Goal: Find specific fact: Find contact information

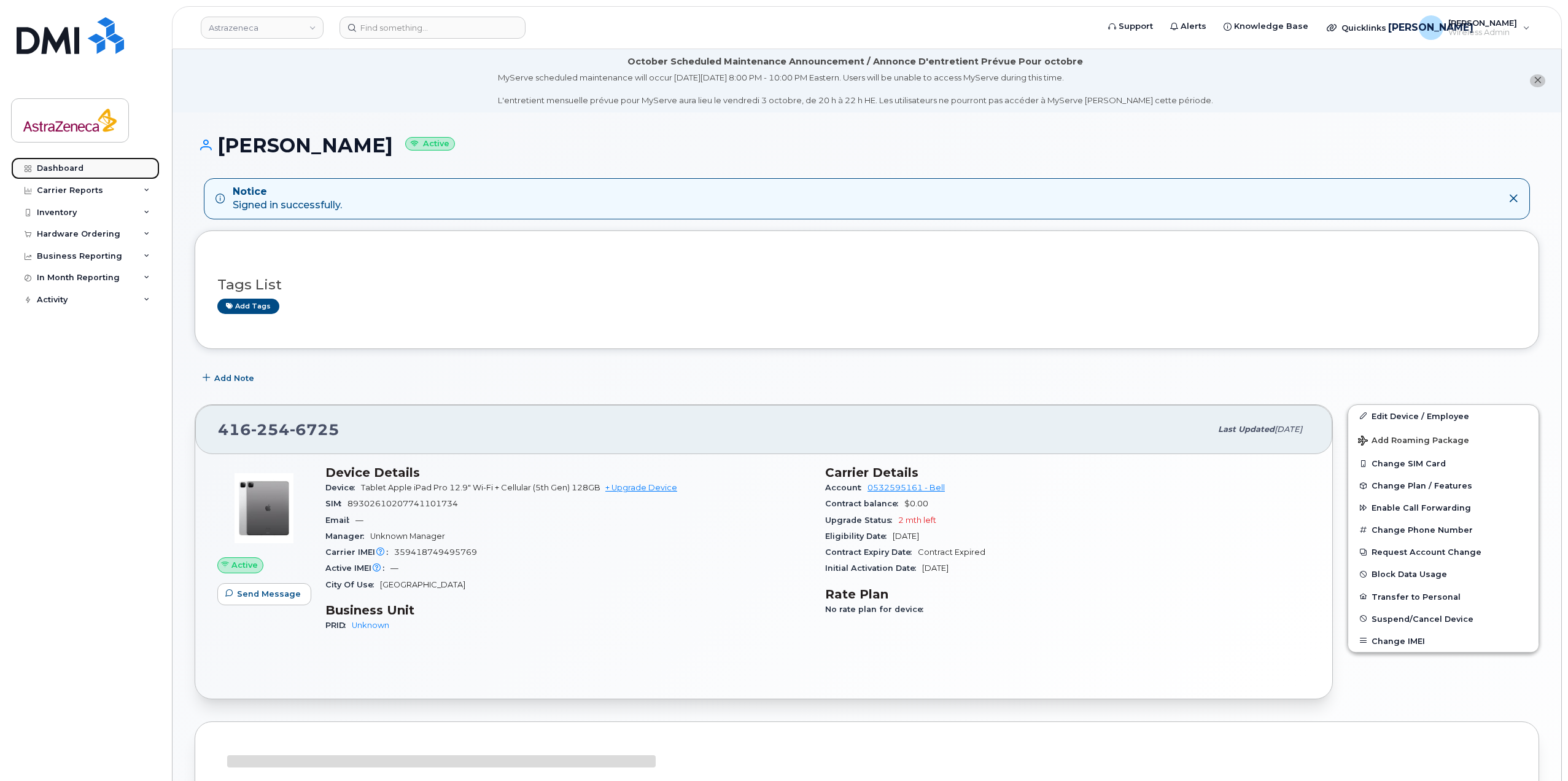
click at [110, 161] on link "Dashboard" at bounding box center [86, 168] width 149 height 22
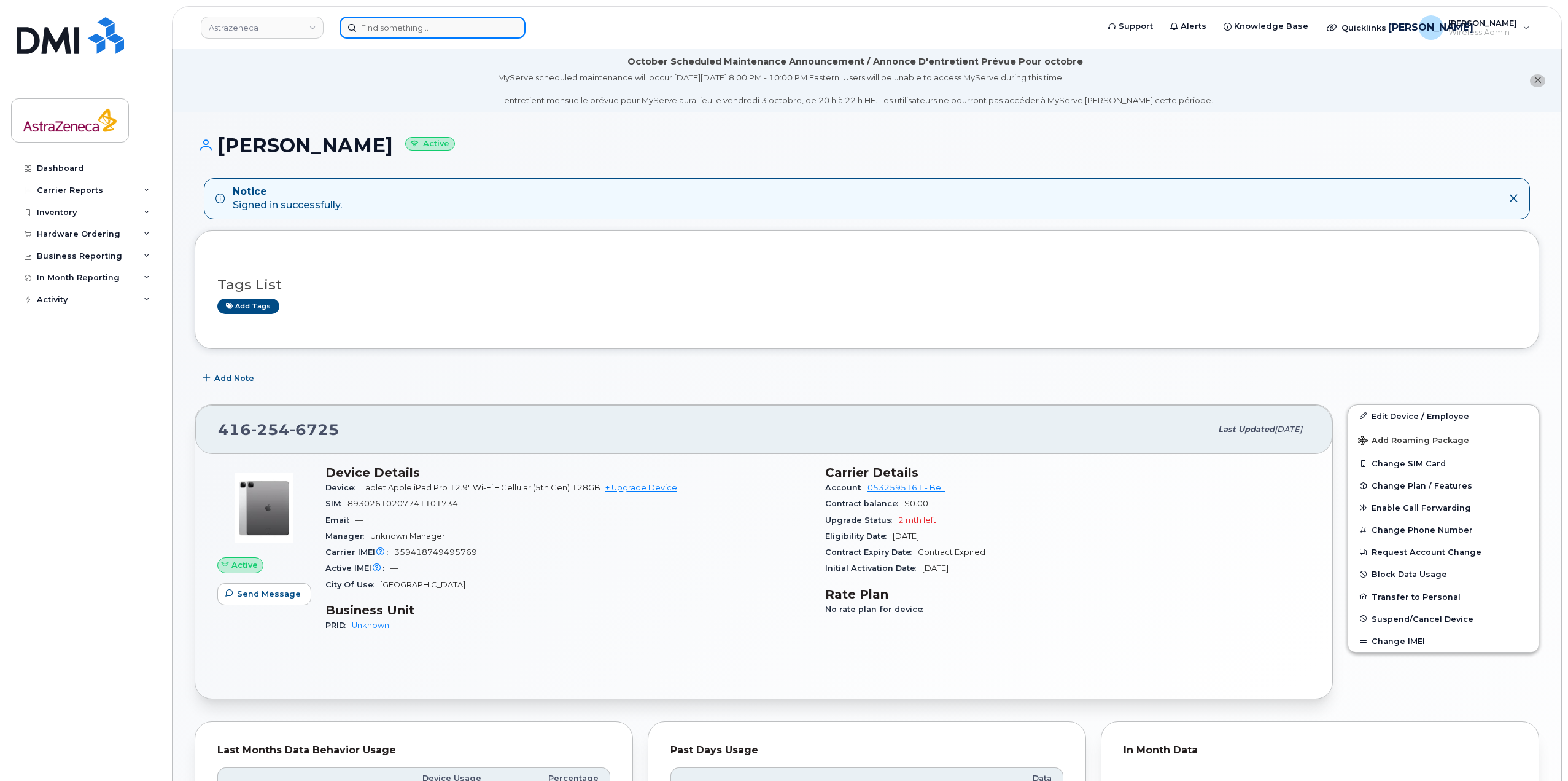
click at [404, 26] on input at bounding box center [432, 27] width 186 height 22
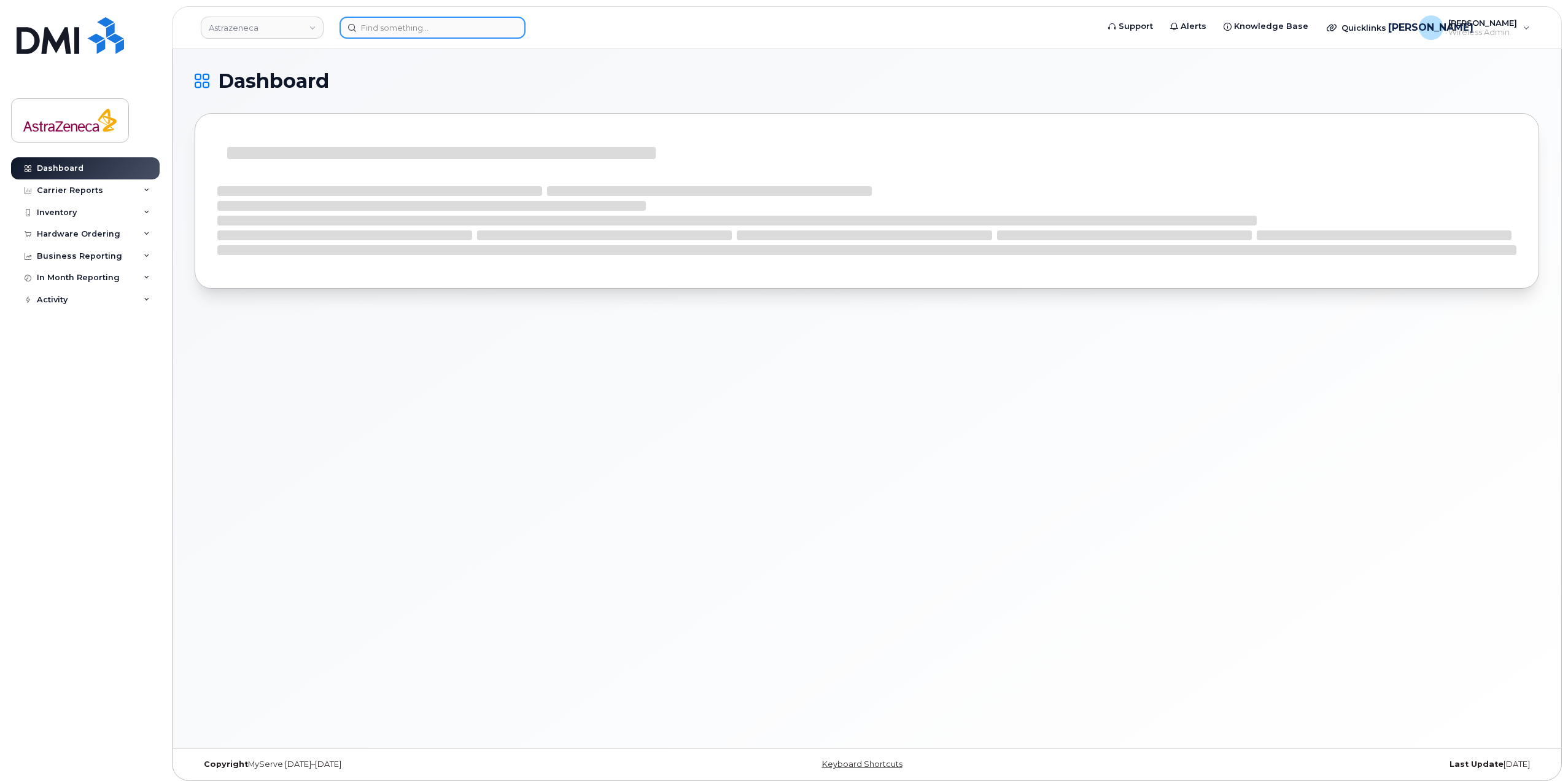
click at [404, 26] on input at bounding box center [432, 27] width 186 height 22
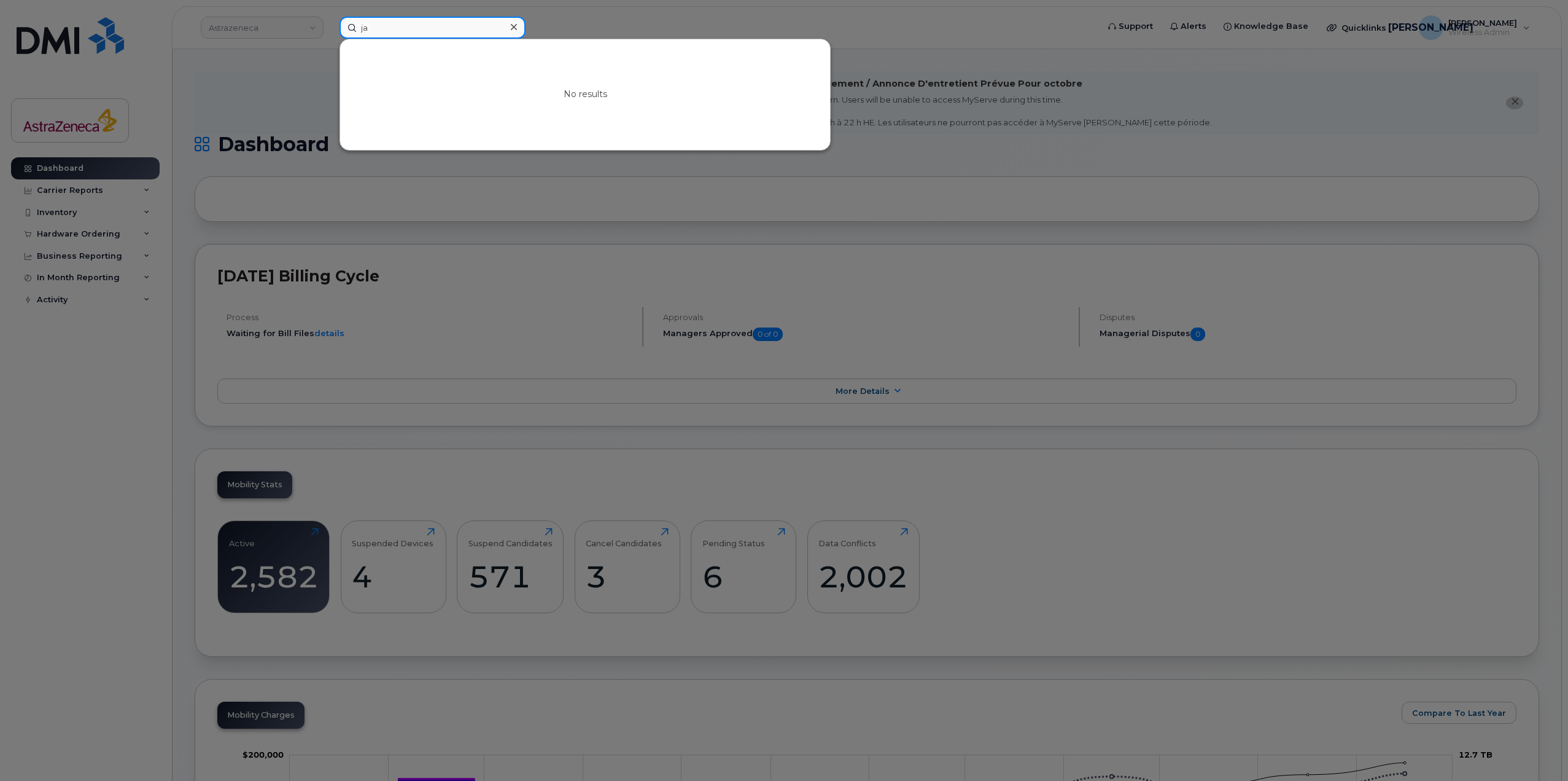
type input "j"
drag, startPoint x: 415, startPoint y: 30, endPoint x: 313, endPoint y: 29, distance: 102.0
click at [329, 29] on div "jonsoon No results" at bounding box center [714, 27] width 770 height 22
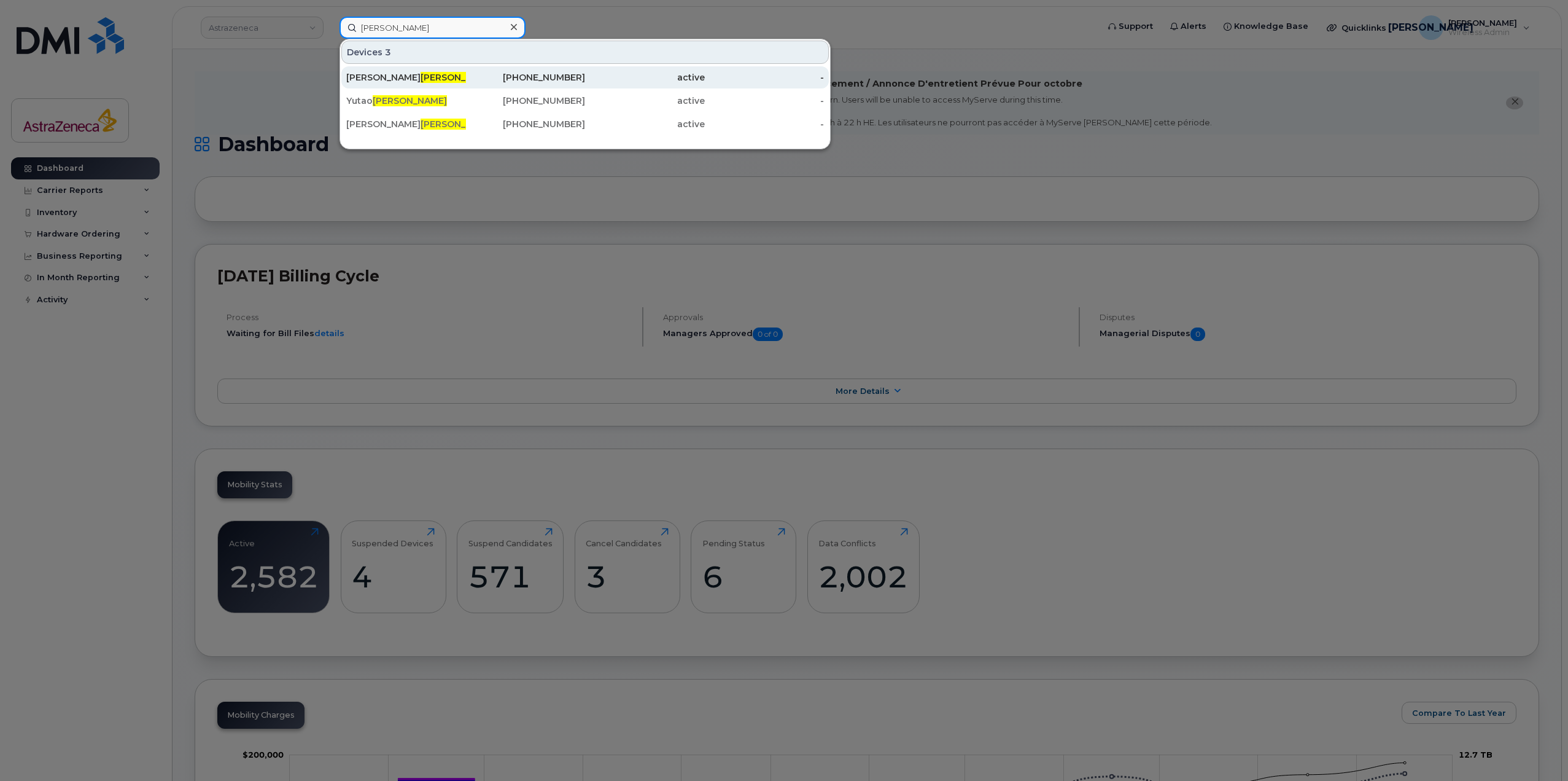
type input "Liu"
click at [426, 75] on div "Jonsson Liu" at bounding box center [406, 77] width 120 height 12
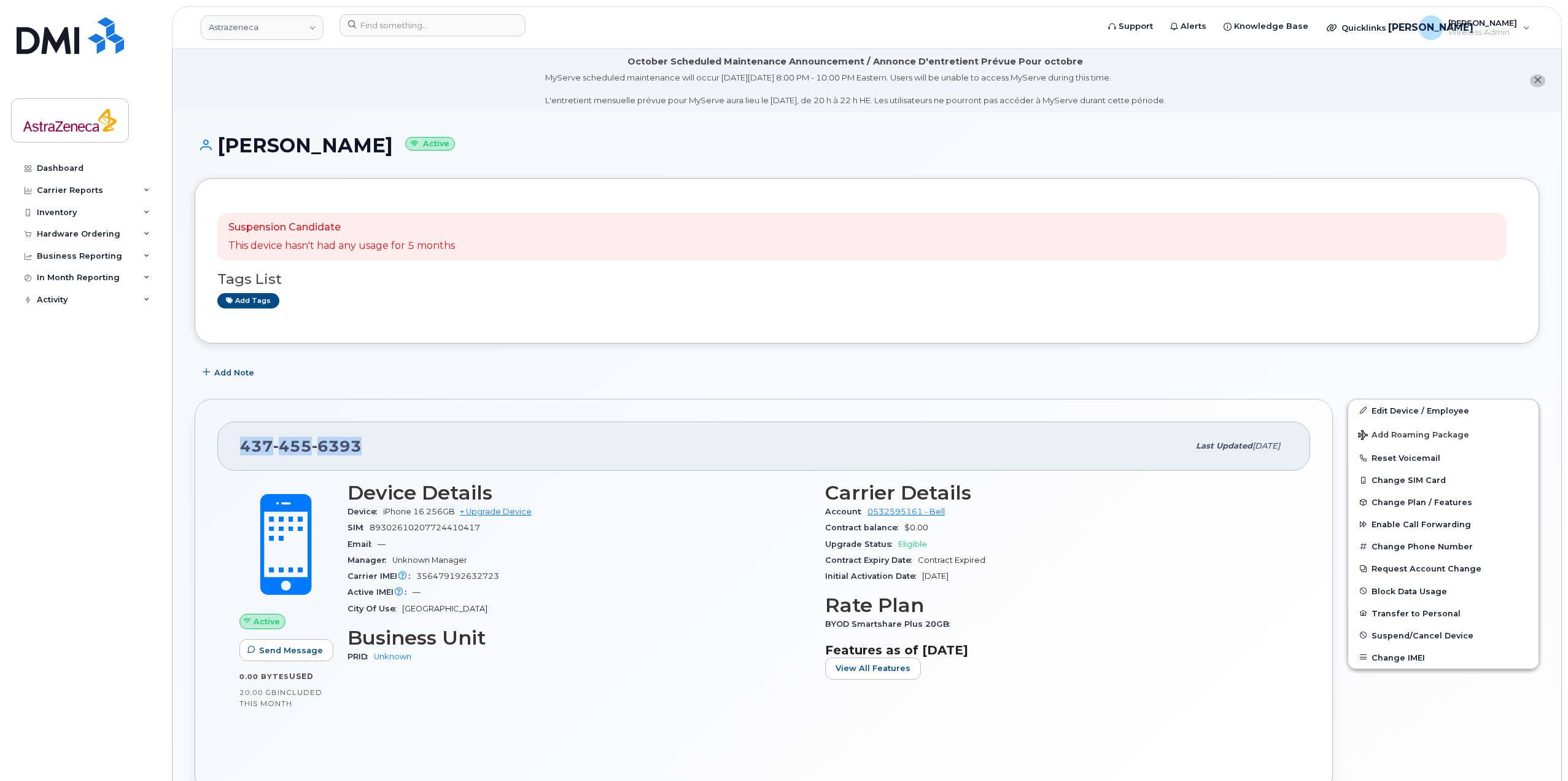
drag, startPoint x: 384, startPoint y: 450, endPoint x: 240, endPoint y: 444, distance: 144.1
click at [240, 444] on div "437 455 6393" at bounding box center [714, 446] width 949 height 26
copy span "437 455 6393"
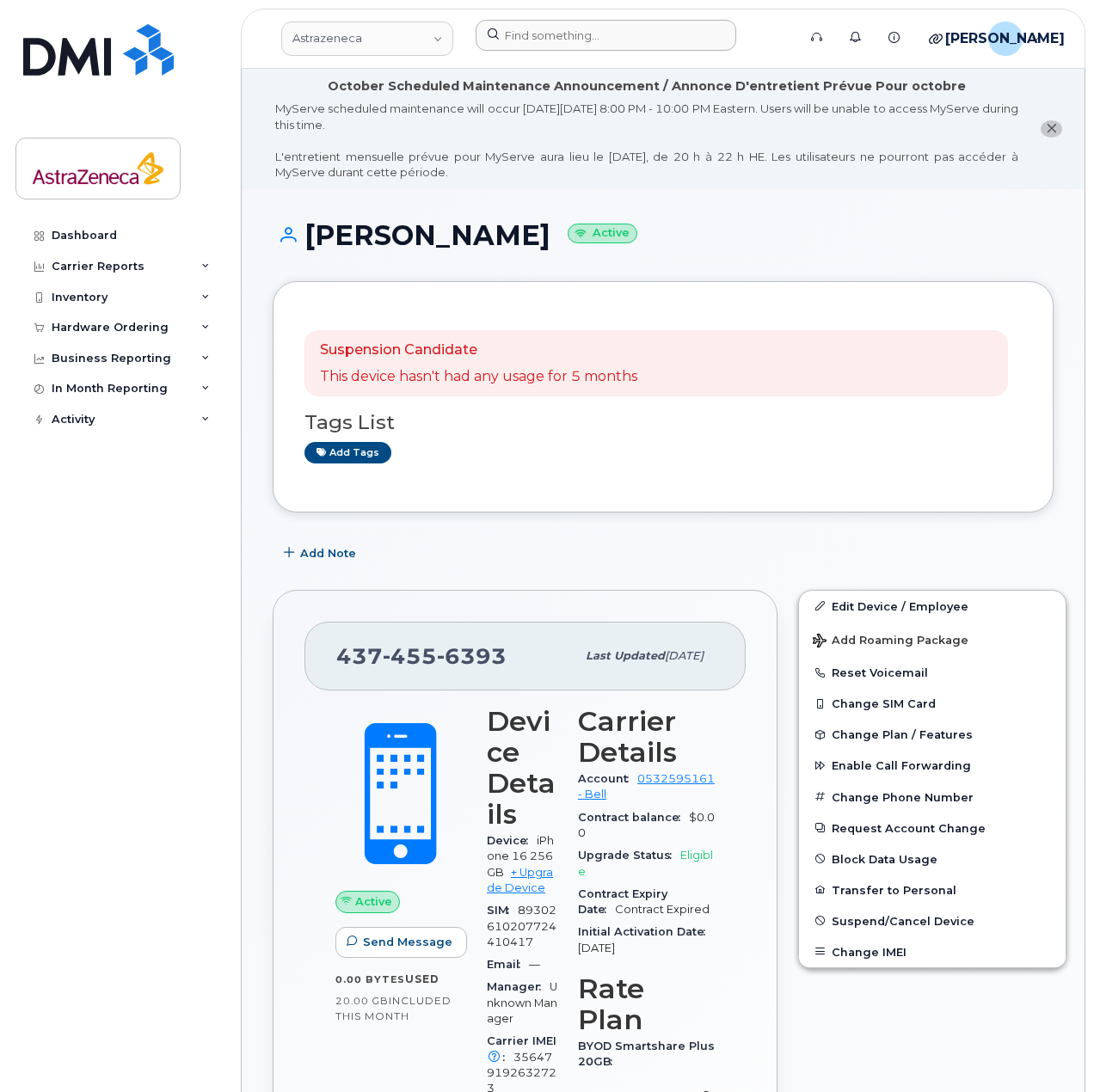
click at [563, 16] on header "Astrazeneca Support Alerts Knowledge Base Quicklinks Suspend / Cancel Device Ch…" at bounding box center [663, 39] width 844 height 60
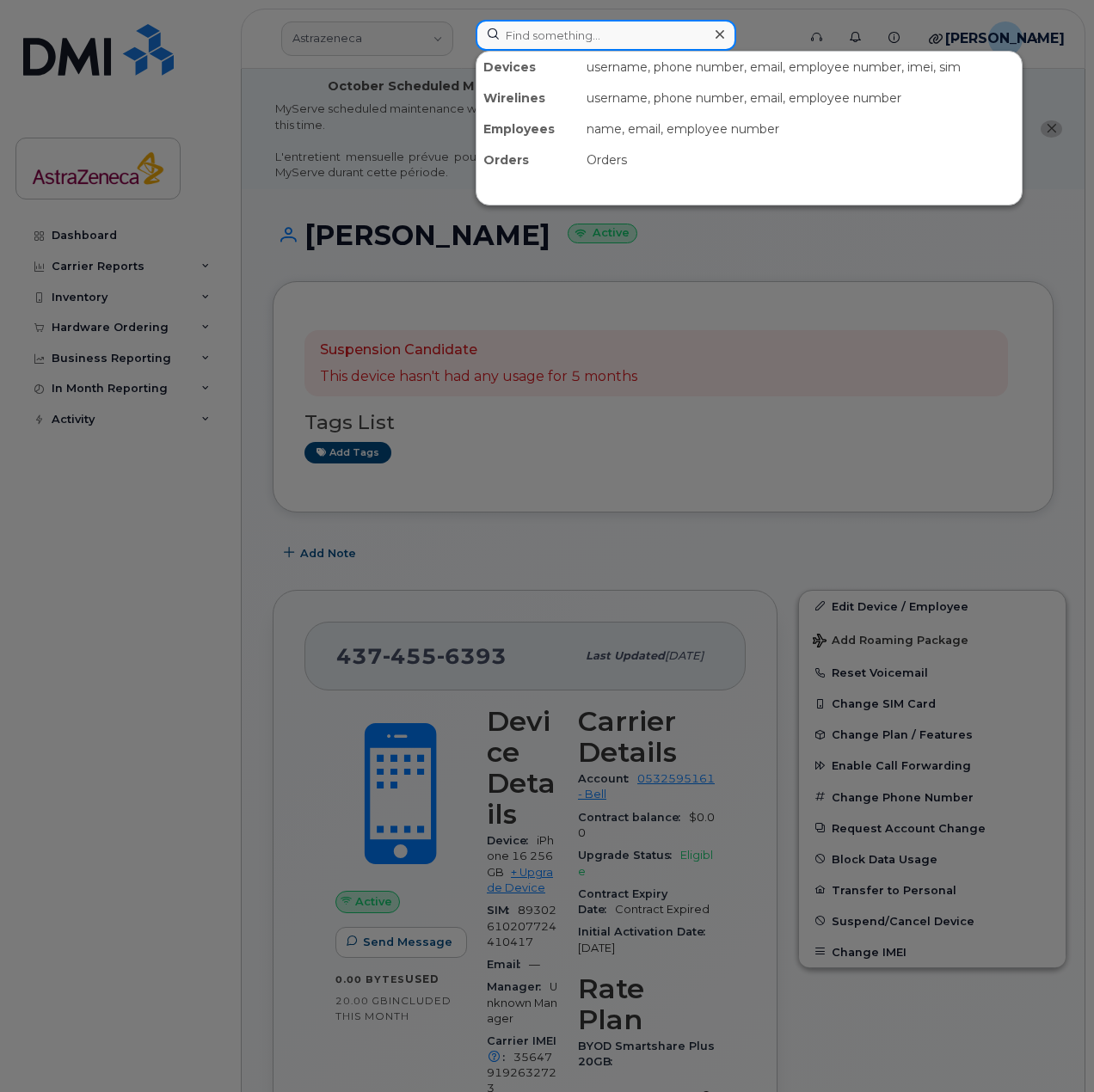
click at [554, 30] on input at bounding box center [605, 34] width 260 height 31
paste input "Chinmay"
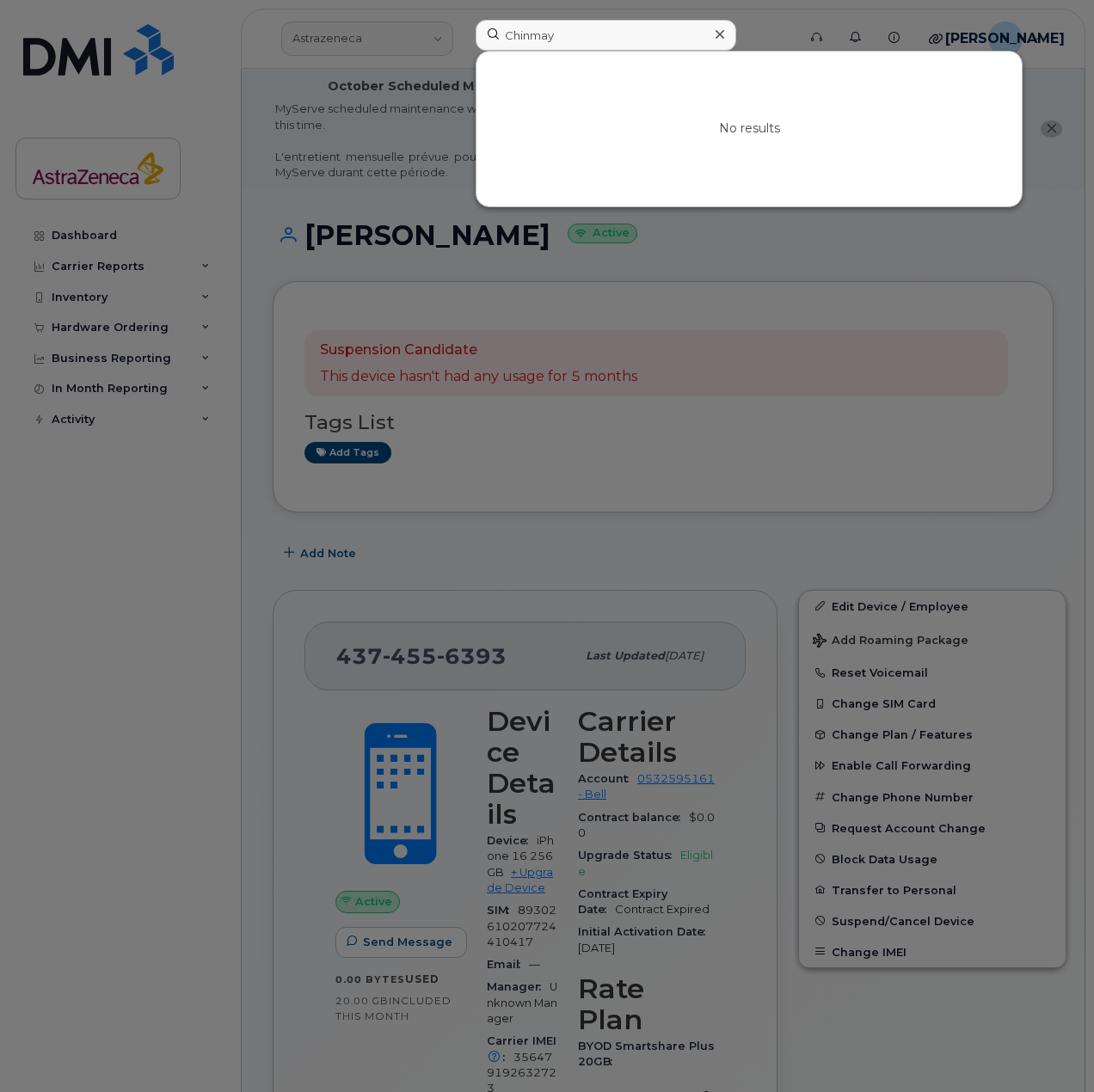
drag, startPoint x: 544, startPoint y: 64, endPoint x: 548, endPoint y: 53, distance: 11.7
click at [539, 61] on div "No results" at bounding box center [749, 128] width 545 height 154
click at [555, 45] on input "Chinmay" at bounding box center [605, 34] width 260 height 31
click at [555, 44] on input "Chinmay" at bounding box center [605, 34] width 260 height 31
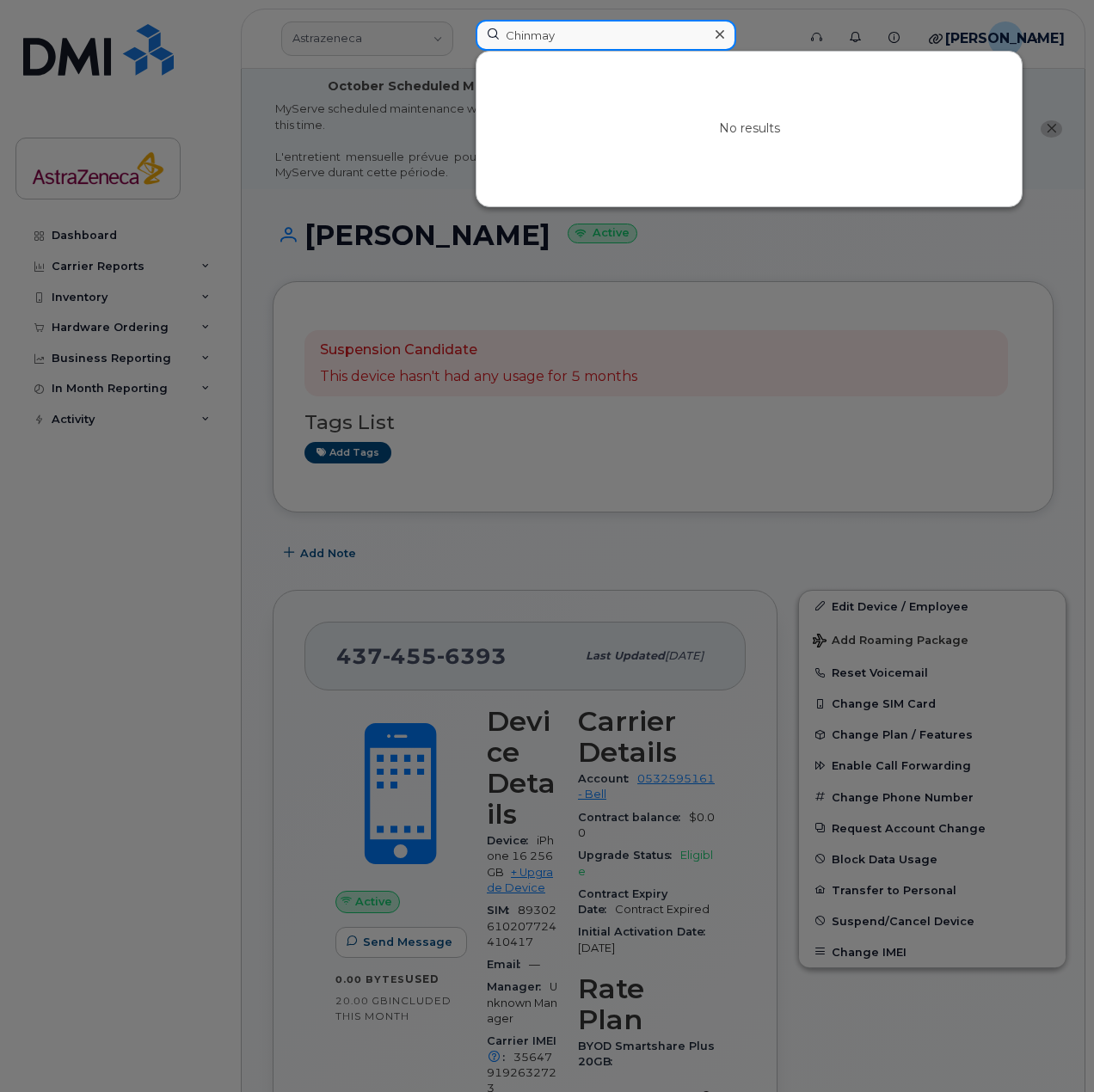
paste input "Julie"
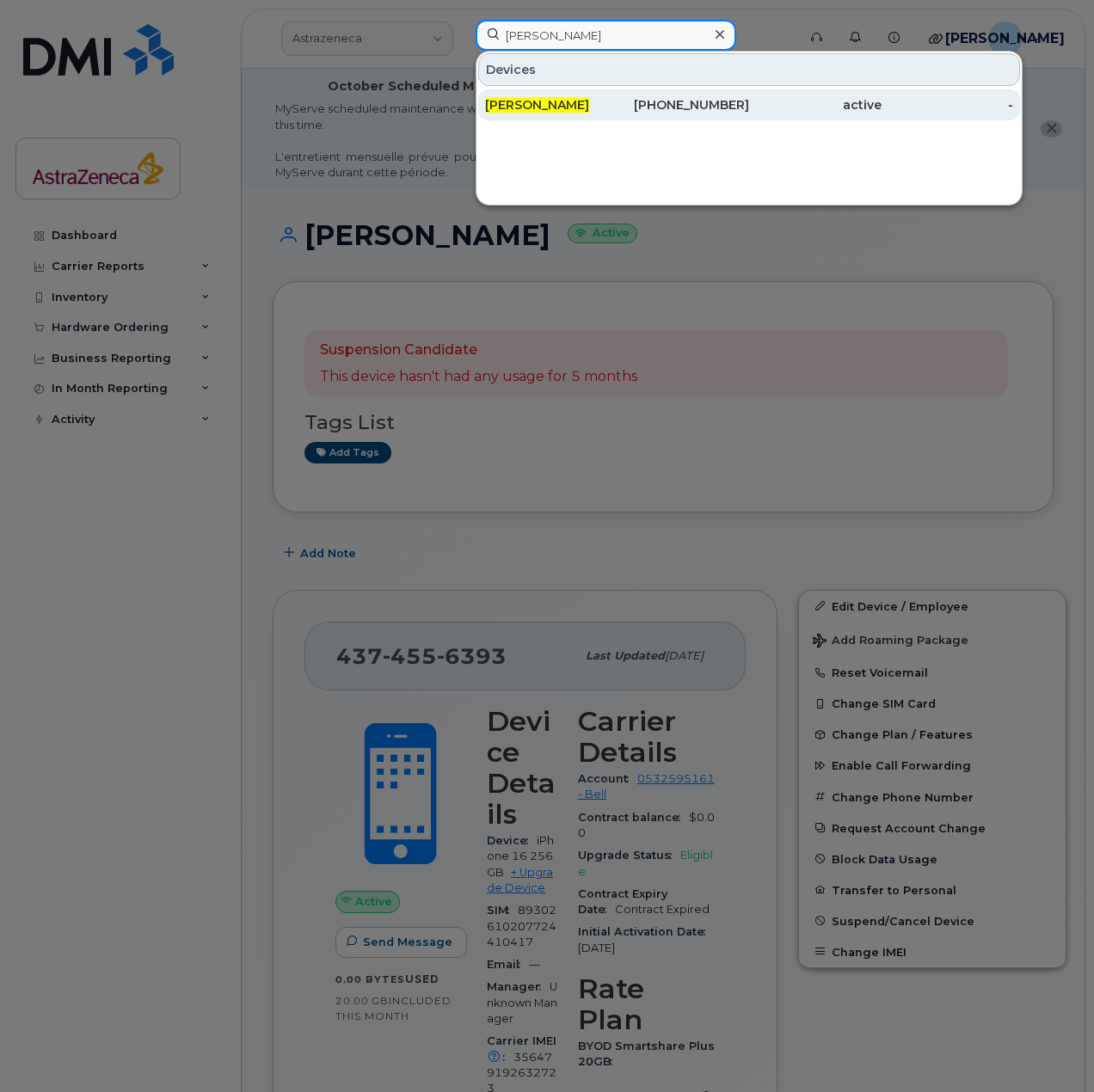
type input "Julie Raymond"
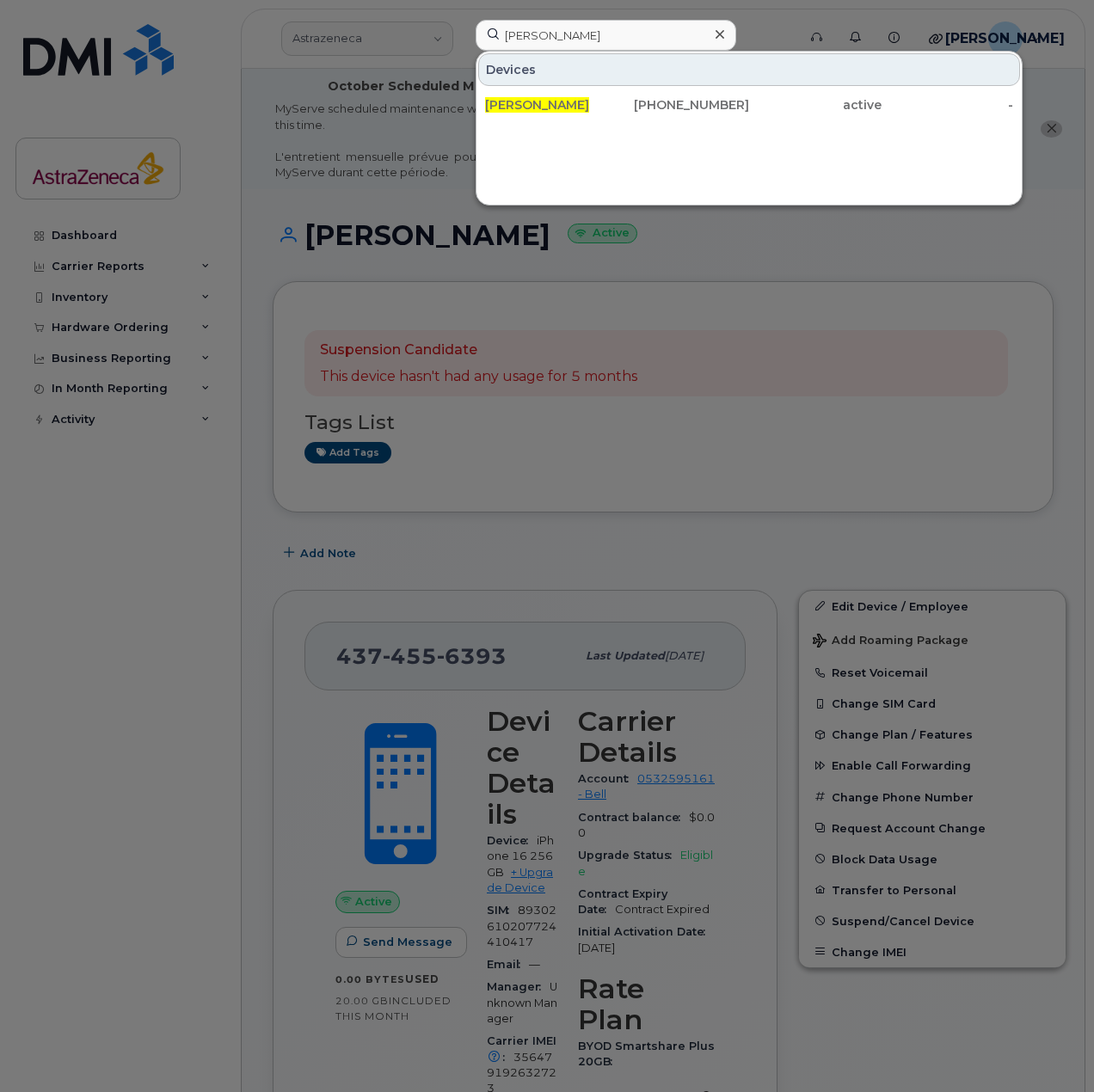
drag, startPoint x: 702, startPoint y: 109, endPoint x: 734, endPoint y: 251, distance: 145.6
click at [702, 109] on div "367-331-9040" at bounding box center [684, 104] width 132 height 17
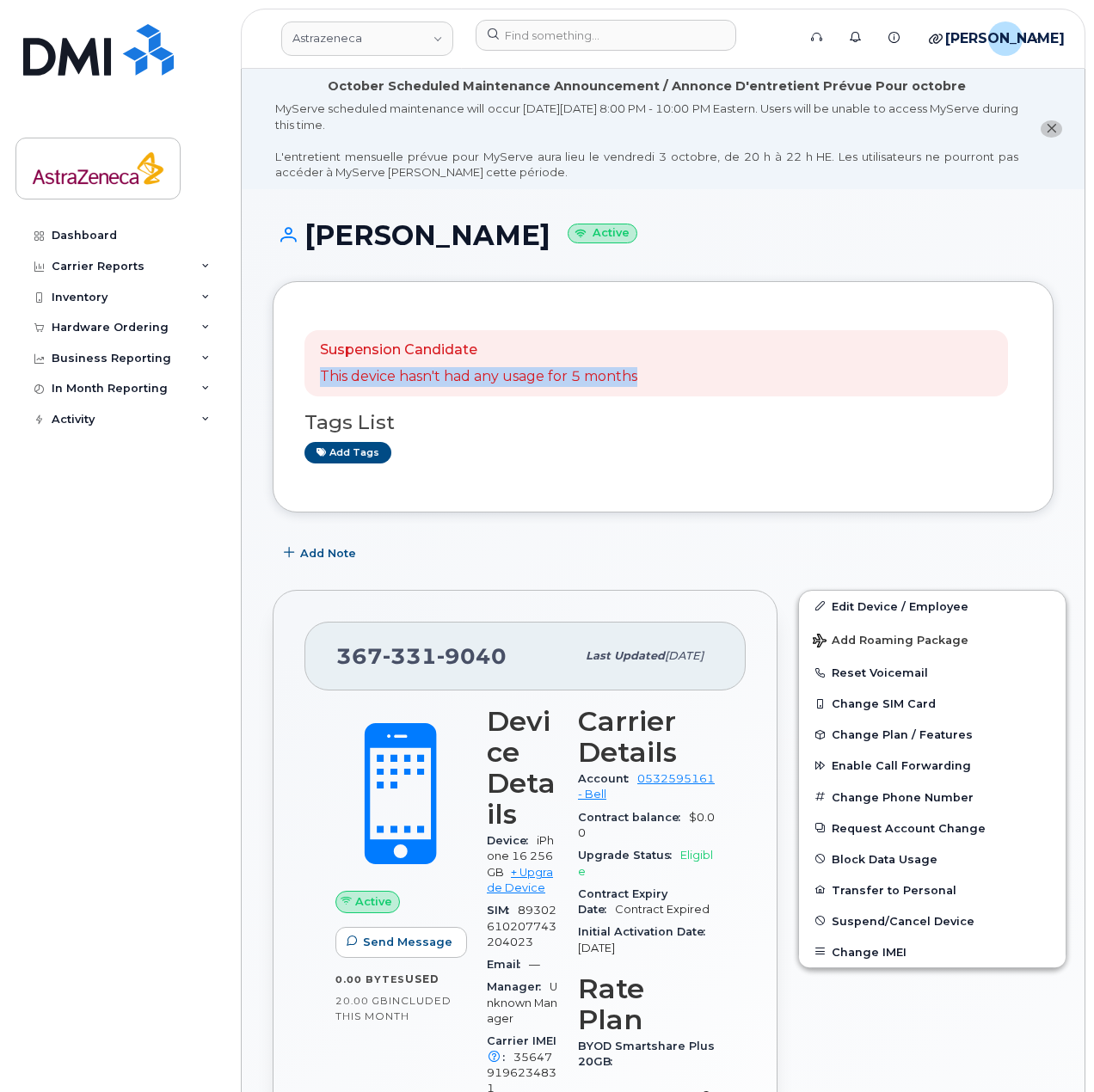
drag, startPoint x: 664, startPoint y: 370, endPoint x: 305, endPoint y: 361, distance: 359.1
click at [305, 361] on div "Suspension Candidate This device hasn't had any usage for 5 months" at bounding box center [656, 363] width 703 height 67
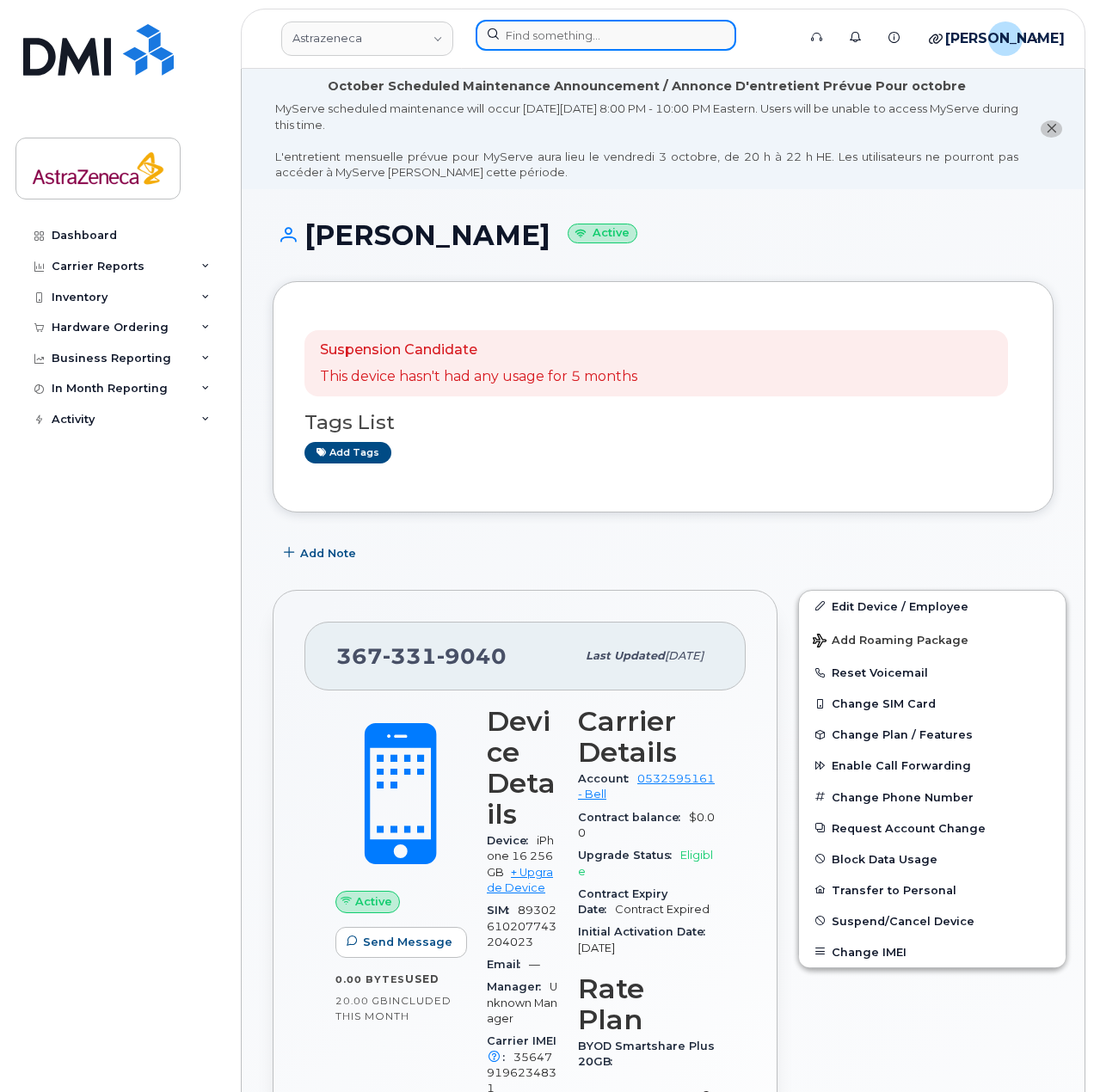
click at [604, 25] on input at bounding box center [605, 34] width 260 height 31
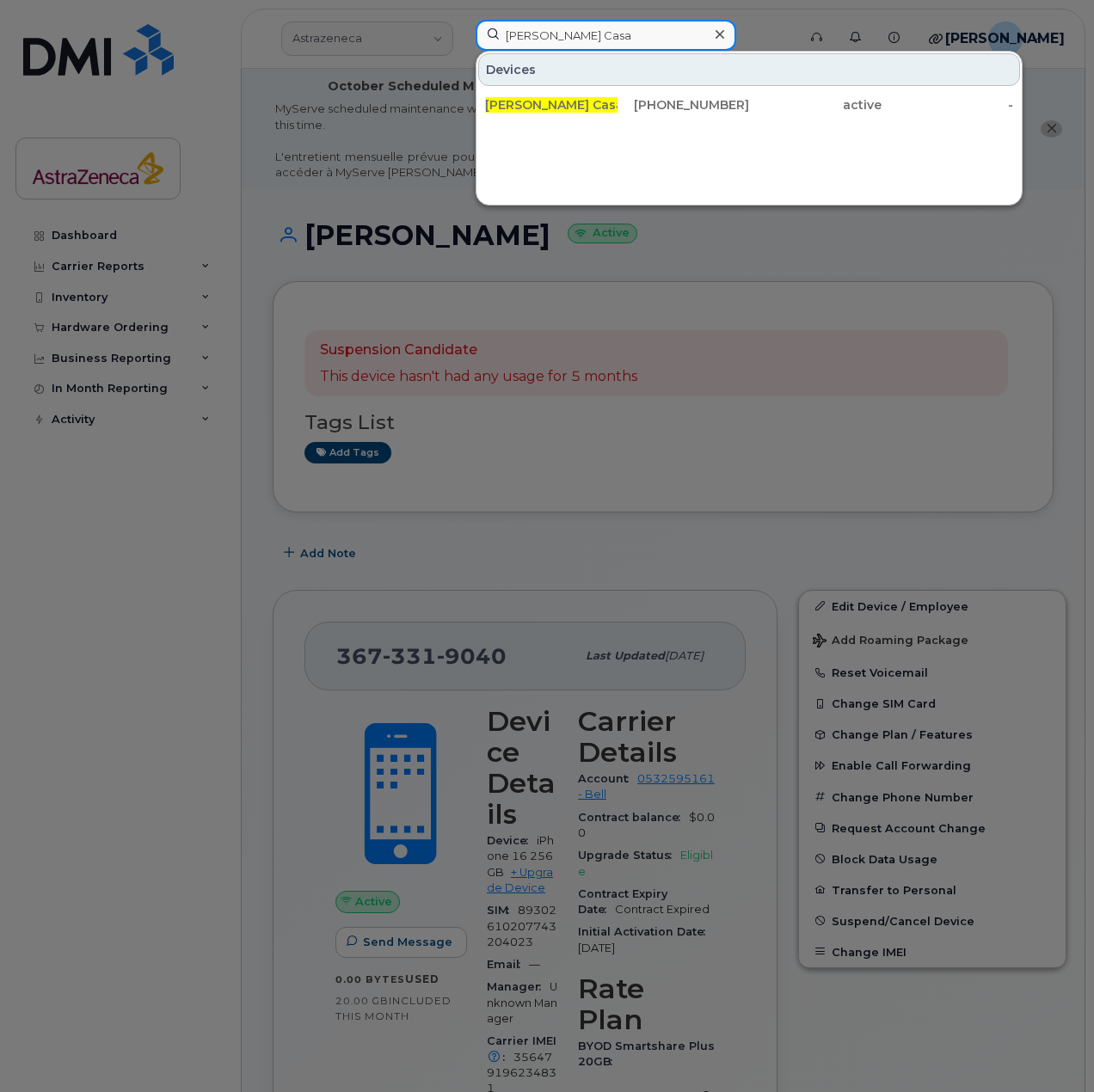
type input "Amparo Casa"
click at [589, 88] on div "Amparo Casa nova 416-523-7167 active -" at bounding box center [749, 104] width 545 height 34
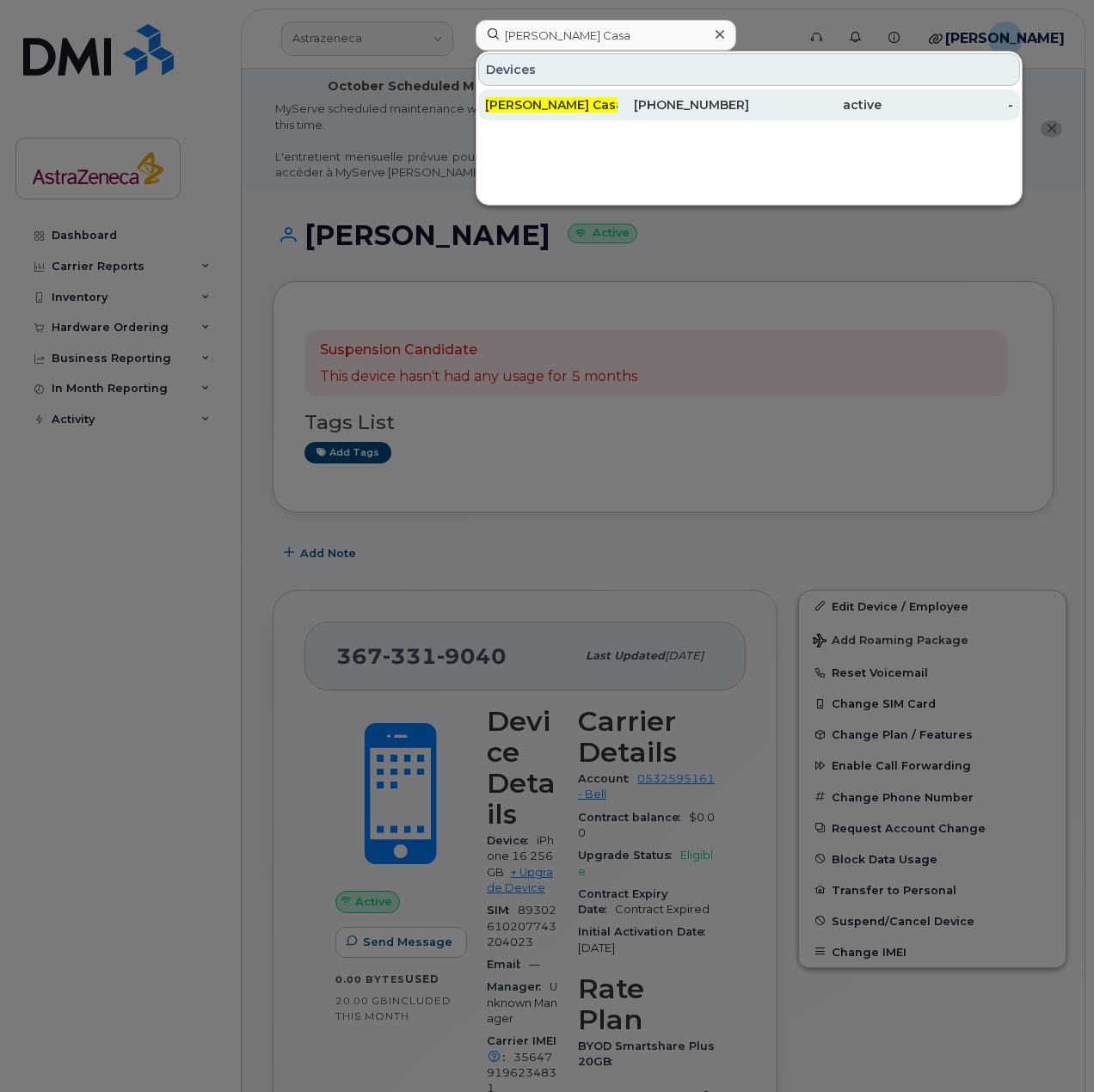
click at [591, 108] on div "Amparo Casa nova" at bounding box center [551, 104] width 132 height 17
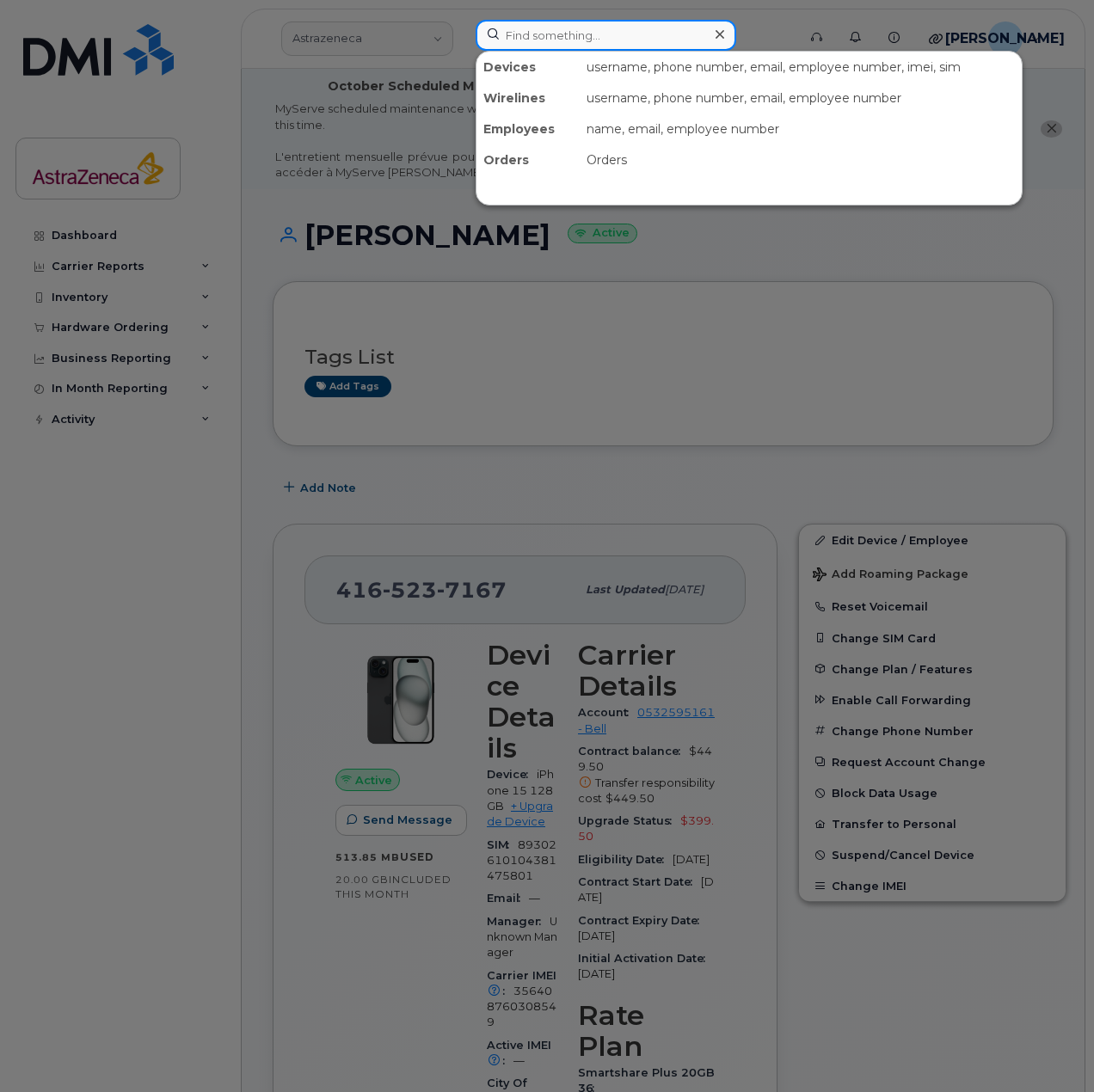
click at [551, 48] on input at bounding box center [605, 34] width 260 height 31
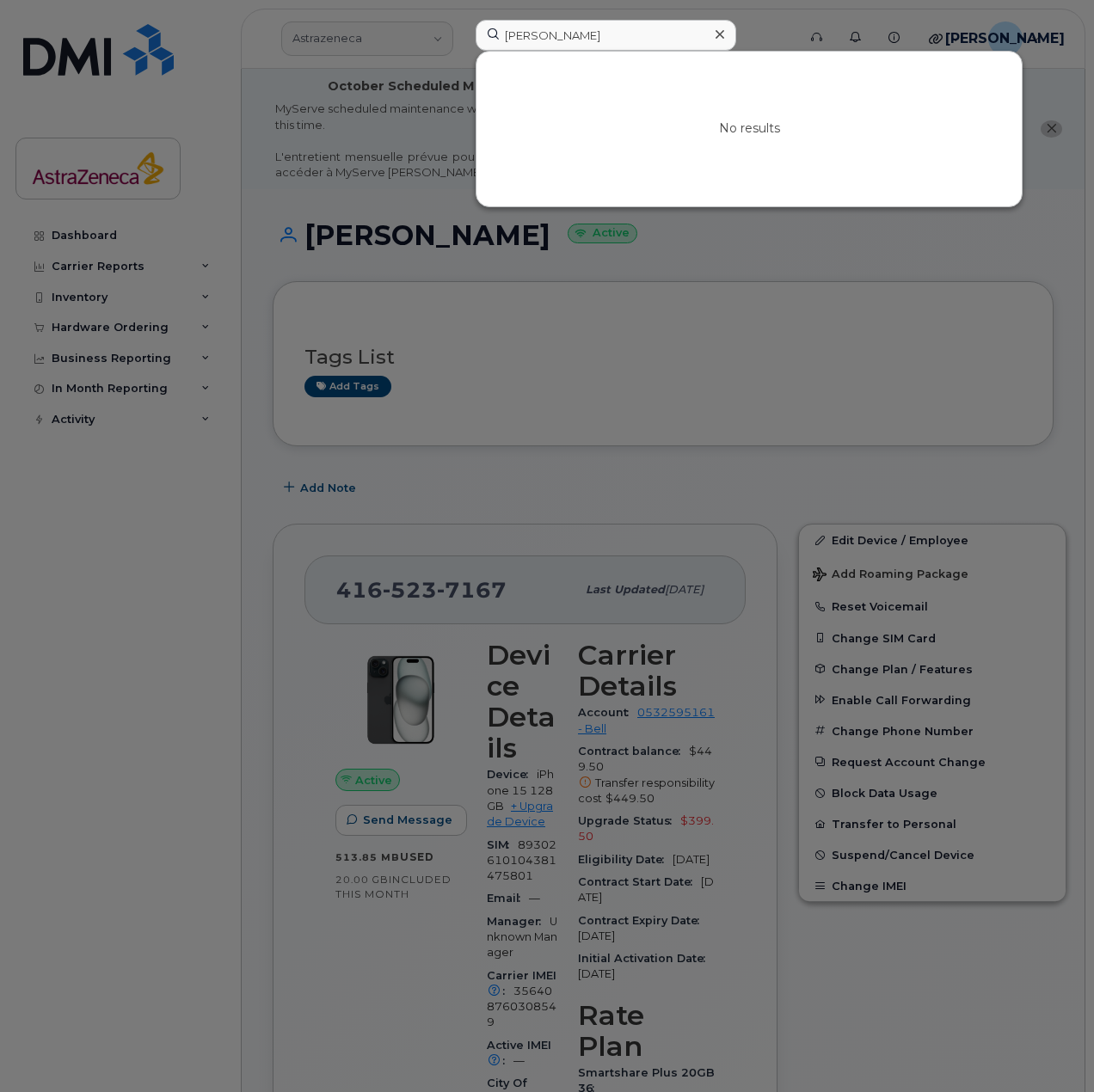
click at [584, 16] on div at bounding box center [547, 546] width 1094 height 1092
click at [584, 31] on input "Sazid Mo" at bounding box center [605, 34] width 260 height 31
paste input "Neil"
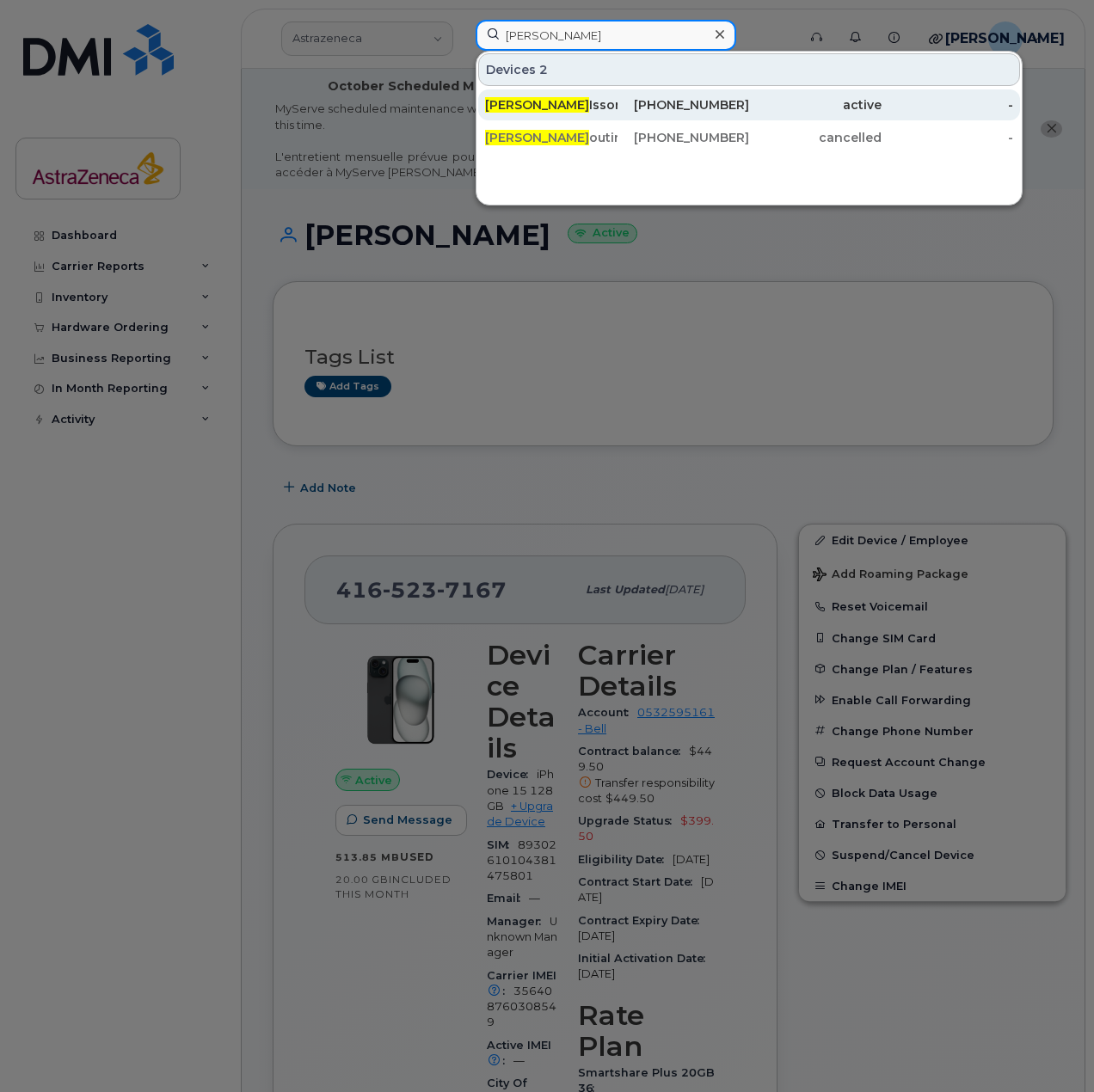
type input "Neil B"
click at [629, 112] on div "226-543-2378" at bounding box center [684, 104] width 132 height 17
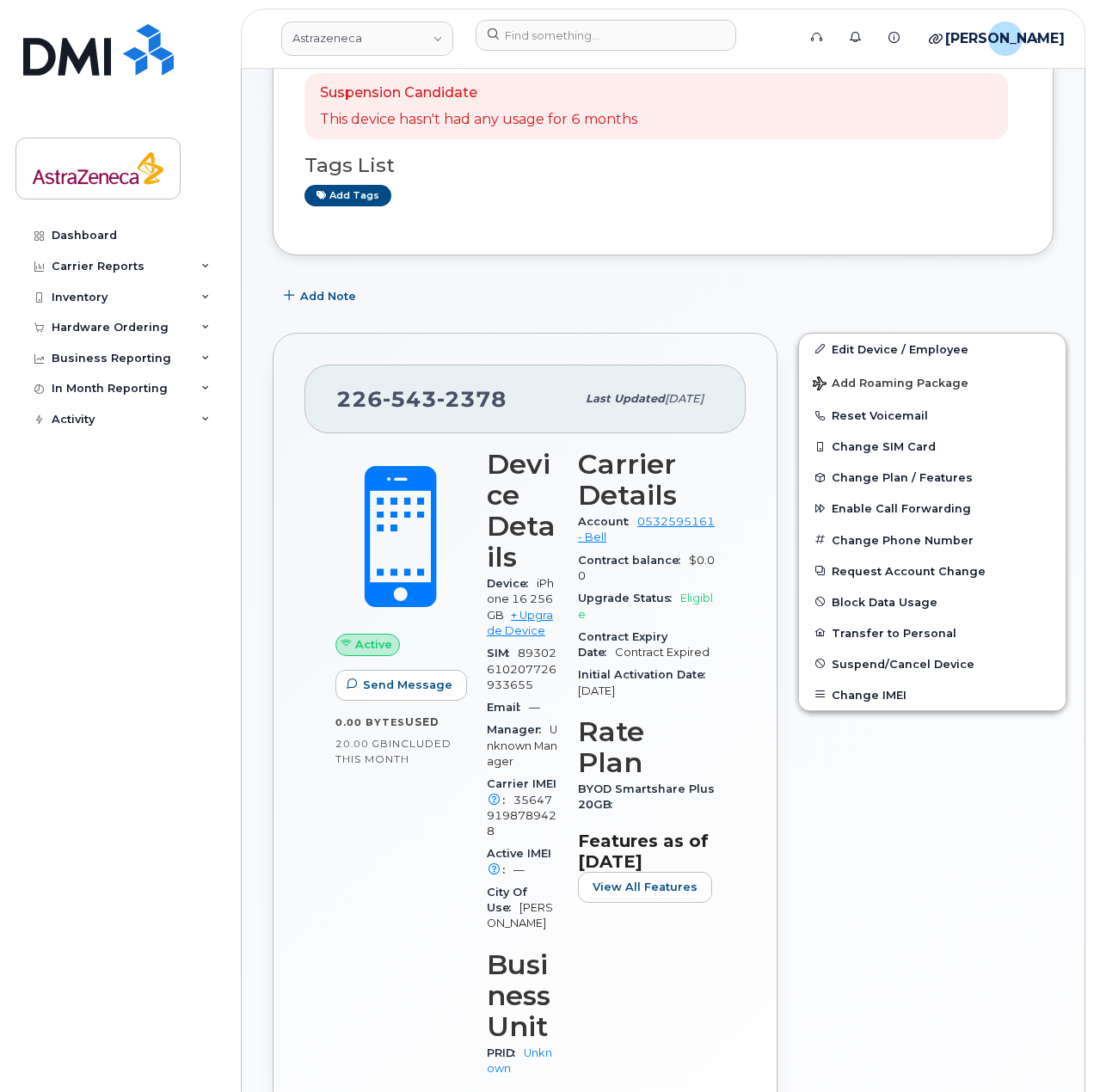
scroll to position [258, 0]
click at [597, 51] on div at bounding box center [630, 38] width 337 height 38
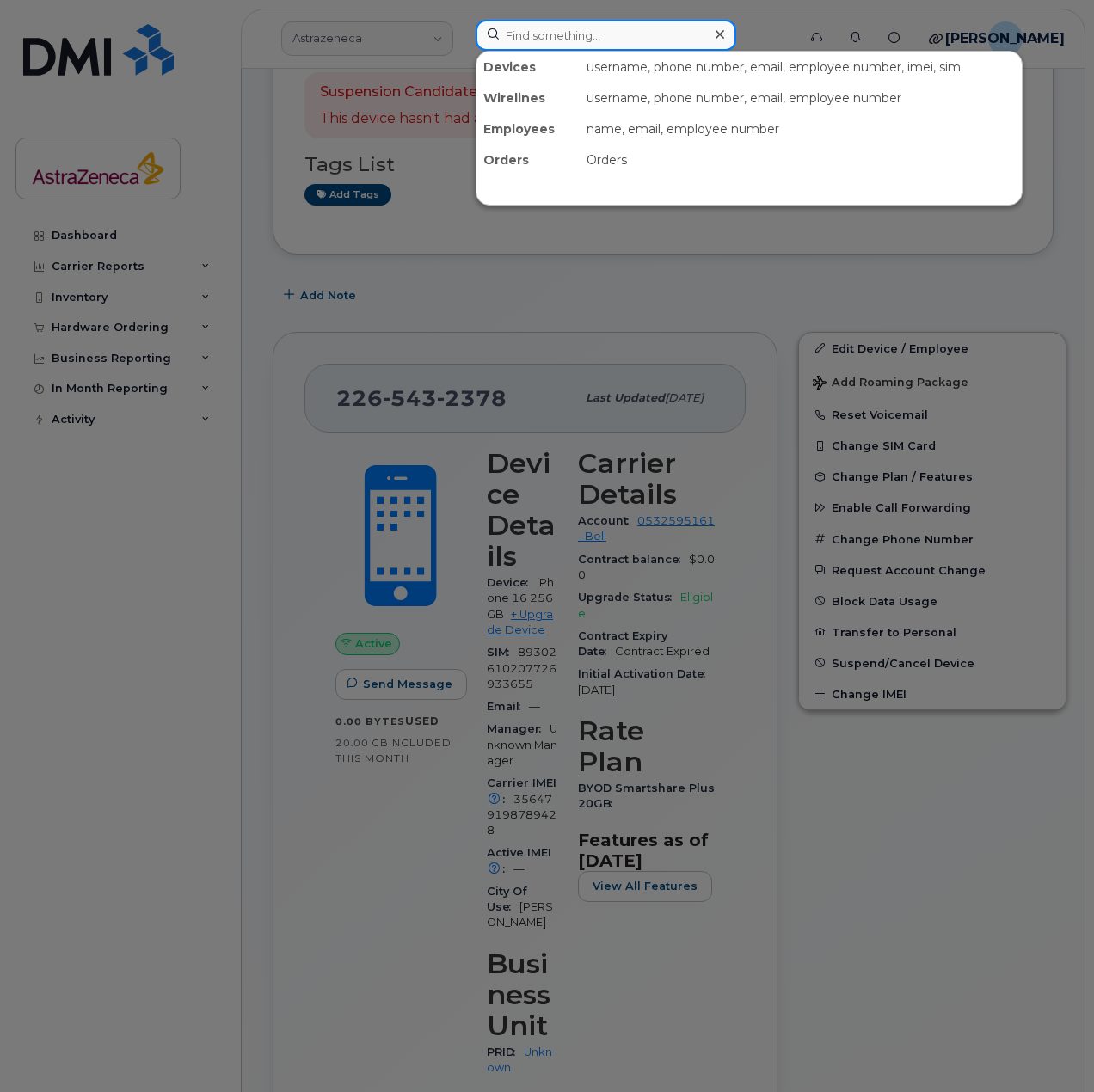
click at [598, 33] on input at bounding box center [605, 34] width 260 height 31
paste input "Vania"
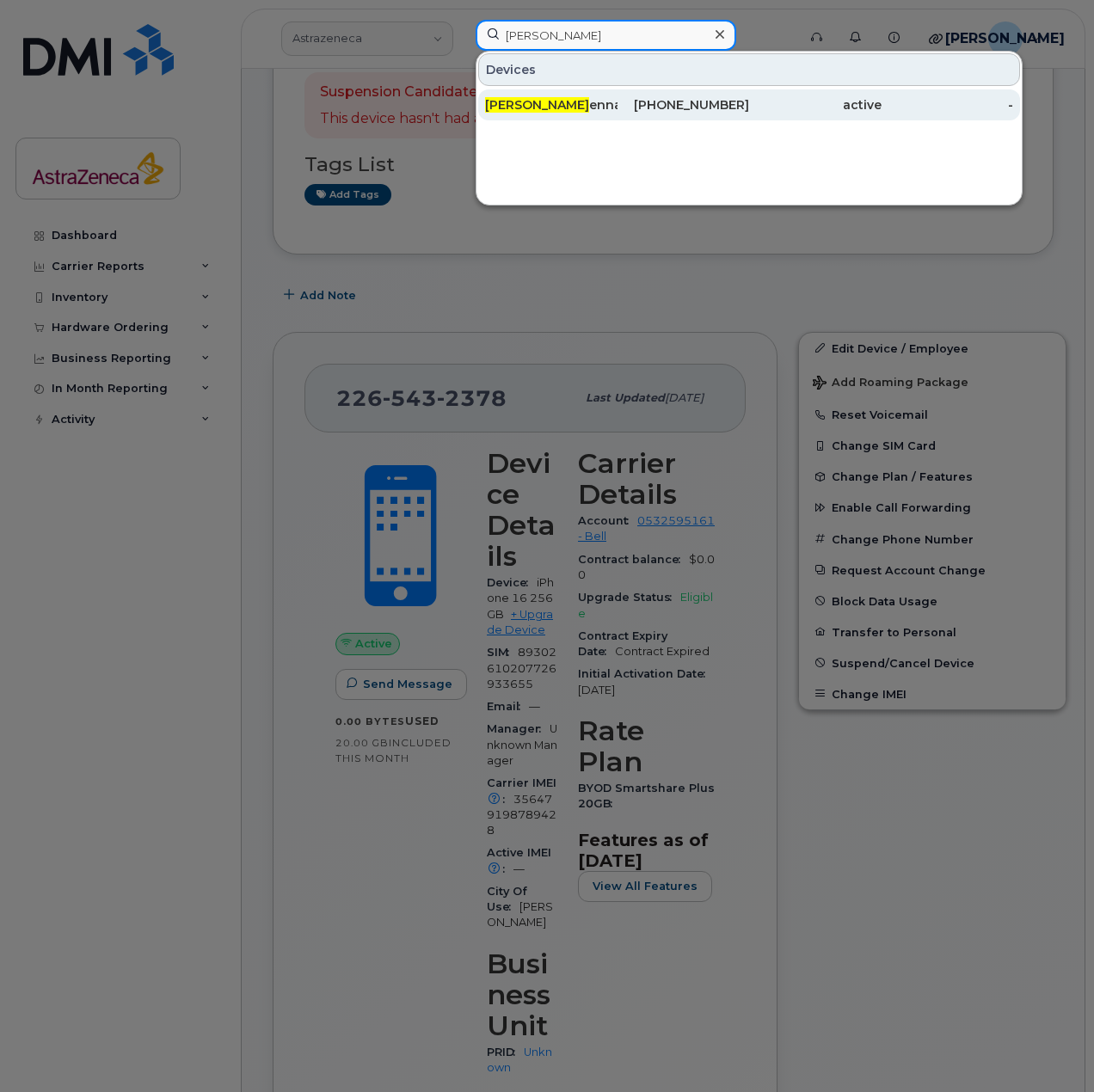
type input "[PERSON_NAME]"
click at [604, 98] on div "[PERSON_NAME] ennan's Laptop" at bounding box center [551, 104] width 132 height 17
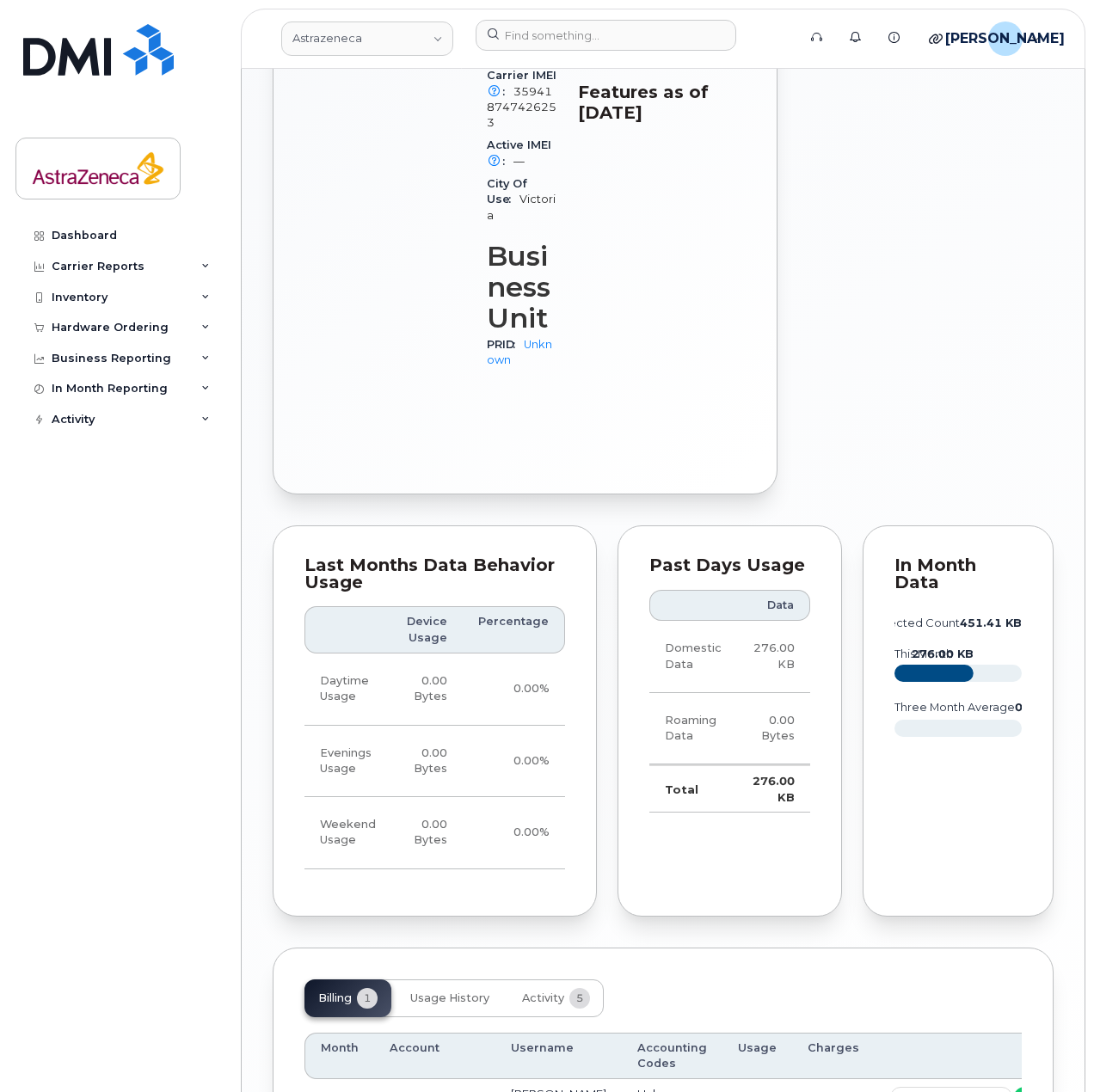
scroll to position [1098, 0]
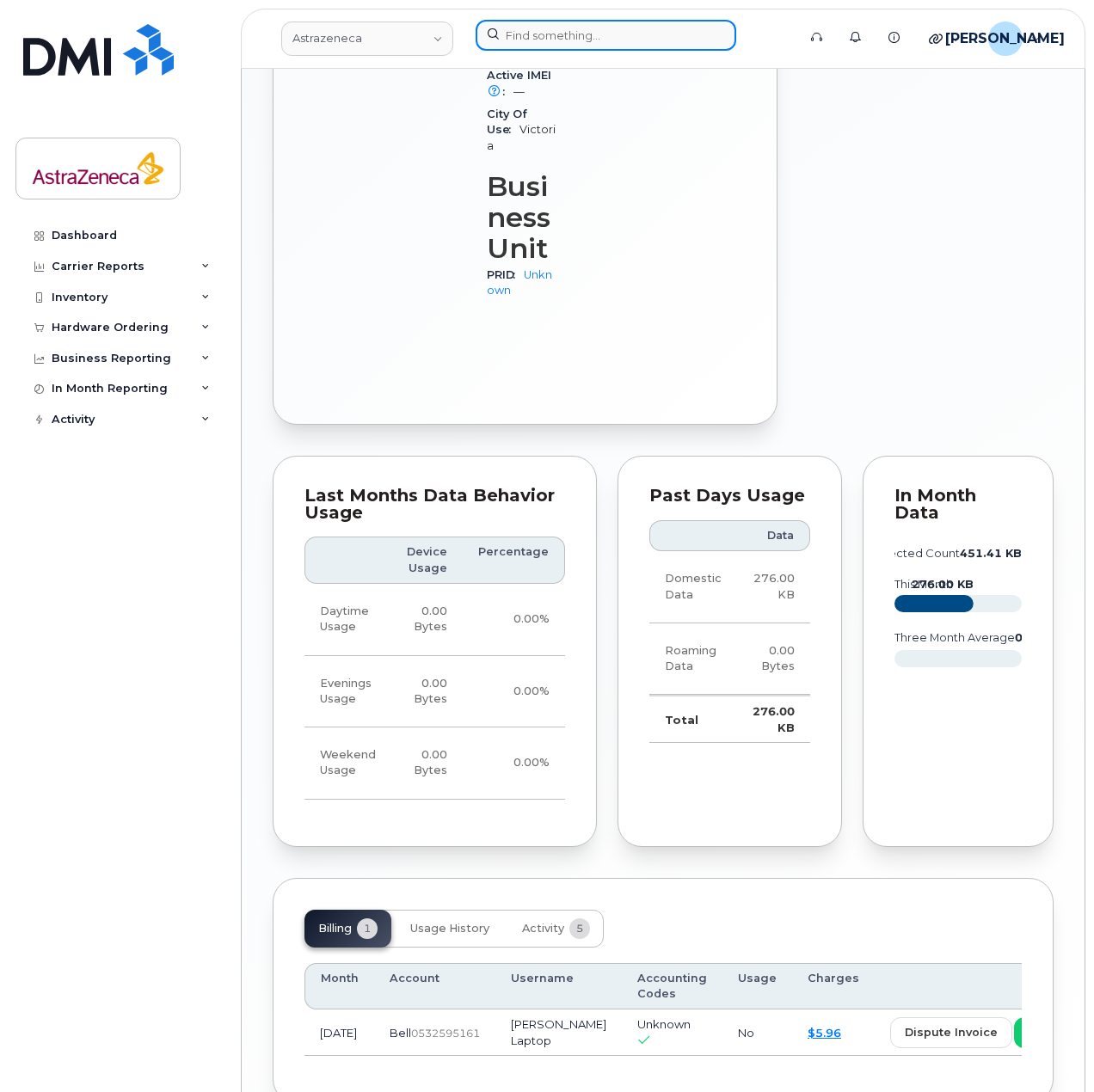
click at [628, 36] on input at bounding box center [605, 34] width 260 height 31
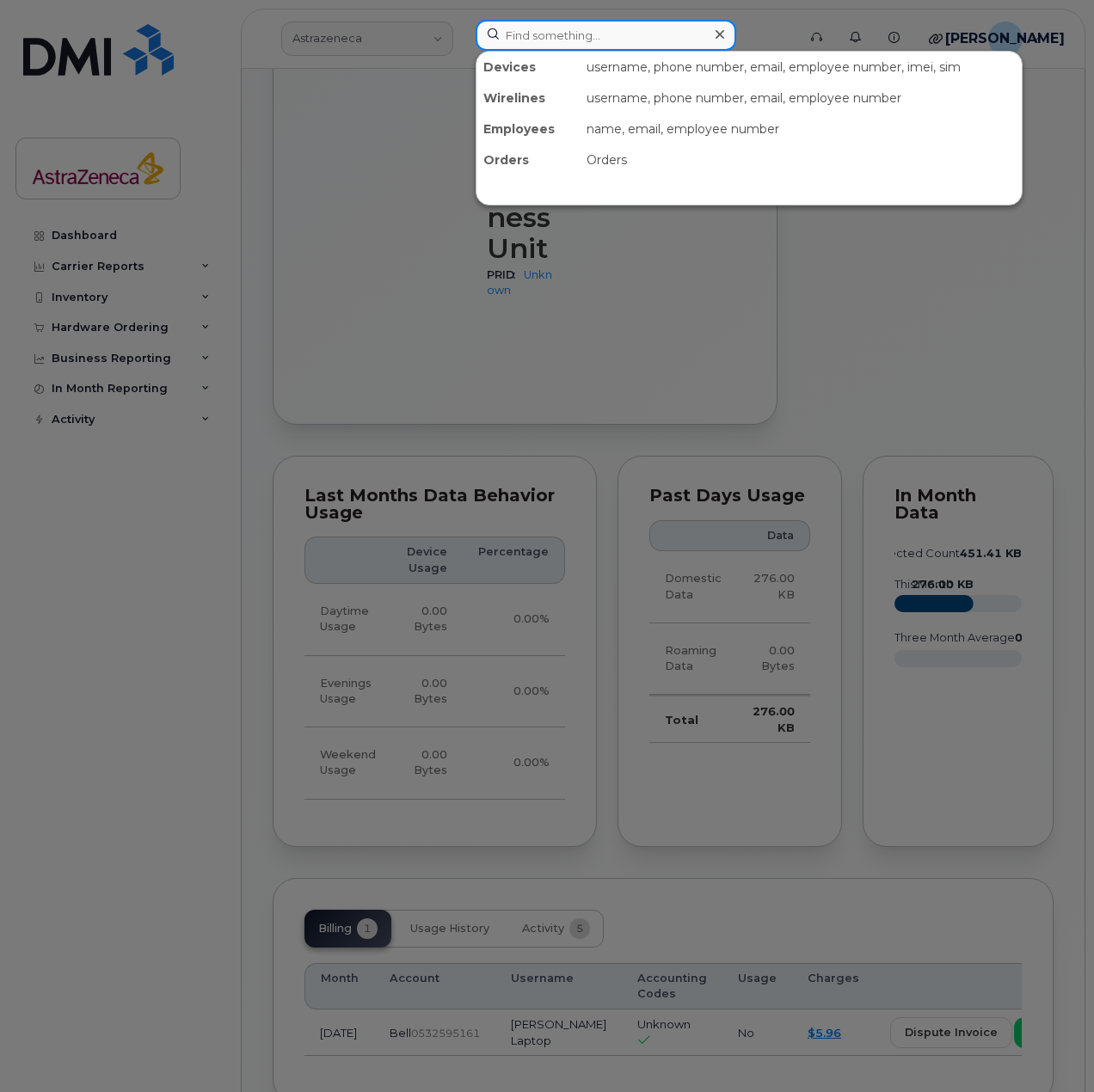
paste input "Carolina"
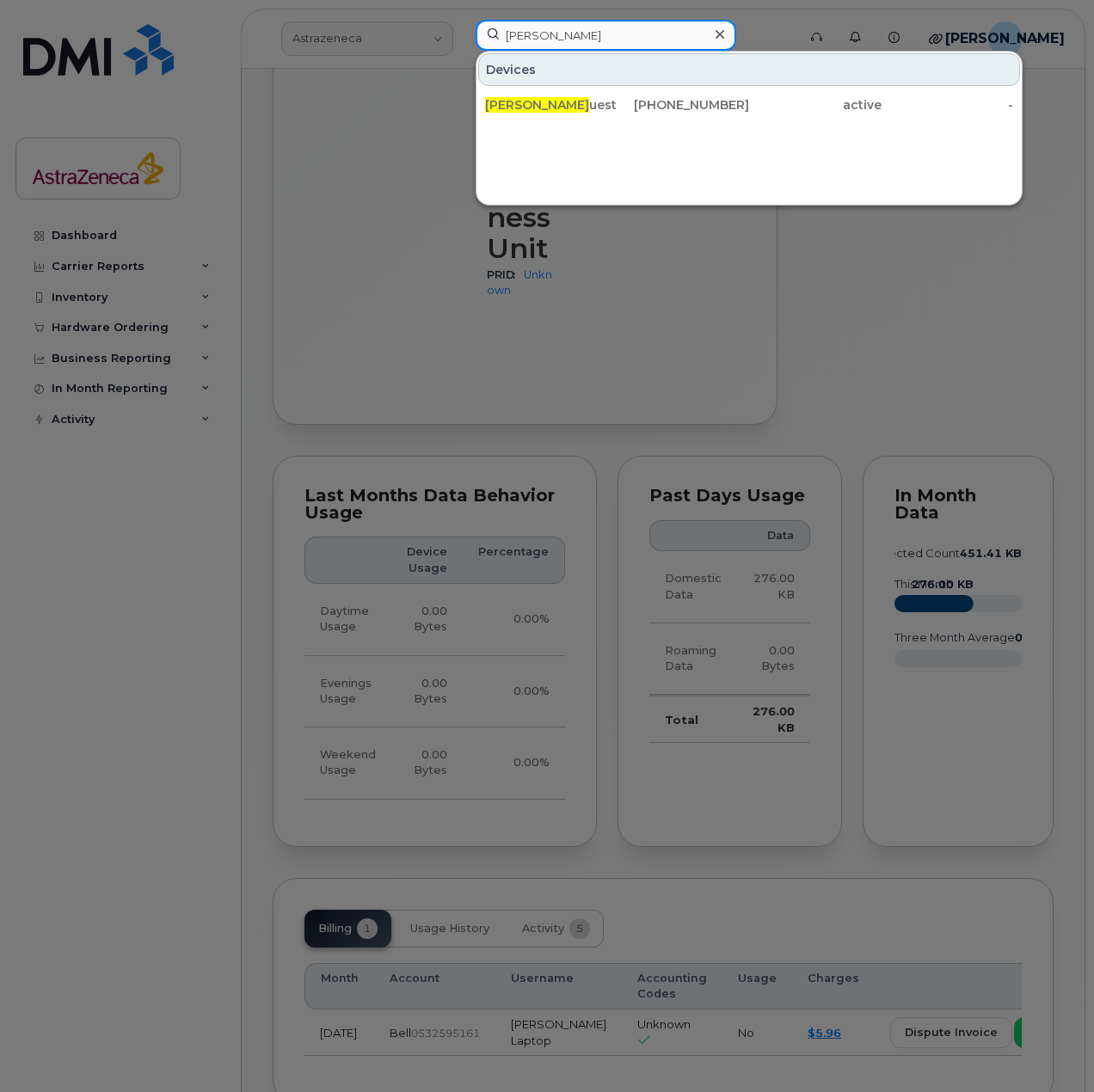
type input "[PERSON_NAME]"
click at [620, 108] on div "[PHONE_NUMBER]" at bounding box center [684, 104] width 132 height 17
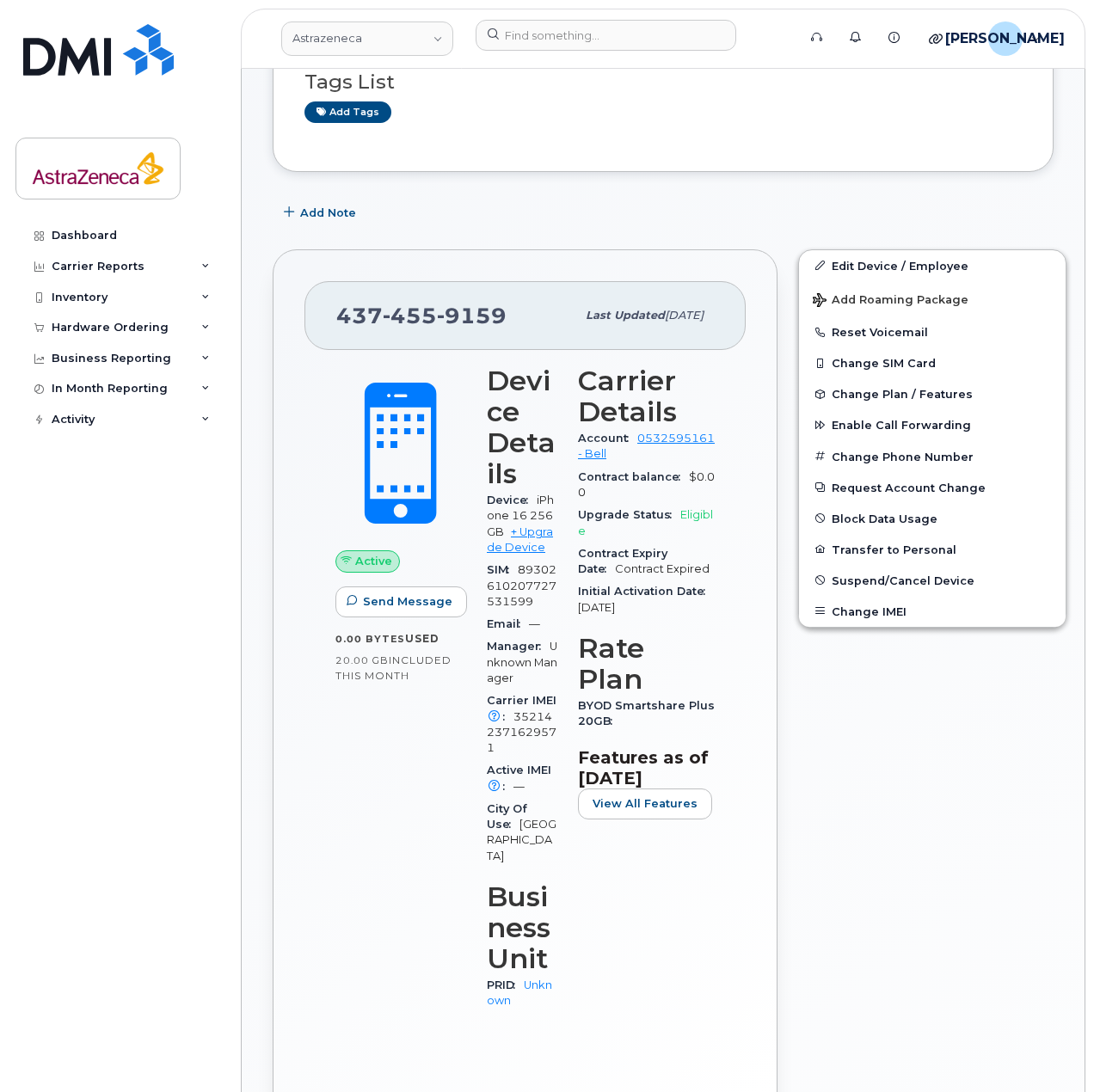
scroll to position [344, 0]
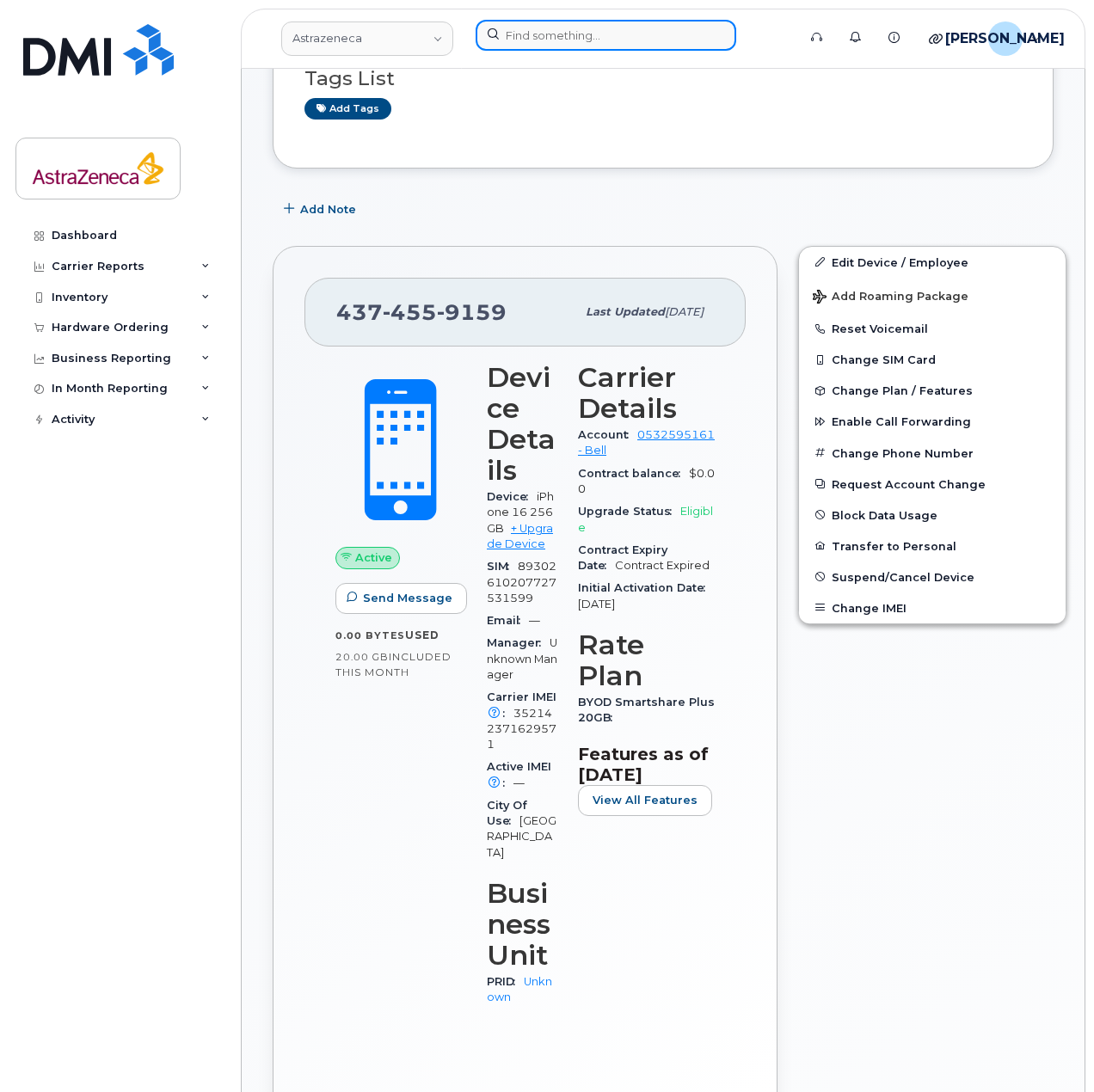
click at [579, 35] on input at bounding box center [605, 34] width 260 height 31
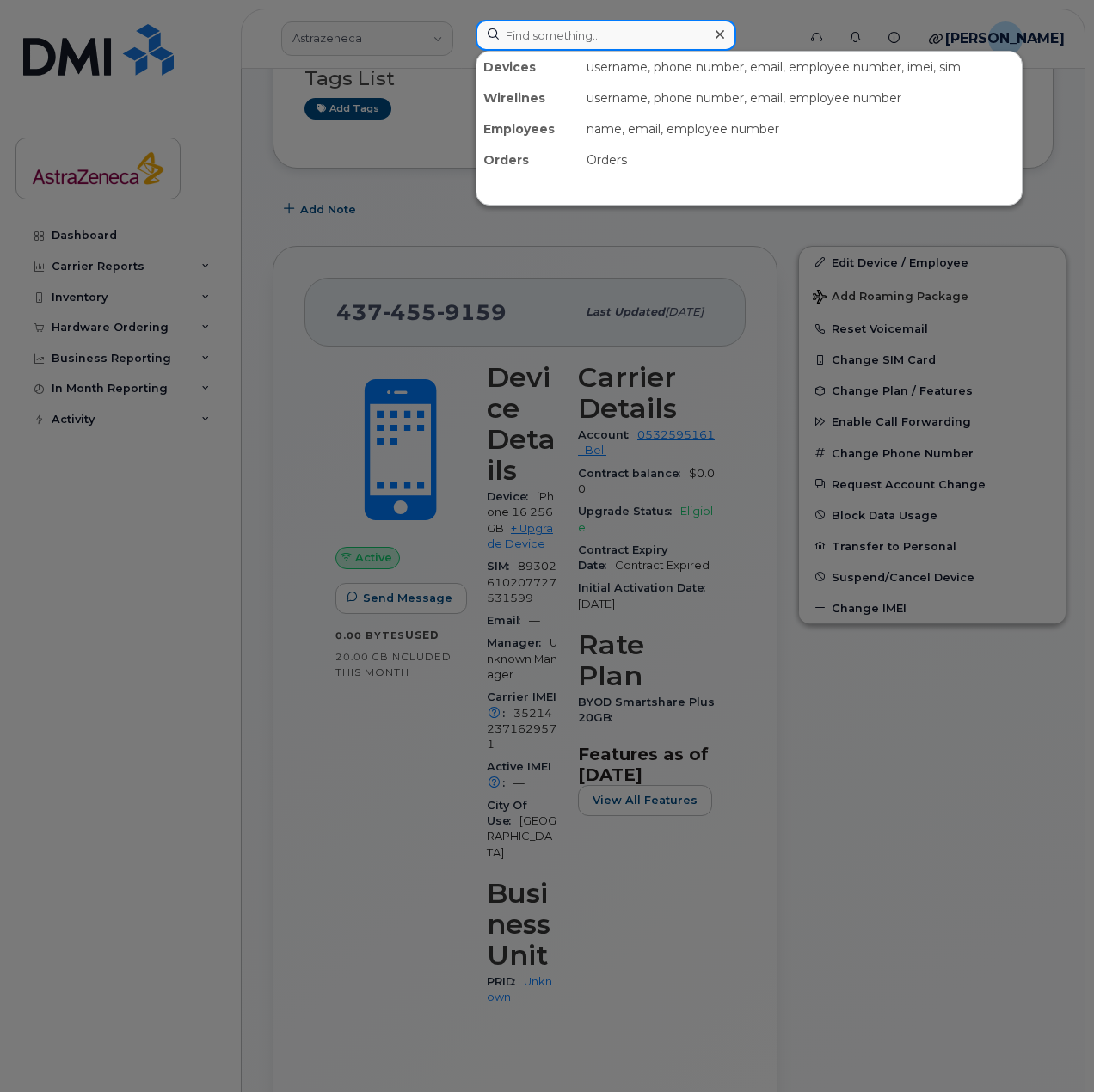
paste input "Maria"
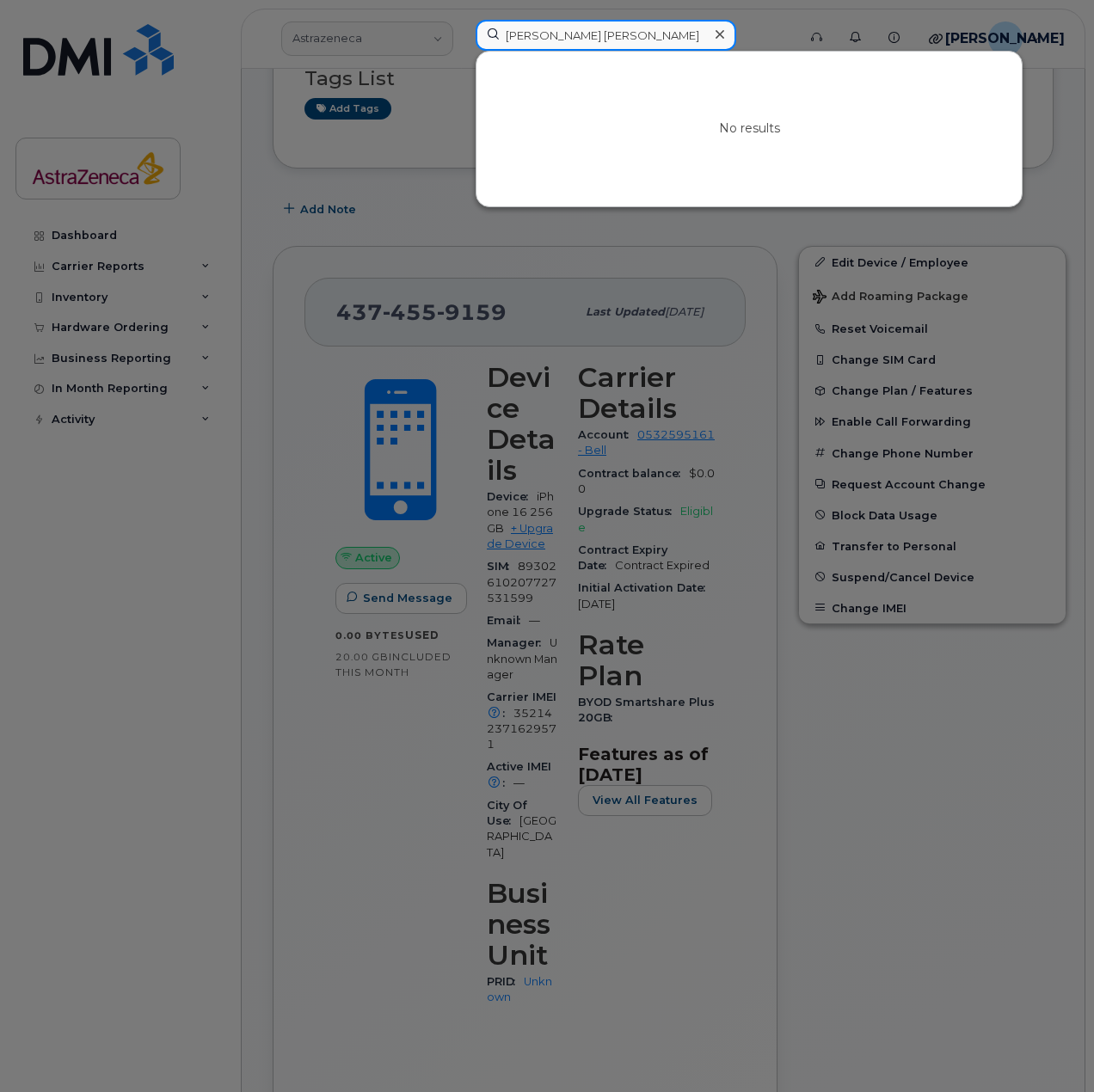
drag, startPoint x: 517, startPoint y: 26, endPoint x: 541, endPoint y: 32, distance: 24.7
click at [517, 26] on input "Maria Kl" at bounding box center [605, 34] width 260 height 31
click at [541, 32] on input "Maria Kl" at bounding box center [605, 34] width 260 height 31
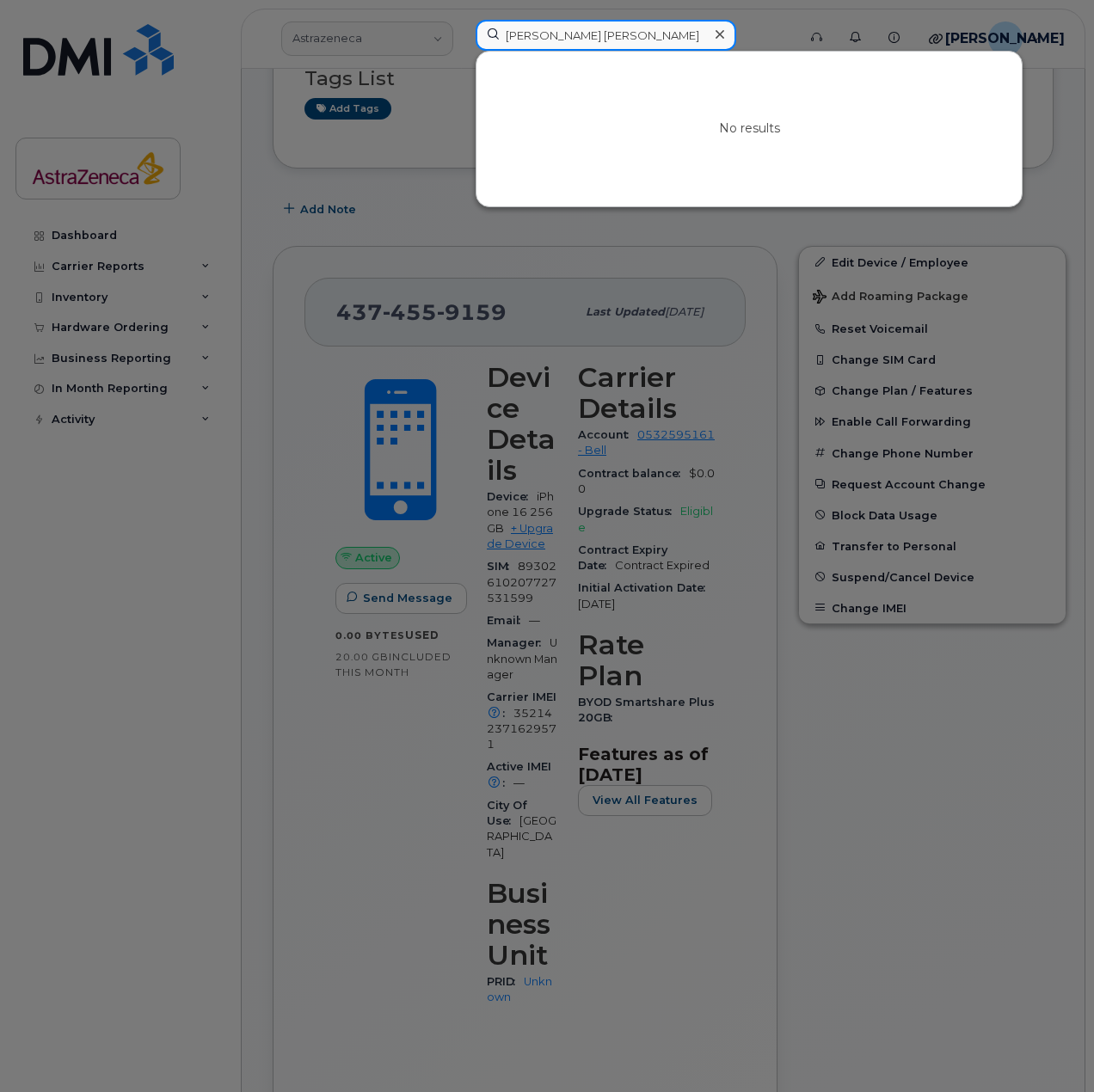
click at [541, 32] on input "Maria Kl" at bounding box center [605, 34] width 260 height 31
paste input "Zara"
click at [596, 22] on input "Zara M" at bounding box center [605, 34] width 260 height 31
click at [597, 31] on input "Zara M" at bounding box center [605, 34] width 260 height 31
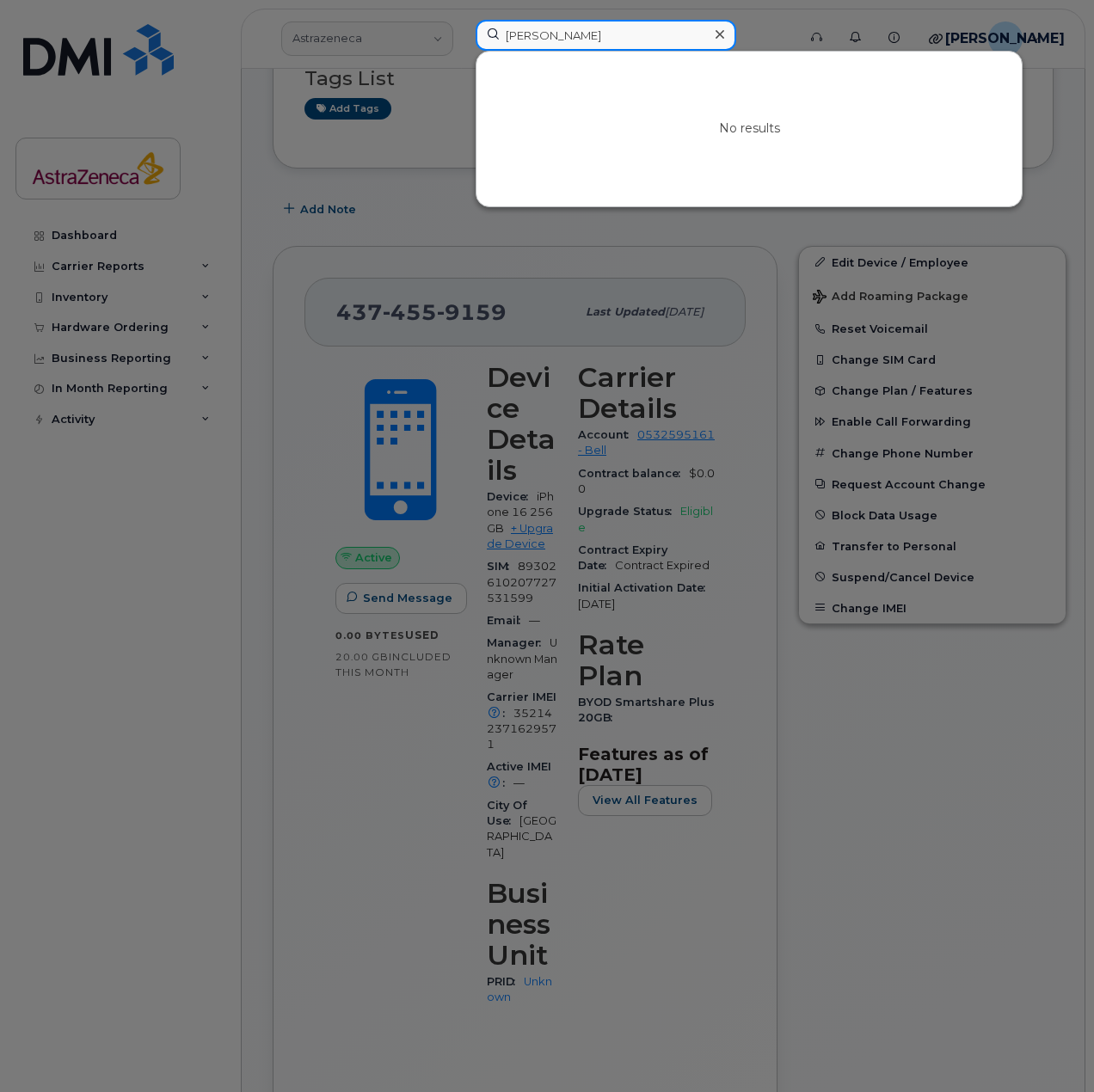
click at [597, 31] on input "Zara M" at bounding box center [605, 34] width 260 height 31
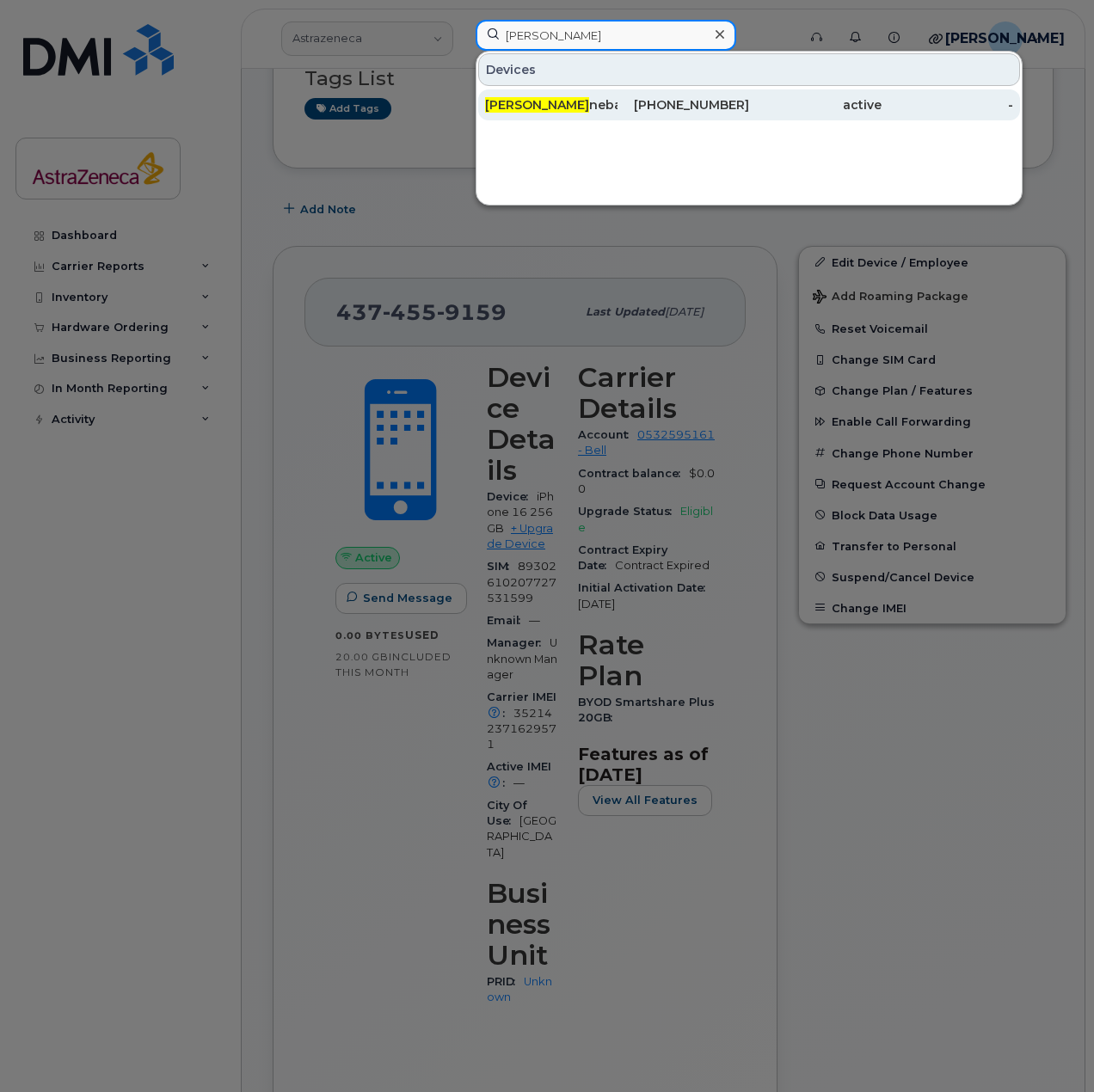
type input "Joanna Ha"
drag, startPoint x: 613, startPoint y: 94, endPoint x: 607, endPoint y: 108, distance: 15.2
click at [613, 94] on div "Joanna Ha nebach" at bounding box center [551, 104] width 132 height 31
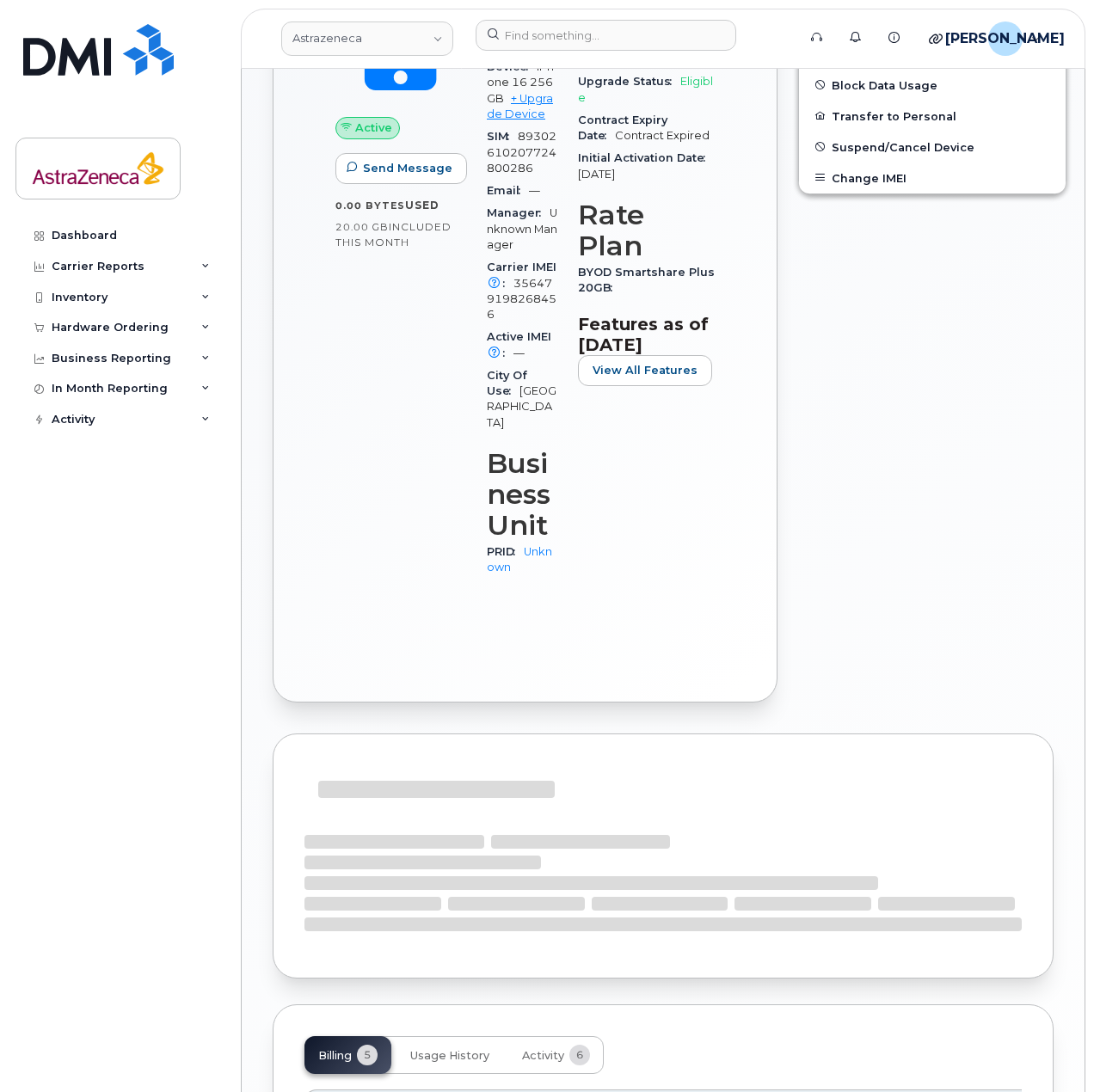
scroll to position [1174, 0]
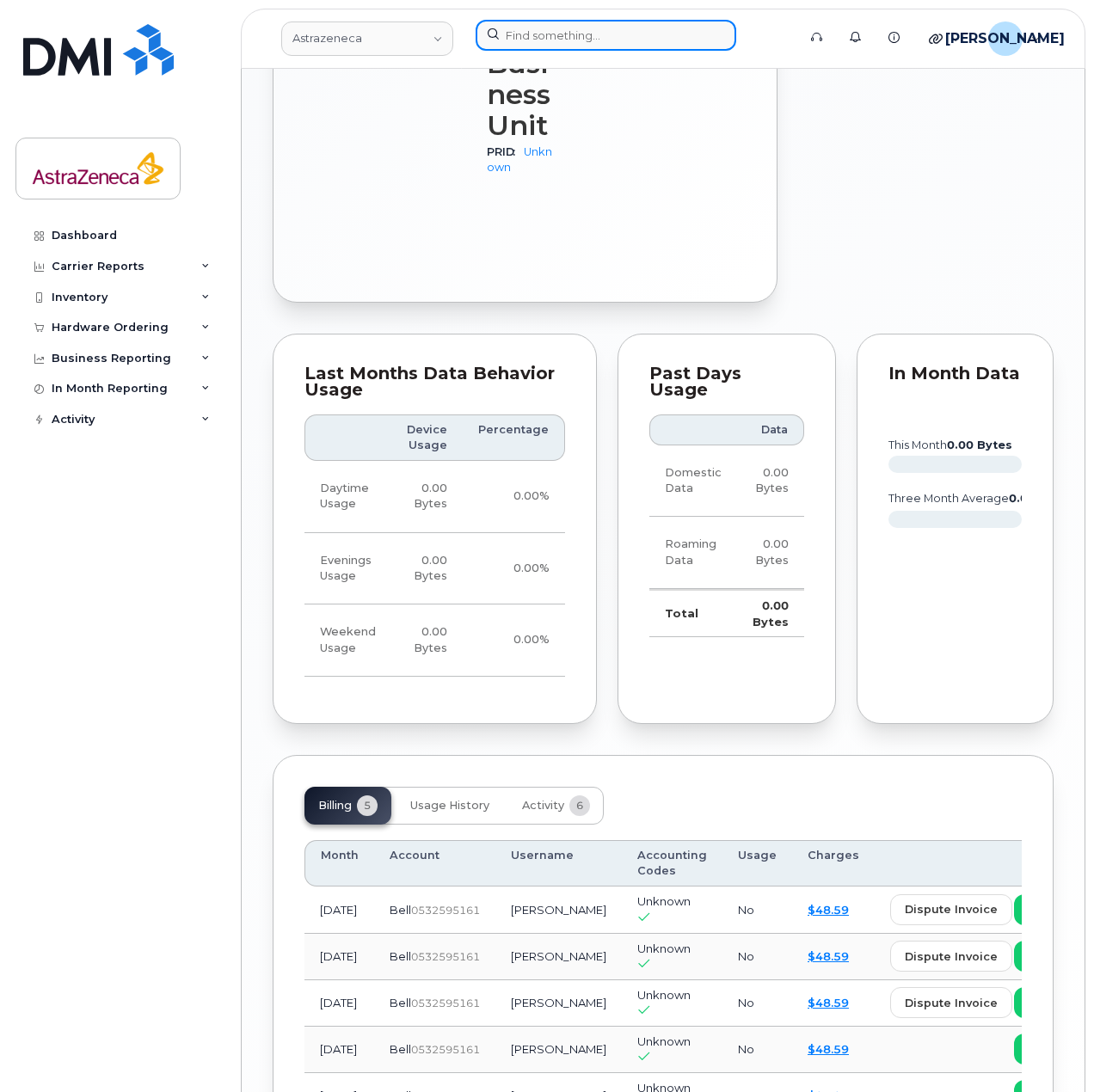
click at [625, 35] on input at bounding box center [605, 34] width 260 height 31
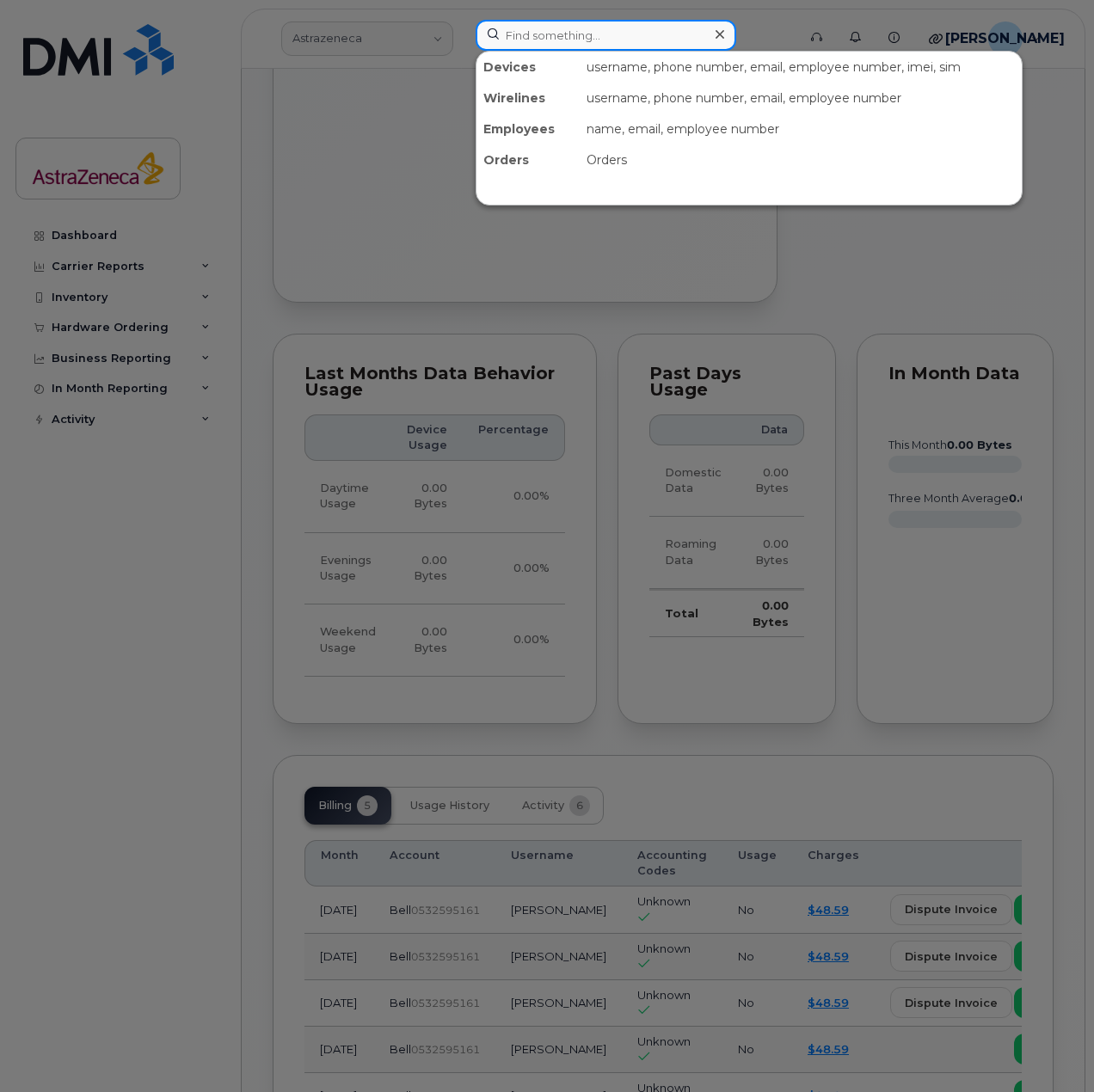
paste input "Eshini"
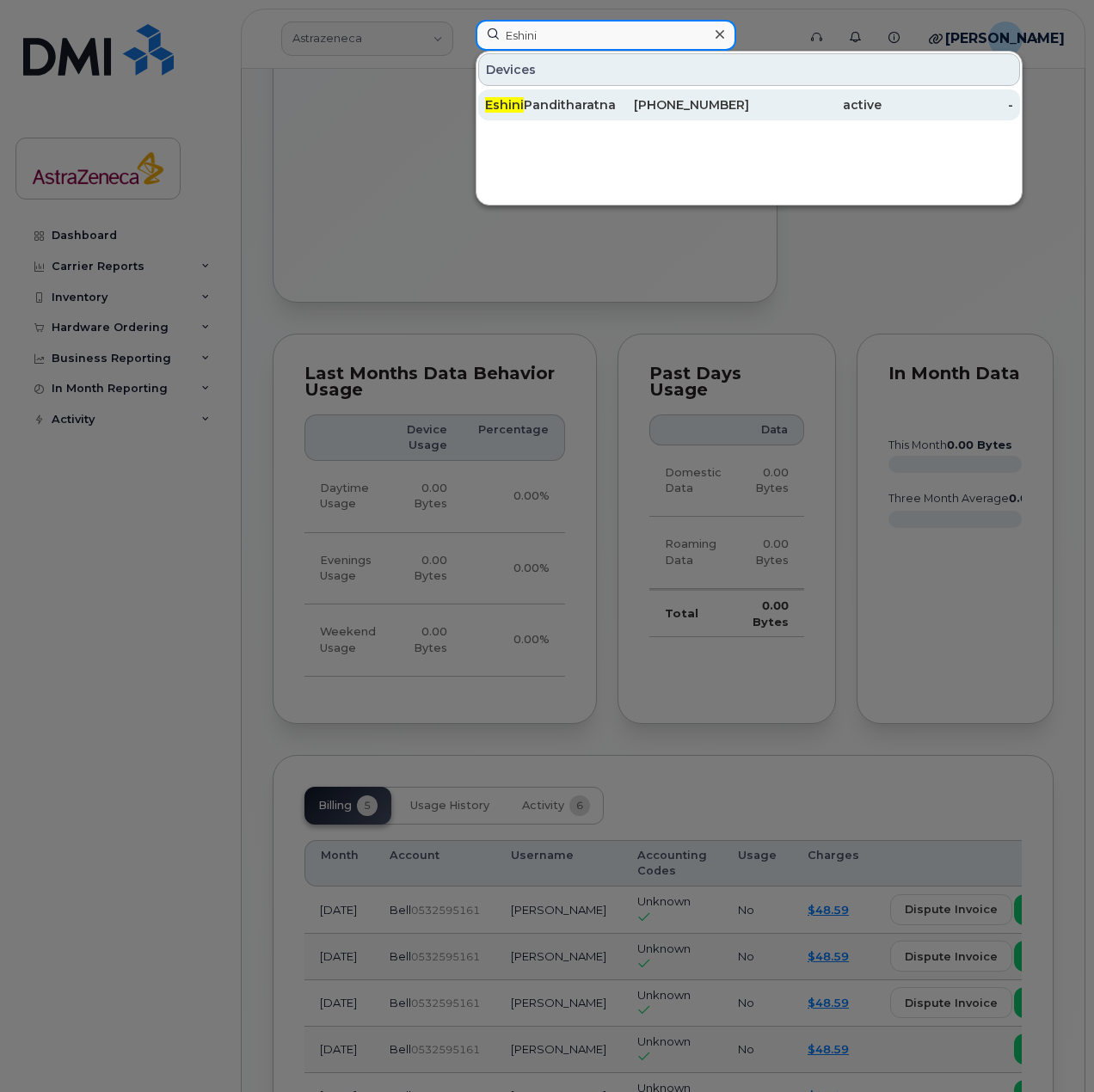
type input "Eshini"
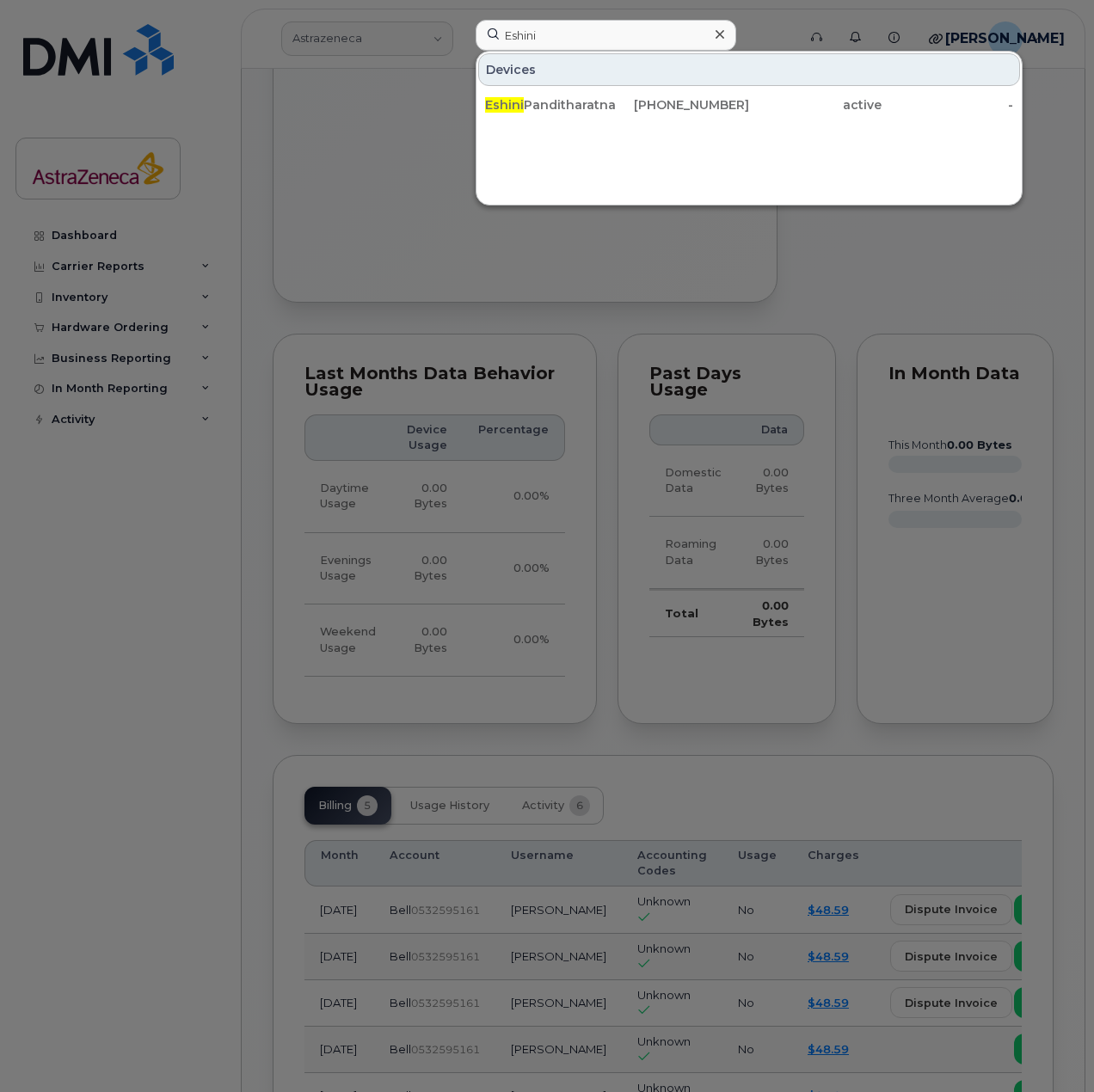
drag, startPoint x: 633, startPoint y: 107, endPoint x: 685, endPoint y: 202, distance: 108.3
click at [633, 107] on div "[PHONE_NUMBER]" at bounding box center [684, 104] width 132 height 17
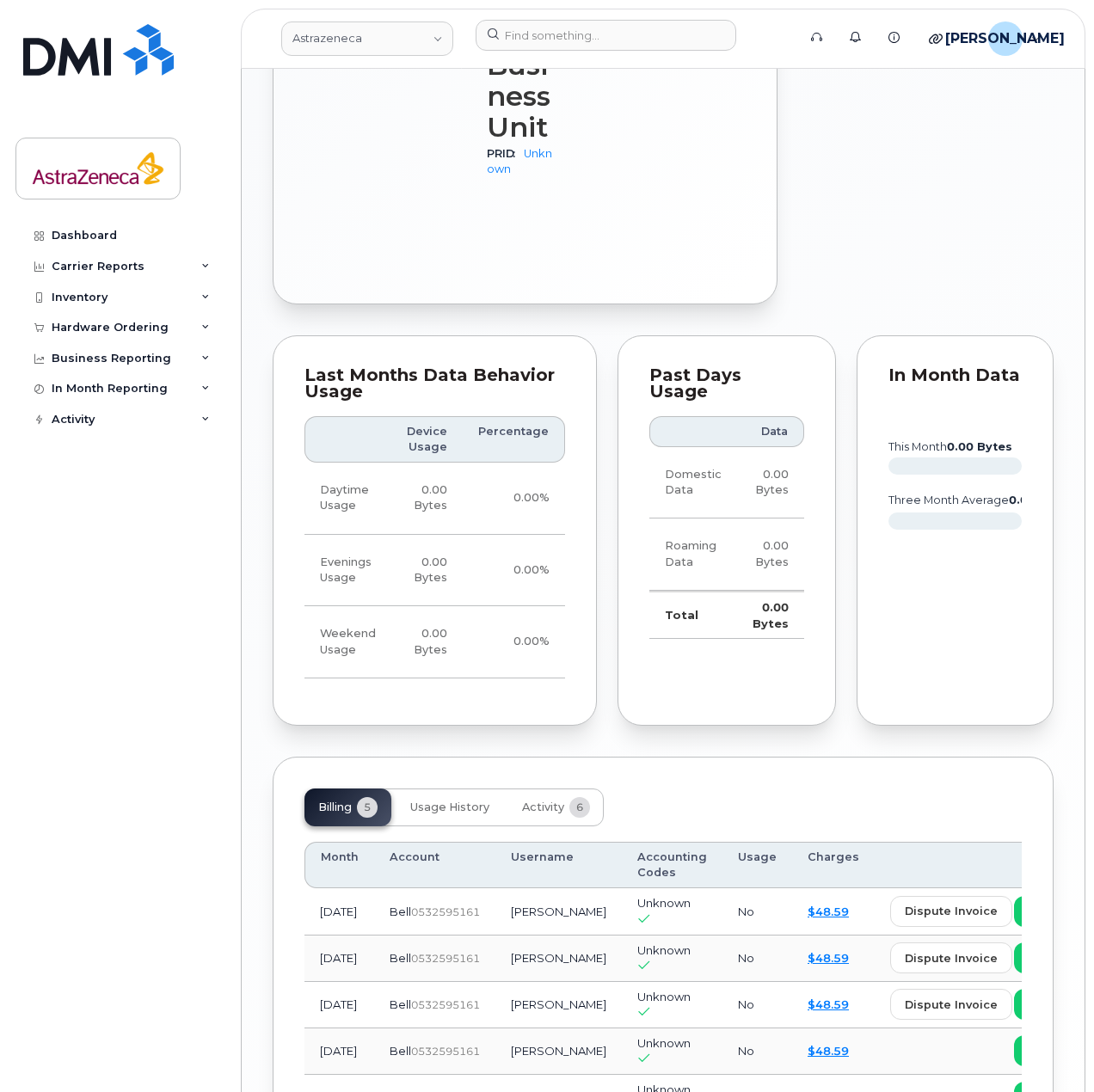
scroll to position [1290, 0]
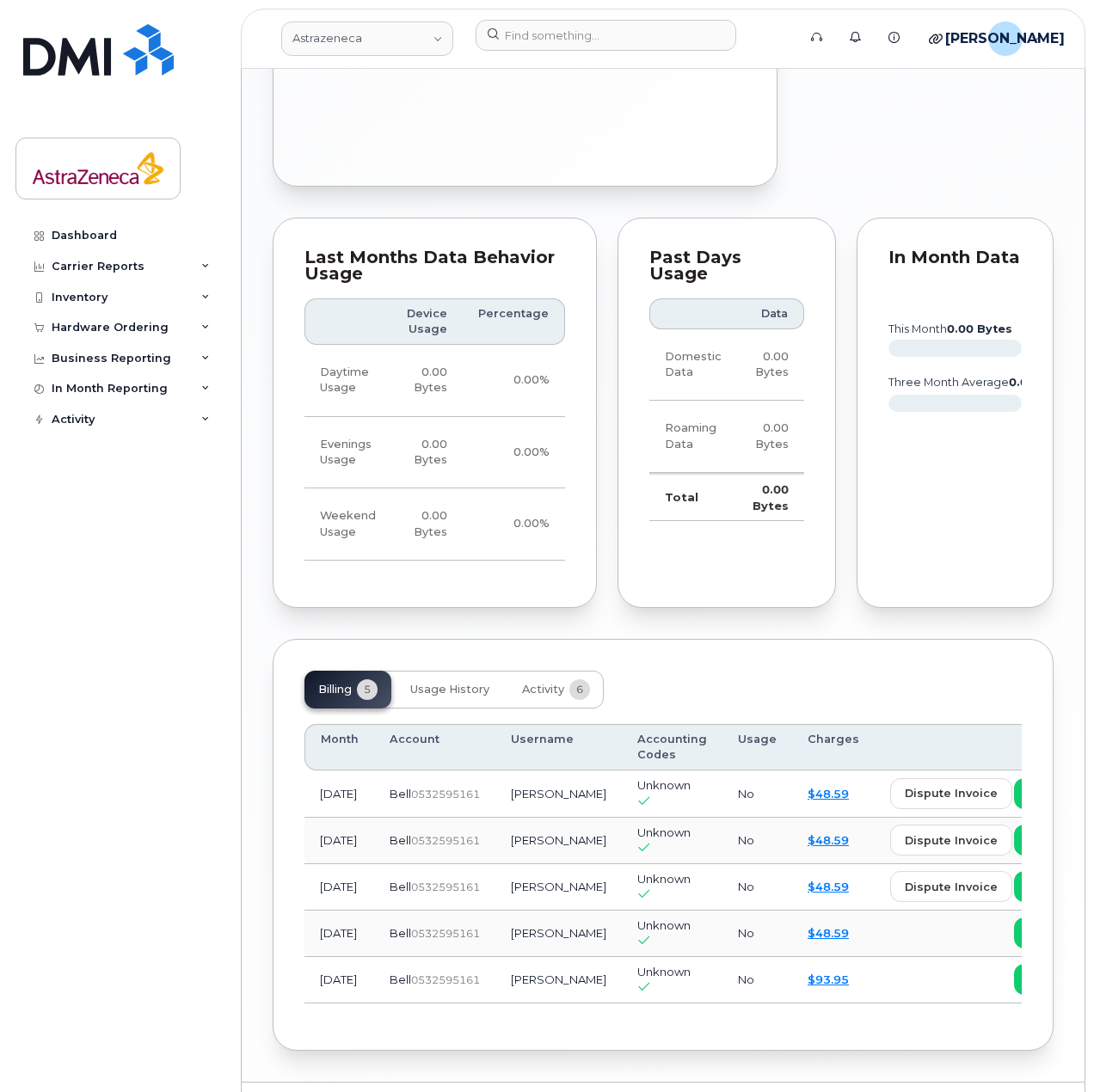
click at [582, 12] on header "Astrazeneca Support Alerts Knowledge Base Quicklinks Suspend / Cancel Device Ch…" at bounding box center [663, 39] width 844 height 60
click at [582, 30] on input at bounding box center [605, 34] width 260 height 31
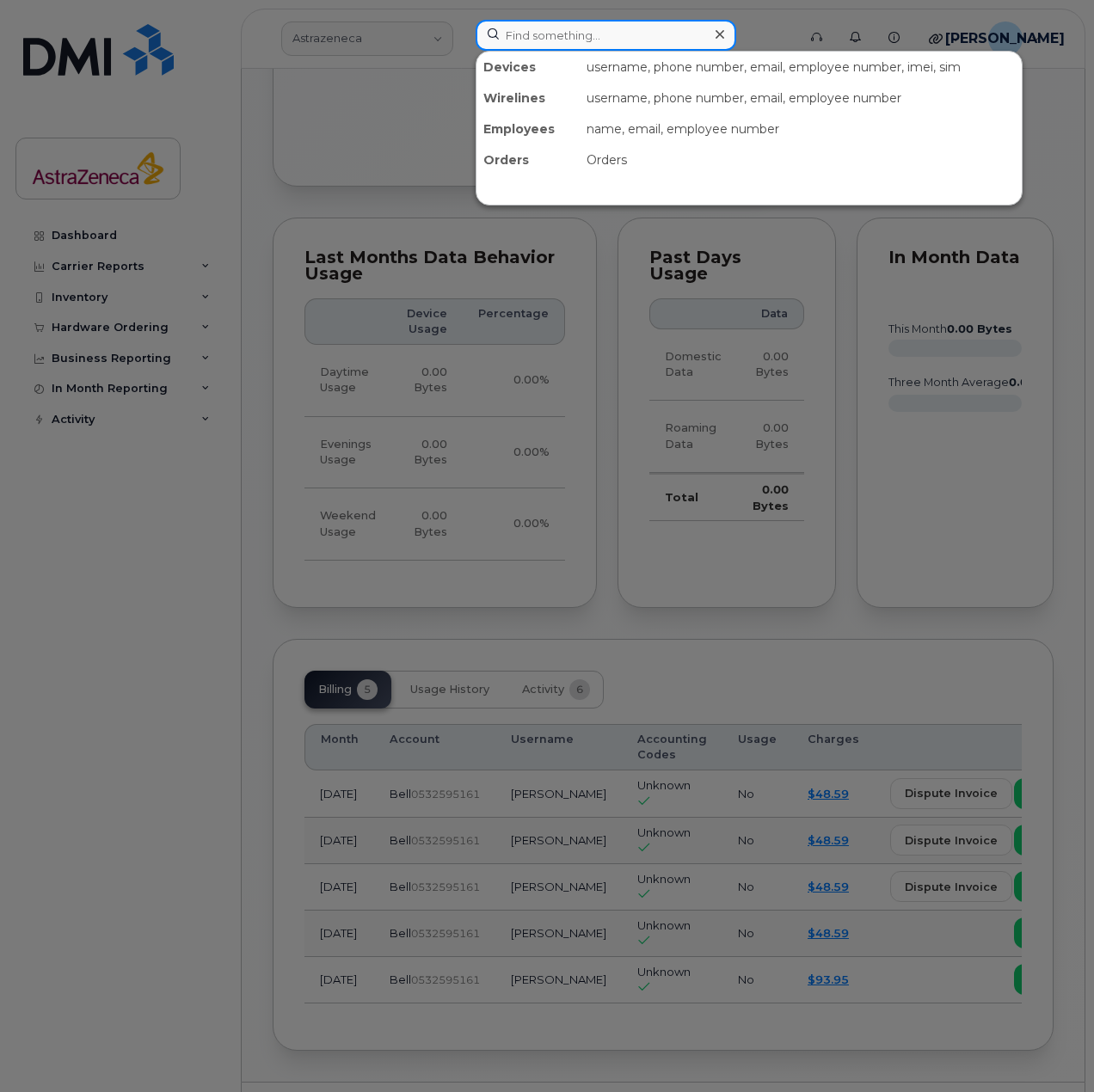
paste input "Saeideh"
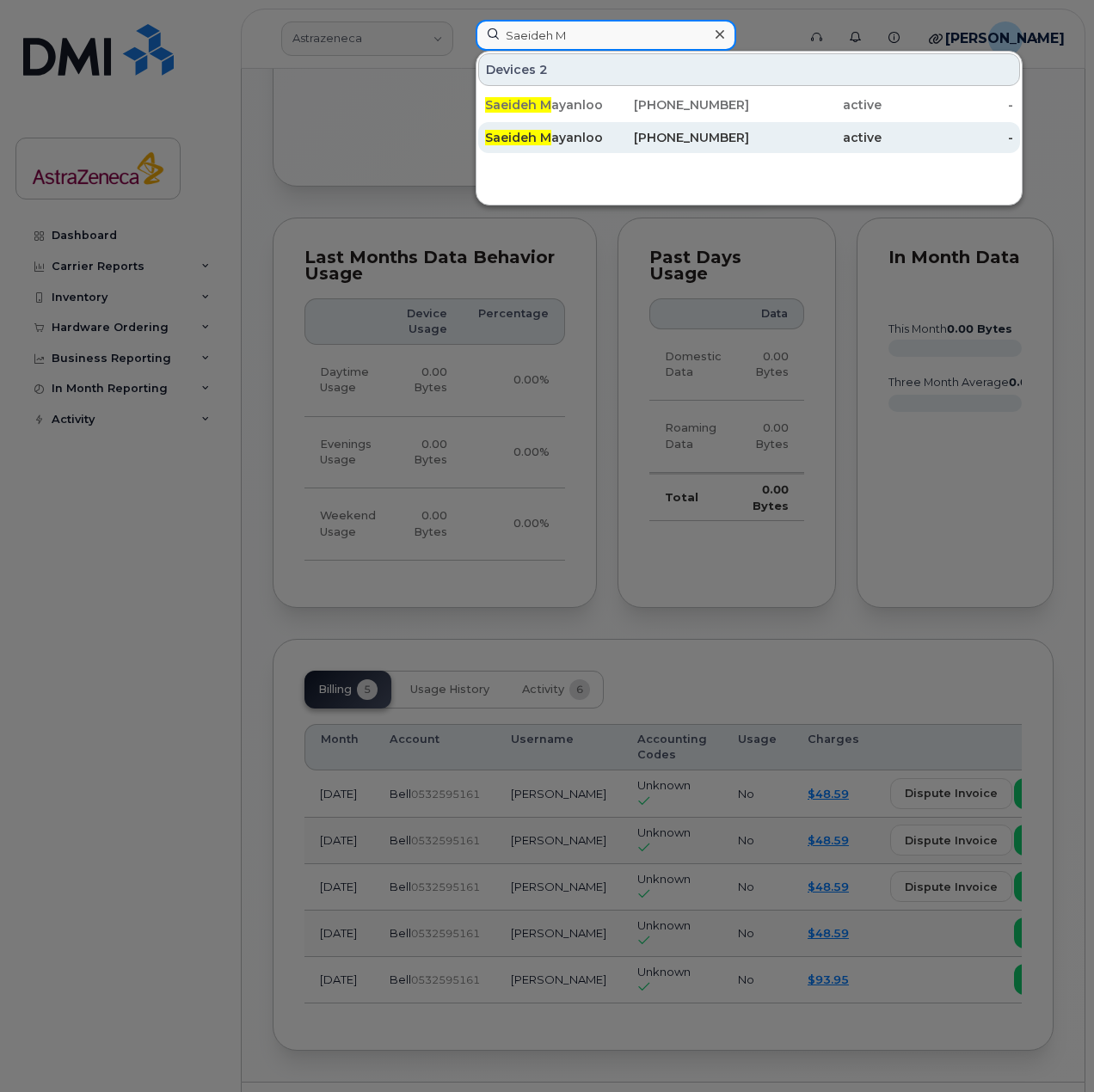
type input "Saeideh M"
click at [651, 137] on div "437-419-1901" at bounding box center [684, 137] width 132 height 17
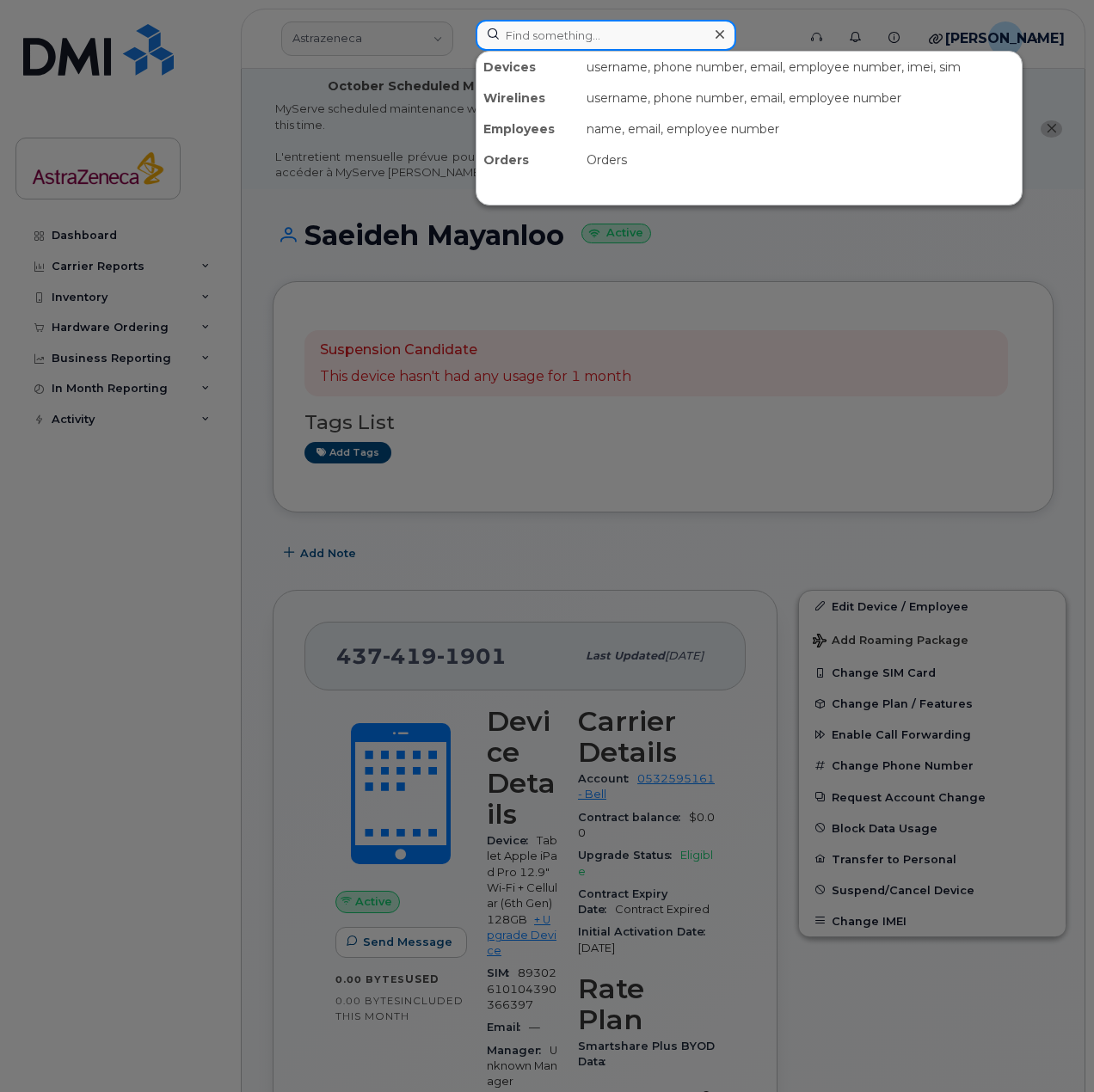
click at [630, 49] on input at bounding box center [605, 34] width 260 height 31
paste input "Saeideh"
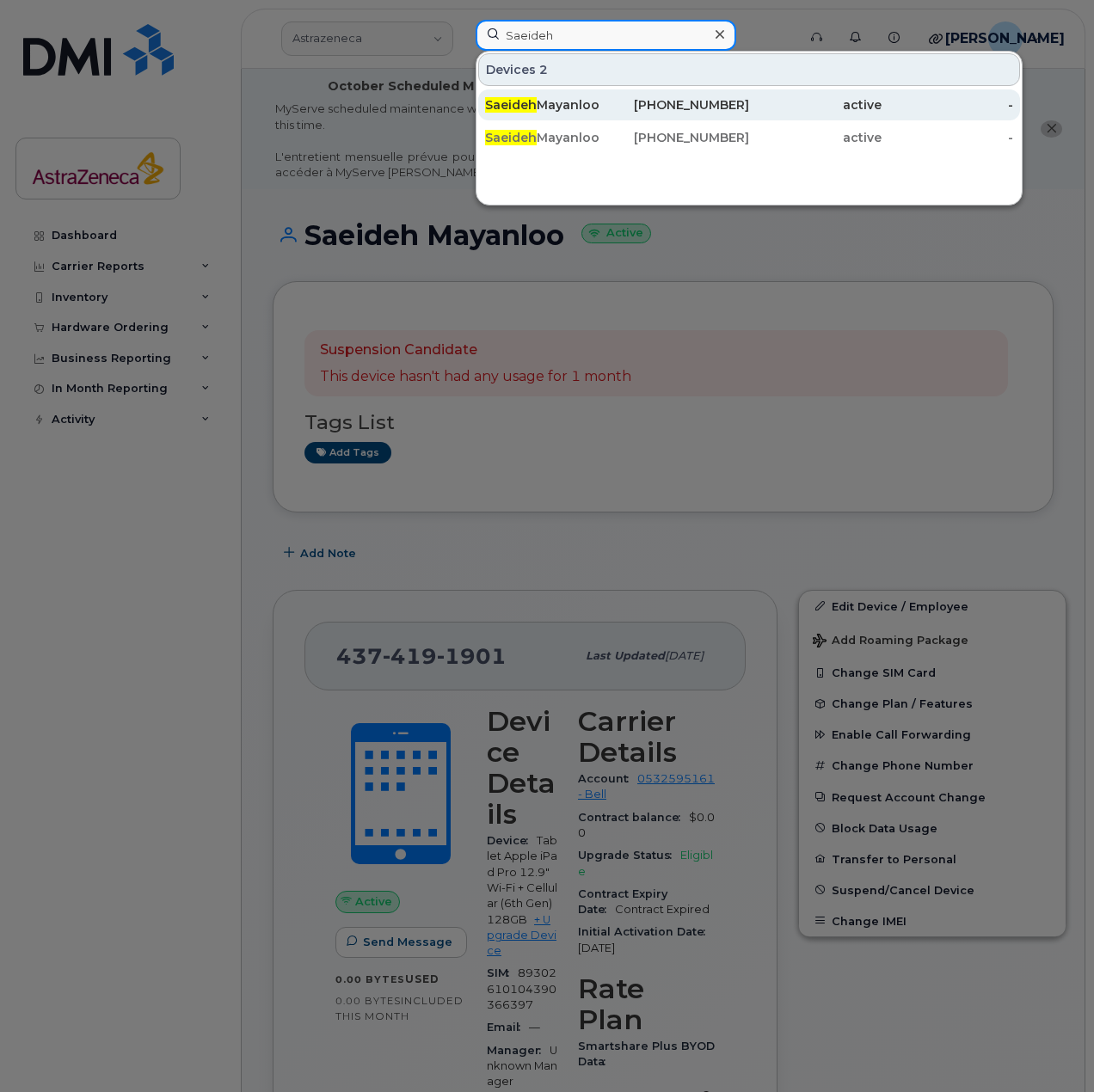
type input "Saeideh"
click at [668, 98] on div "365-340-2143" at bounding box center [684, 104] width 132 height 17
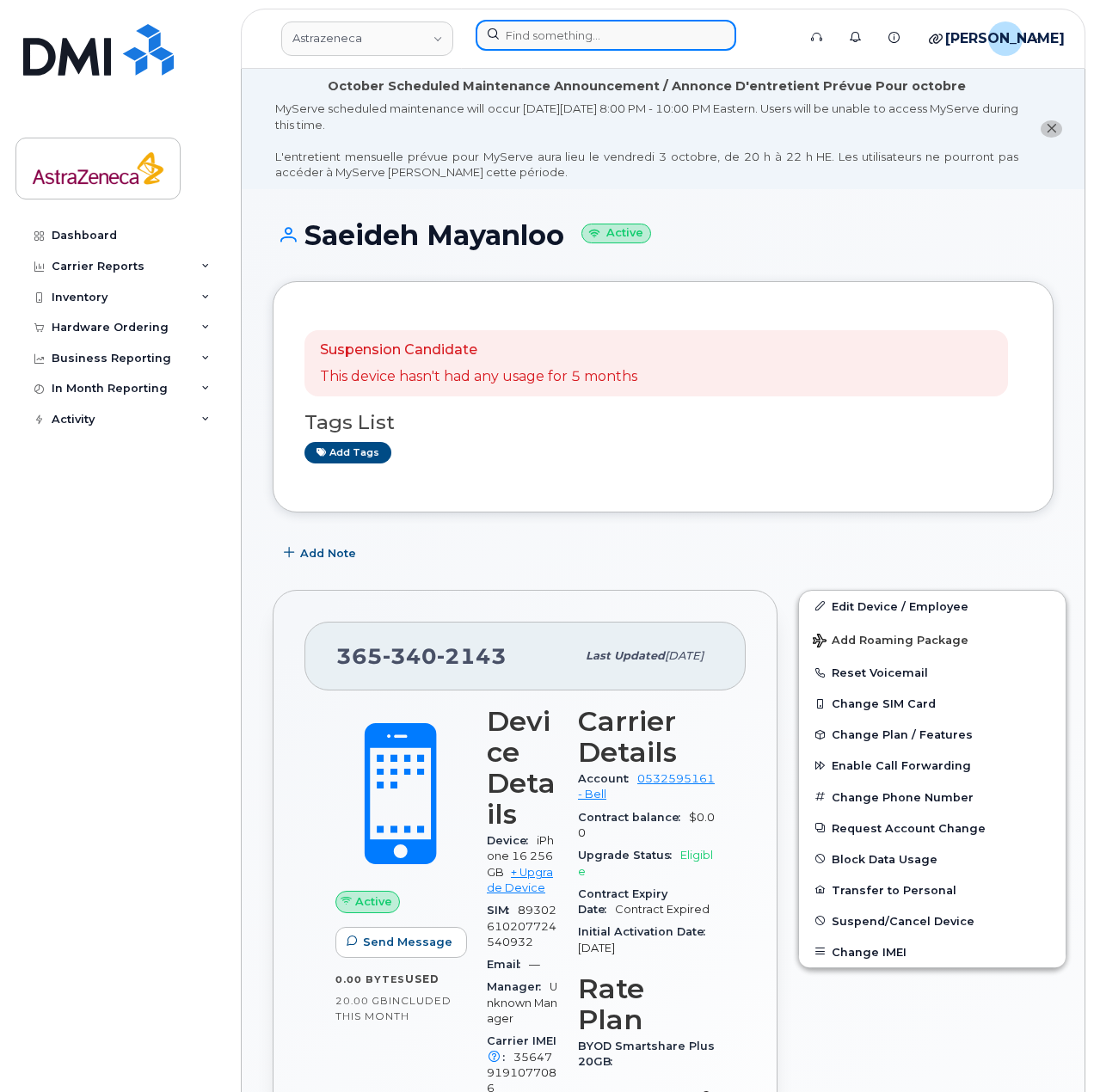
click at [602, 24] on input at bounding box center [605, 34] width 260 height 31
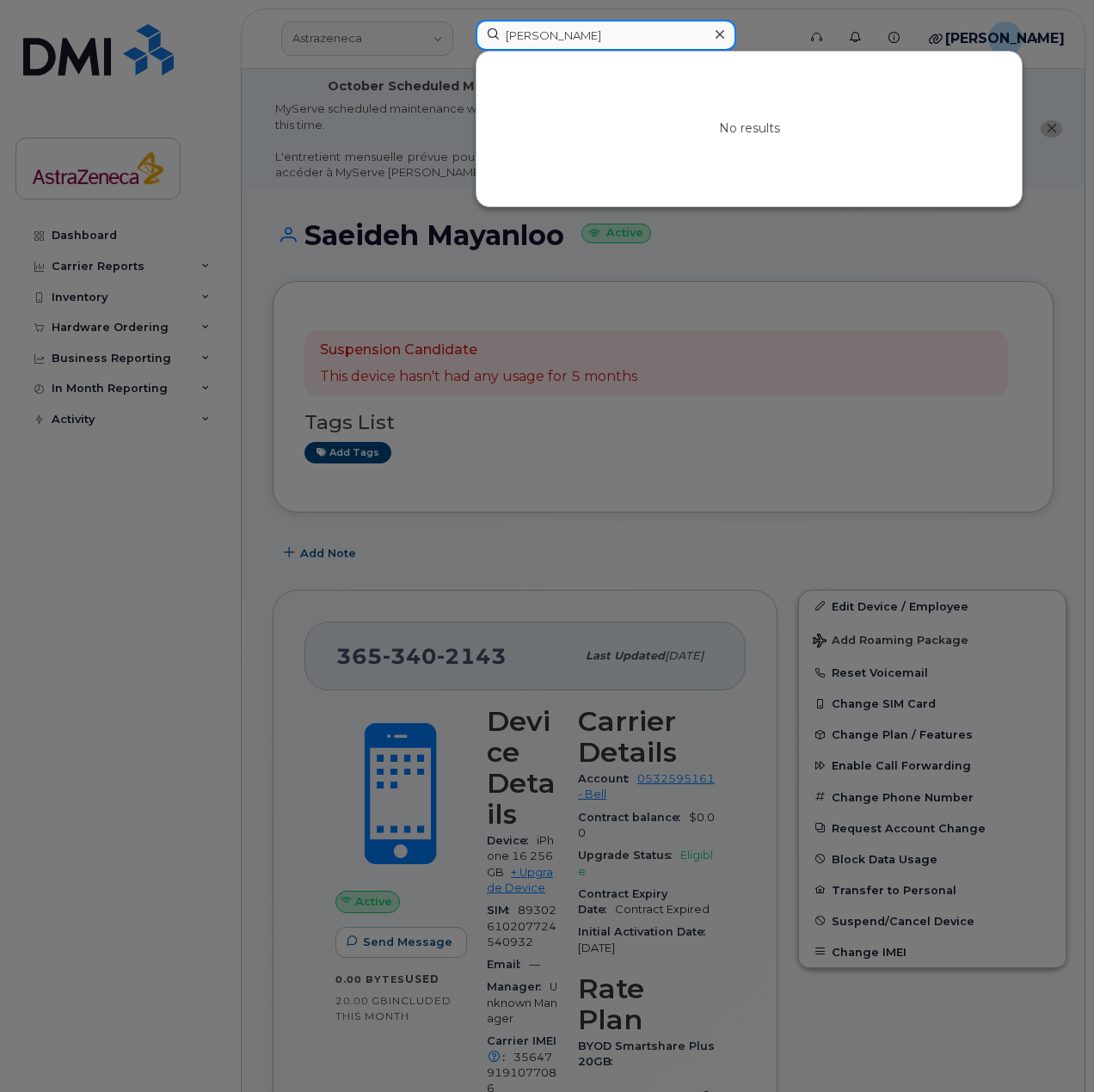
click at [641, 34] on input "[PERSON_NAME]" at bounding box center [605, 34] width 260 height 31
click at [641, 34] on input "Yash Kapo" at bounding box center [605, 34] width 260 height 31
paste input "Kaiwen"
click at [657, 30] on input "Kaiwen Z" at bounding box center [605, 34] width 260 height 31
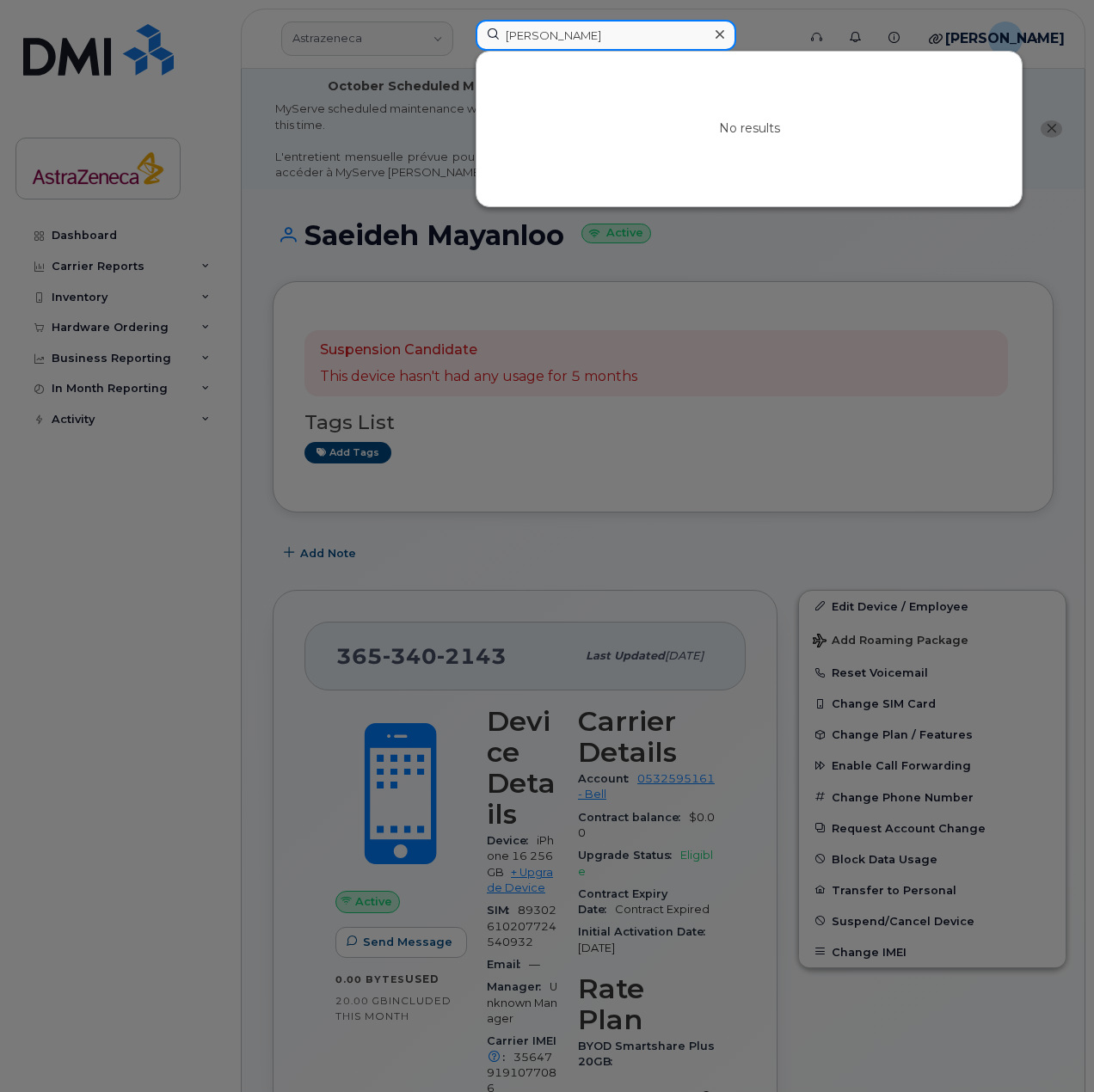
click at [657, 30] on input "Kaiwen Z" at bounding box center [605, 34] width 260 height 31
paste input "evin"
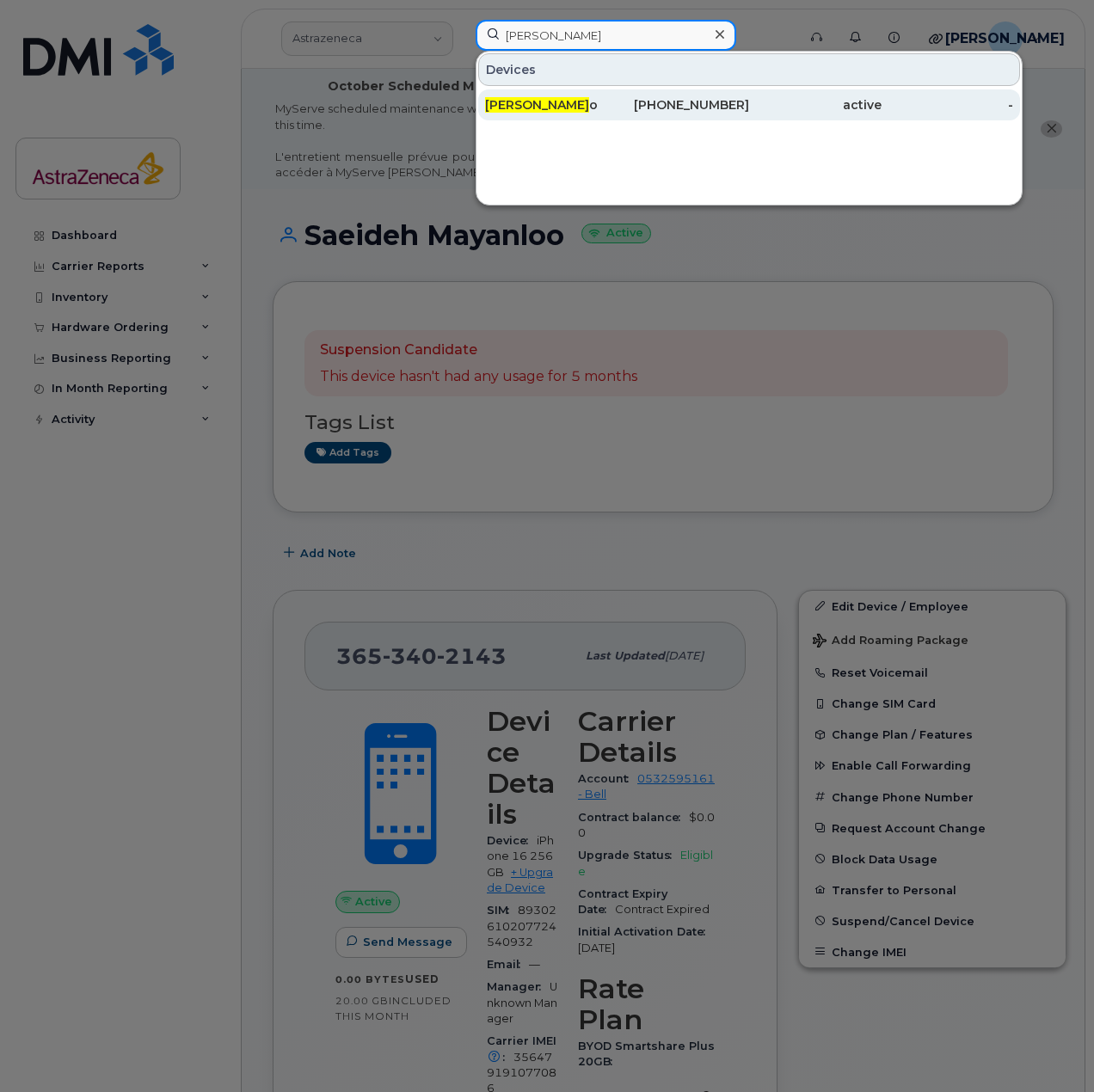
type input "Kevin D"
click at [701, 104] on div "437-433-2349" at bounding box center [684, 104] width 132 height 17
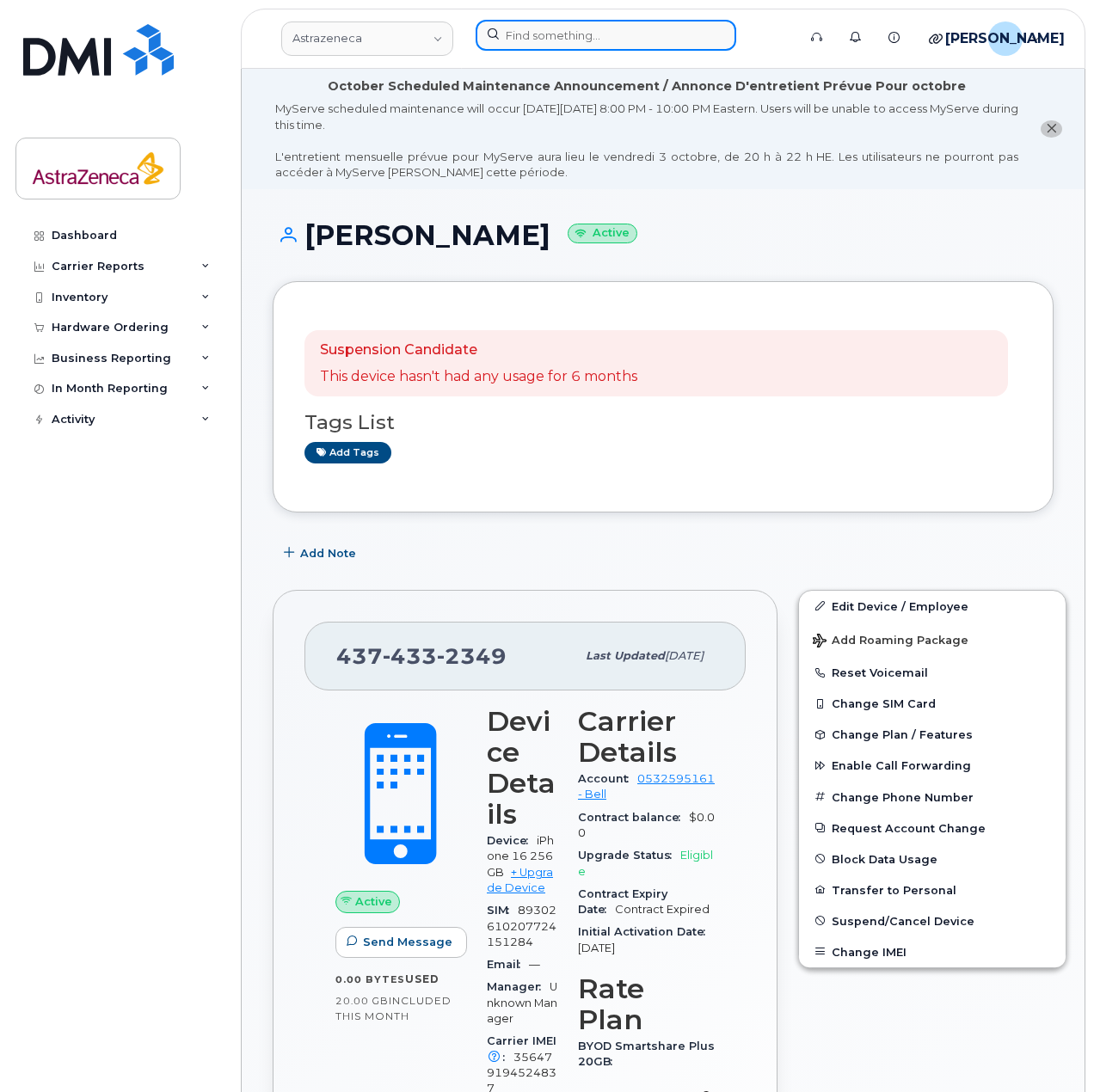
click at [577, 32] on input at bounding box center [605, 34] width 260 height 31
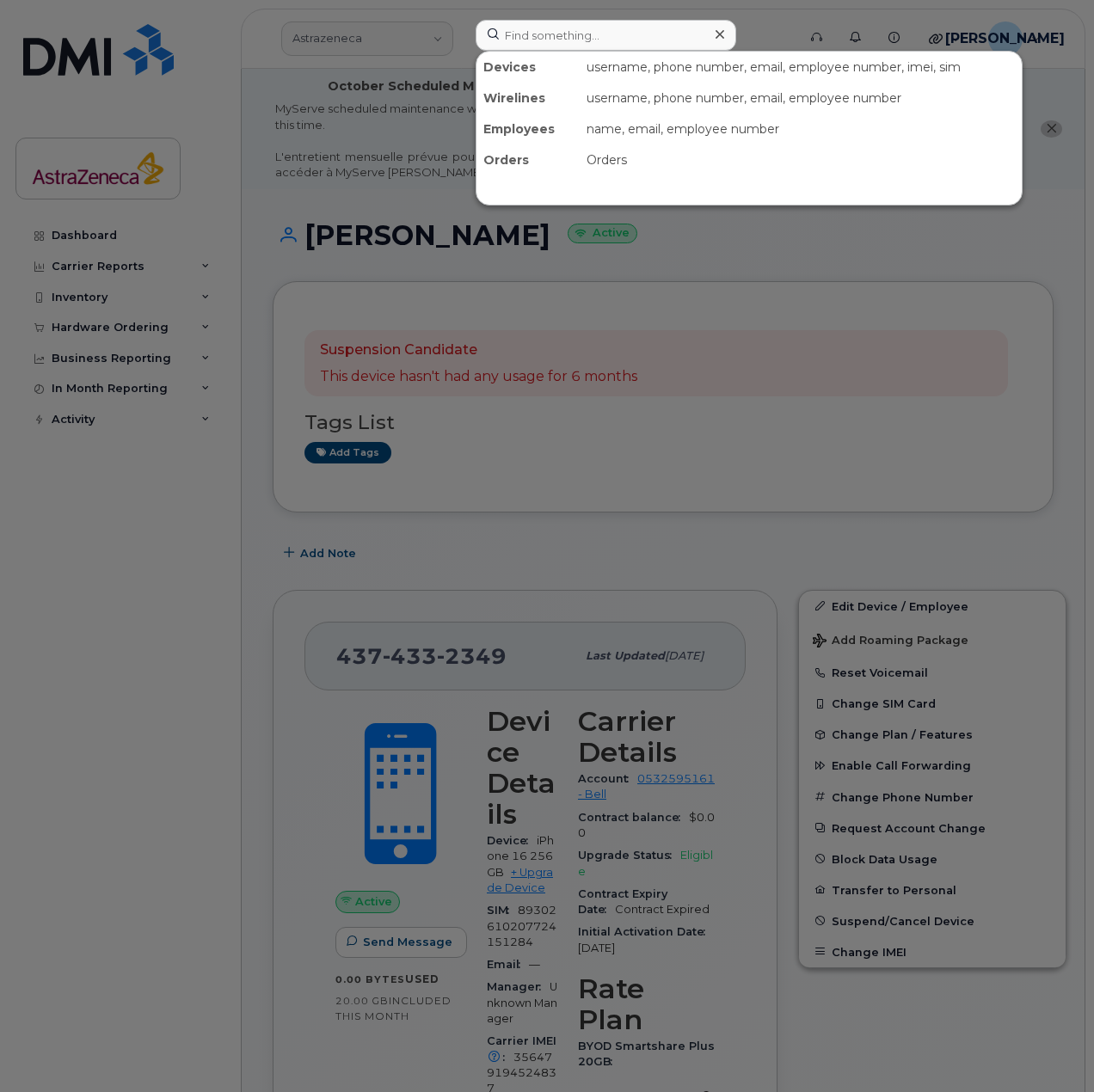
click at [701, 286] on div at bounding box center [547, 546] width 1094 height 1092
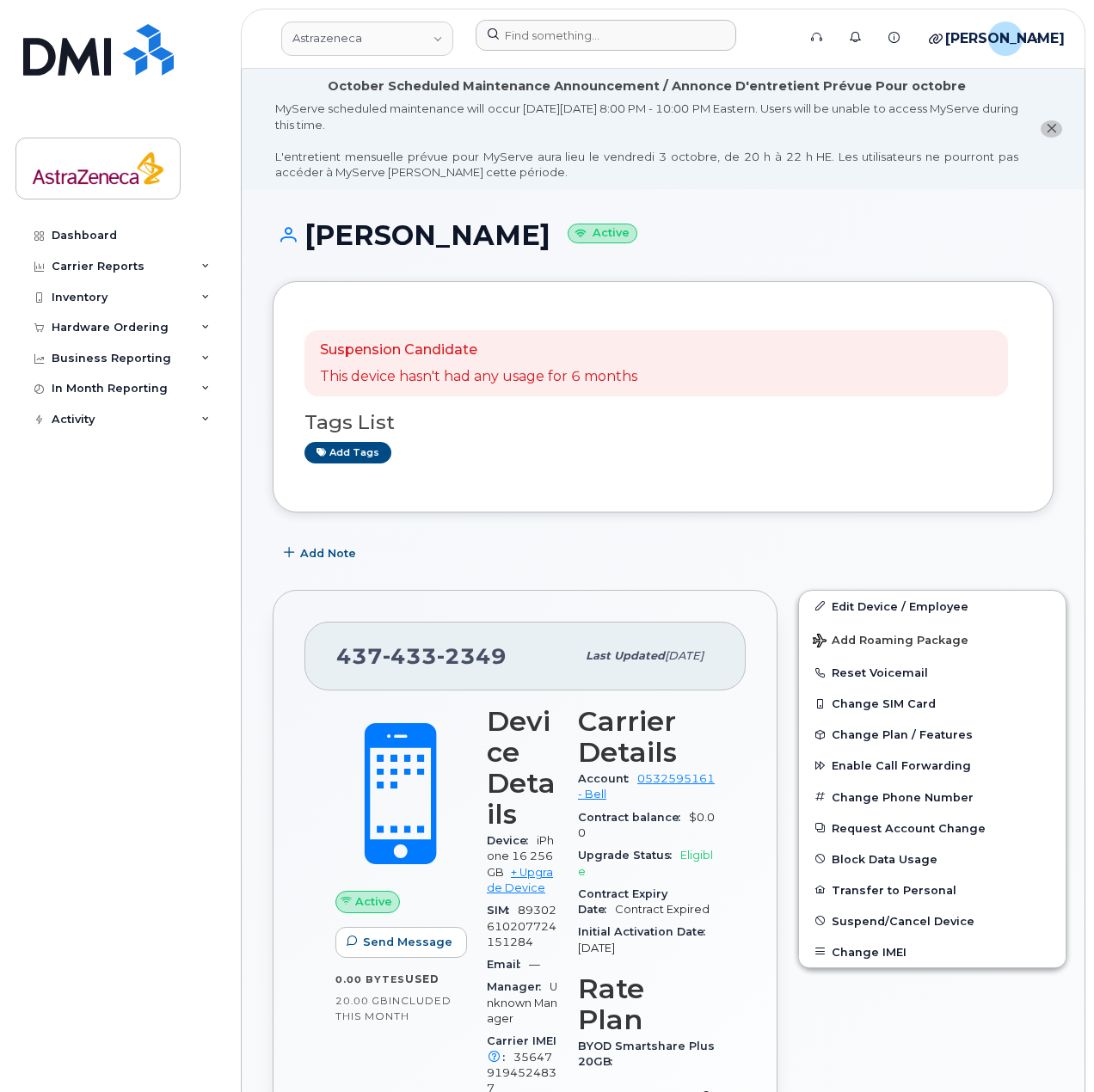
click at [532, 36] on input at bounding box center [605, 34] width 260 height 31
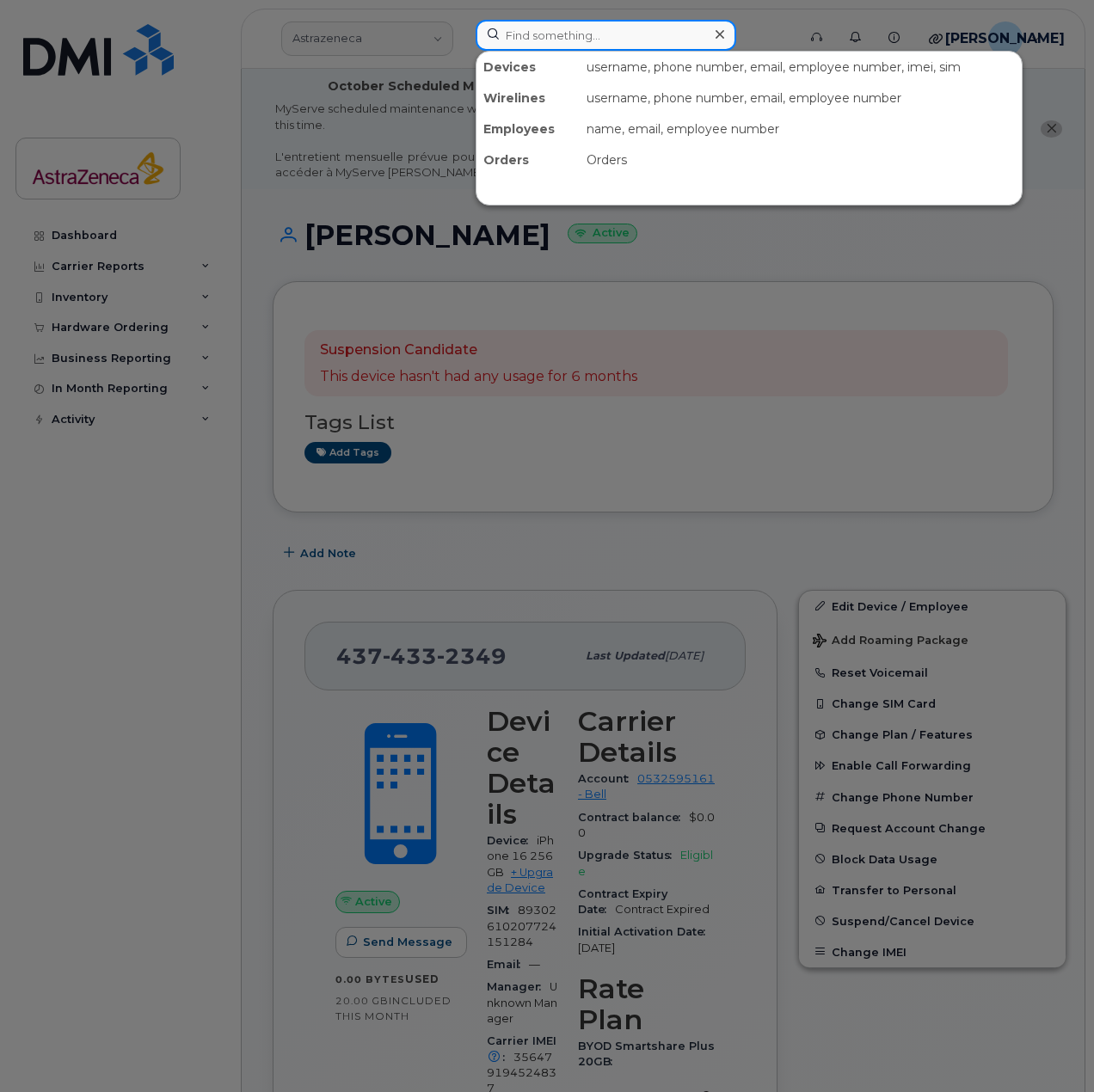
paste input "[PHONE_NUMBER]"
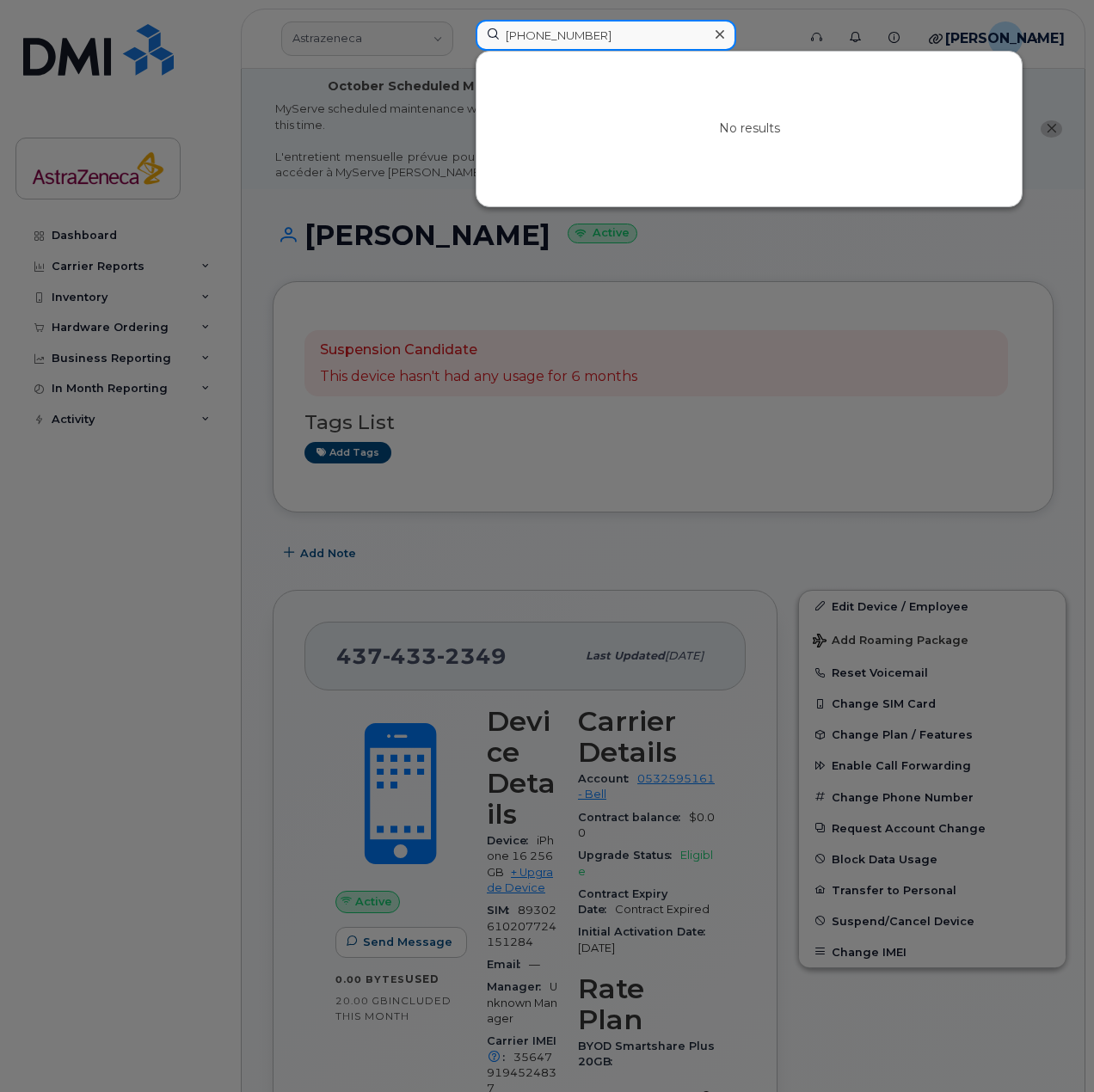
drag, startPoint x: 517, startPoint y: 35, endPoint x: 529, endPoint y: 36, distance: 12.0
click at [519, 36] on input "416-948-5745" at bounding box center [605, 34] width 260 height 31
click at [529, 36] on input "416-948-5745" at bounding box center [605, 34] width 260 height 31
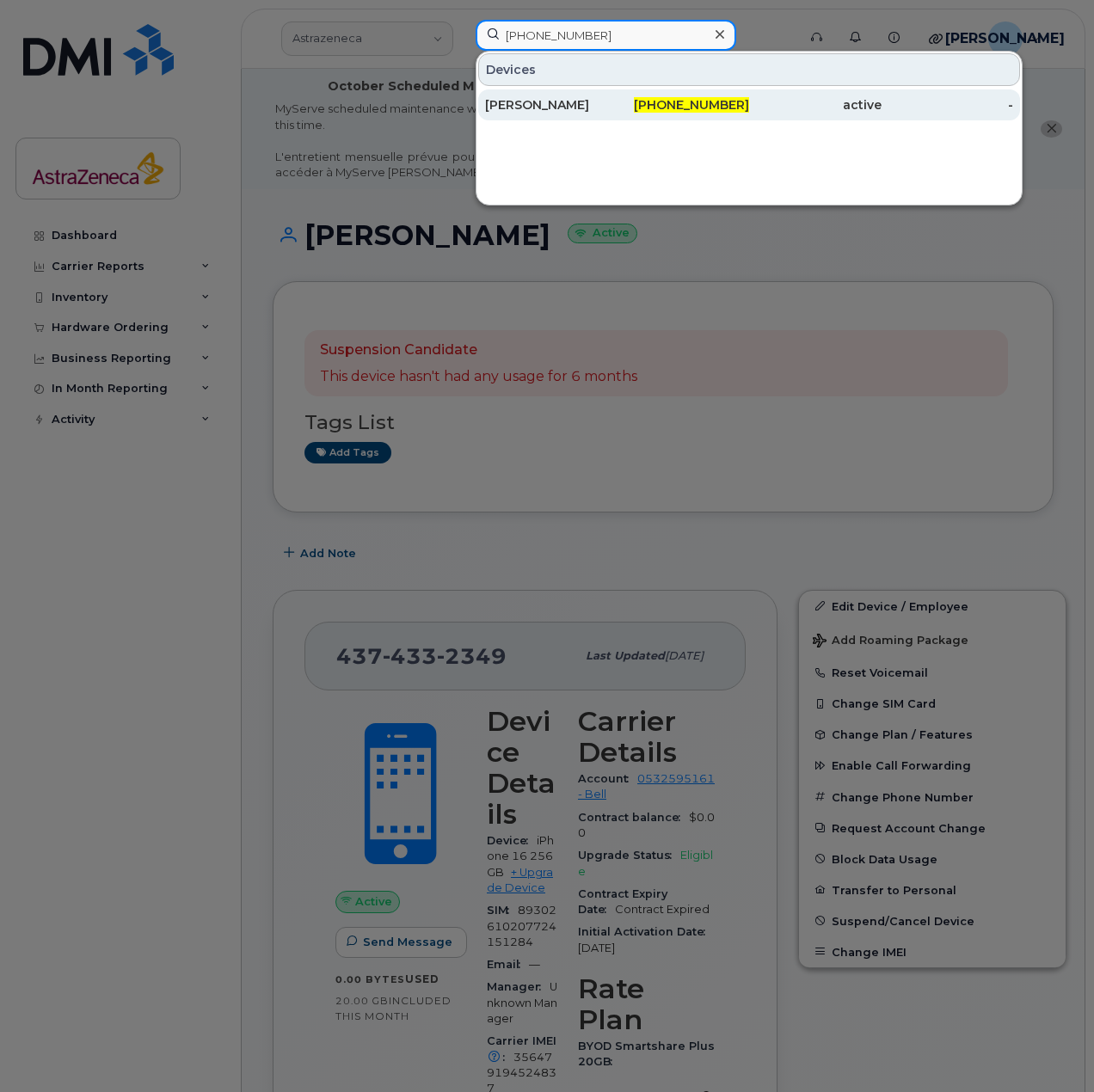
type input "416-948-5745"
click at [549, 89] on link "Michelle Doherty 416-948-5745 active -" at bounding box center [749, 104] width 542 height 31
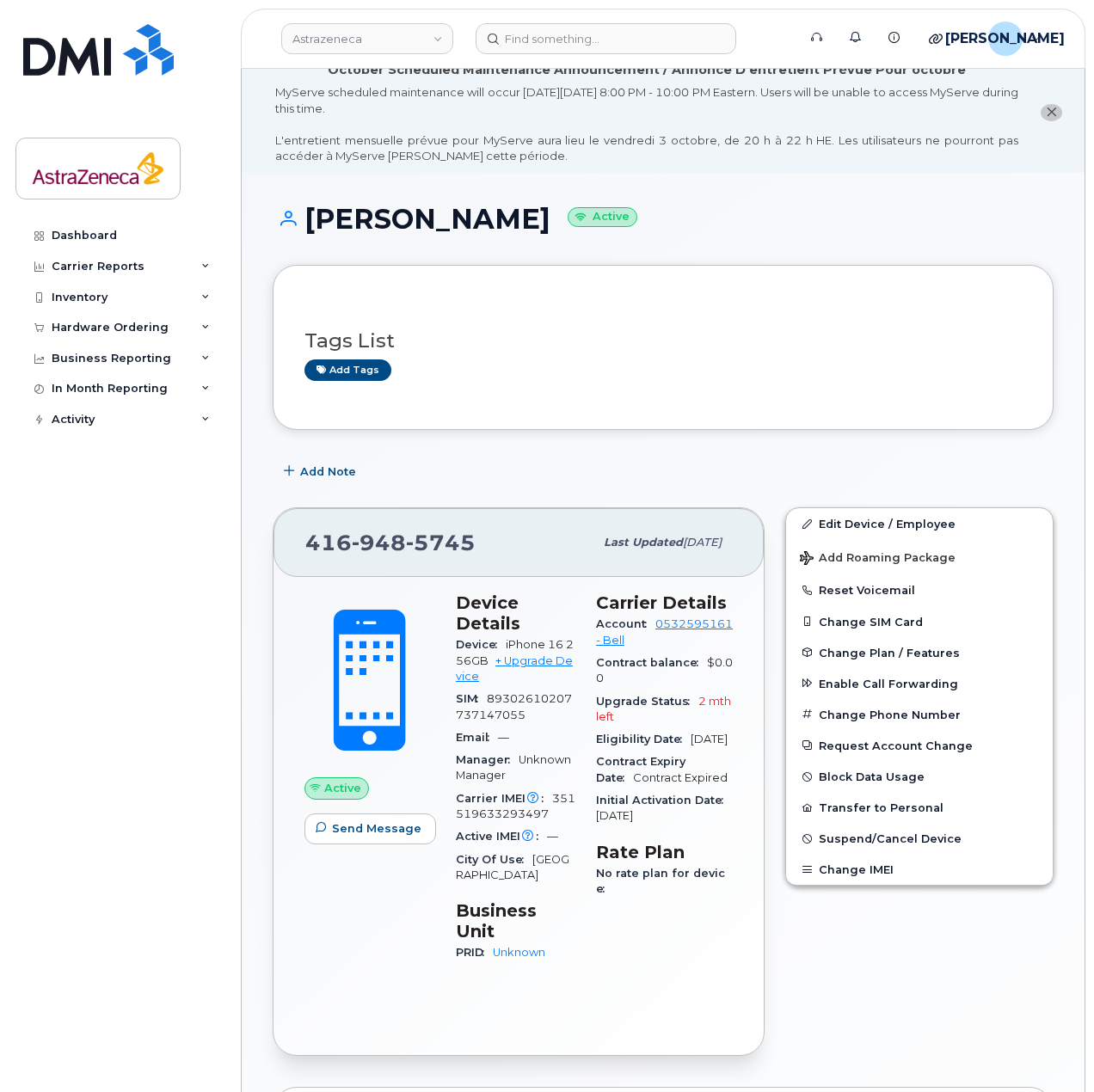
scroll to position [172, 0]
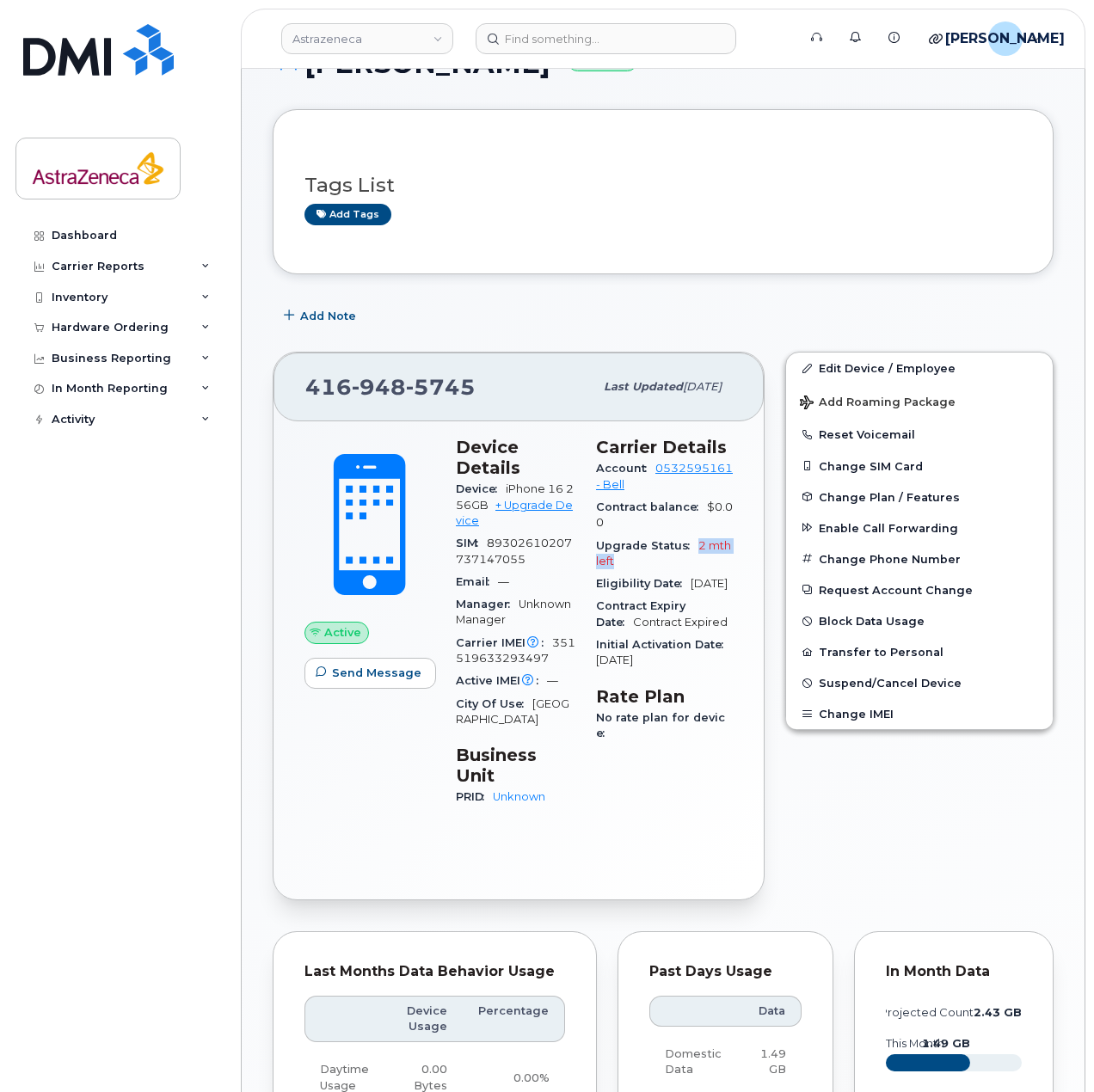
drag, startPoint x: 707, startPoint y: 568, endPoint x: 710, endPoint y: 582, distance: 14.3
click at [710, 573] on div "Upgrade Status 2 mth left" at bounding box center [663, 554] width 137 height 39
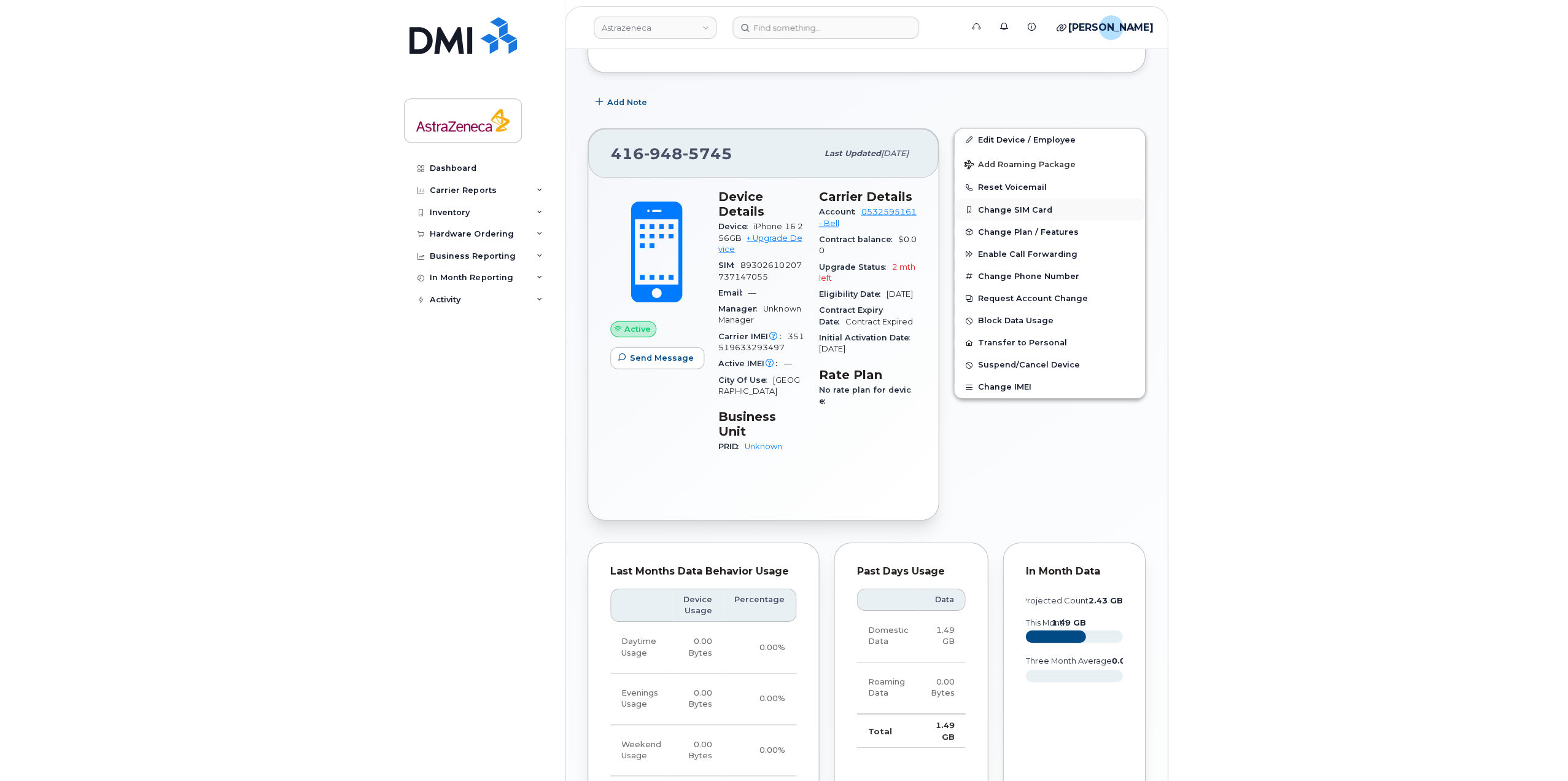
scroll to position [0, 0]
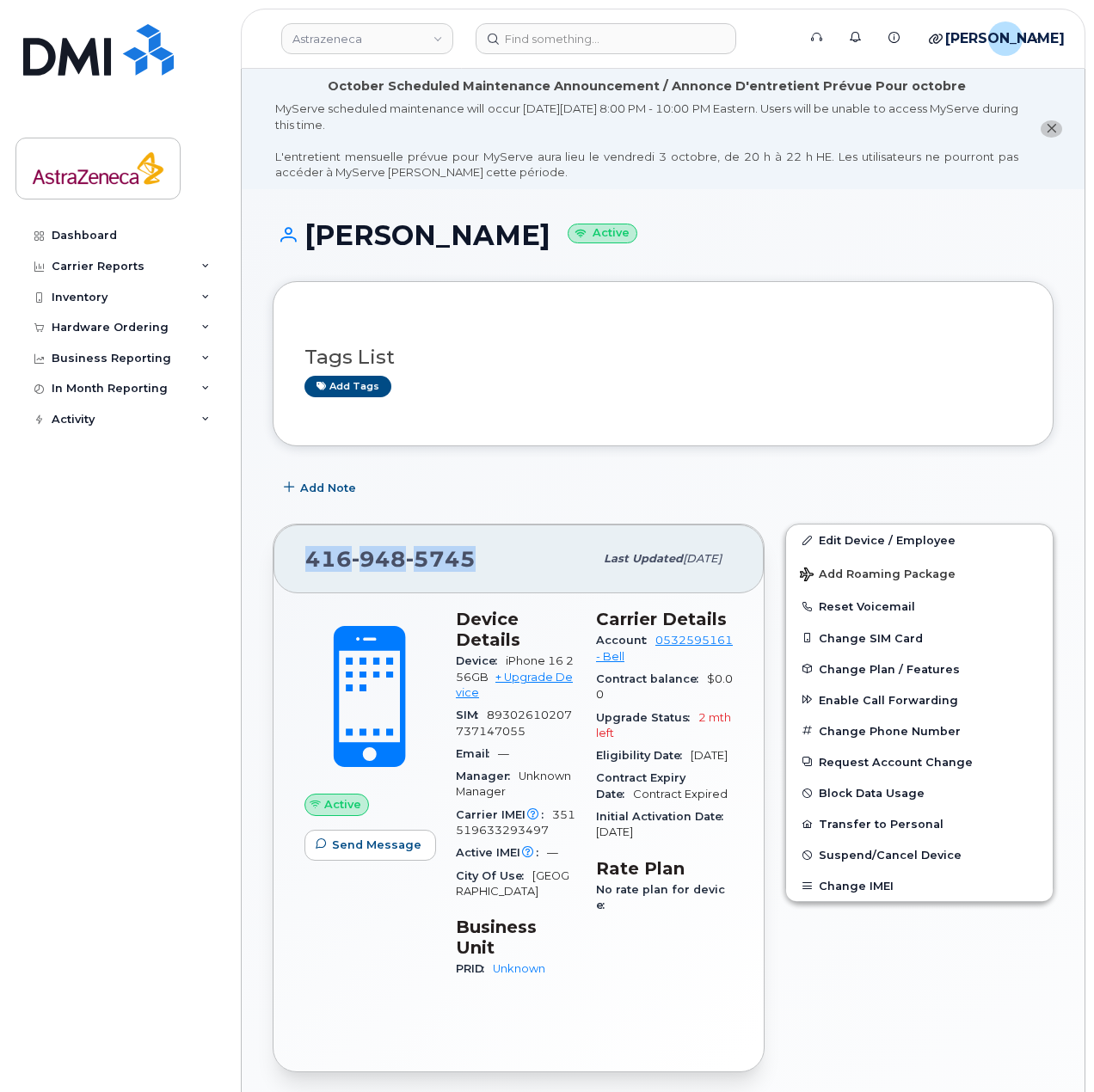
drag, startPoint x: 495, startPoint y: 556, endPoint x: 291, endPoint y: 554, distance: 204.0
click at [291, 554] on div "416 948 5745 Last updated Sep 29, 2025" at bounding box center [519, 559] width 491 height 69
copy span "416 948 5745"
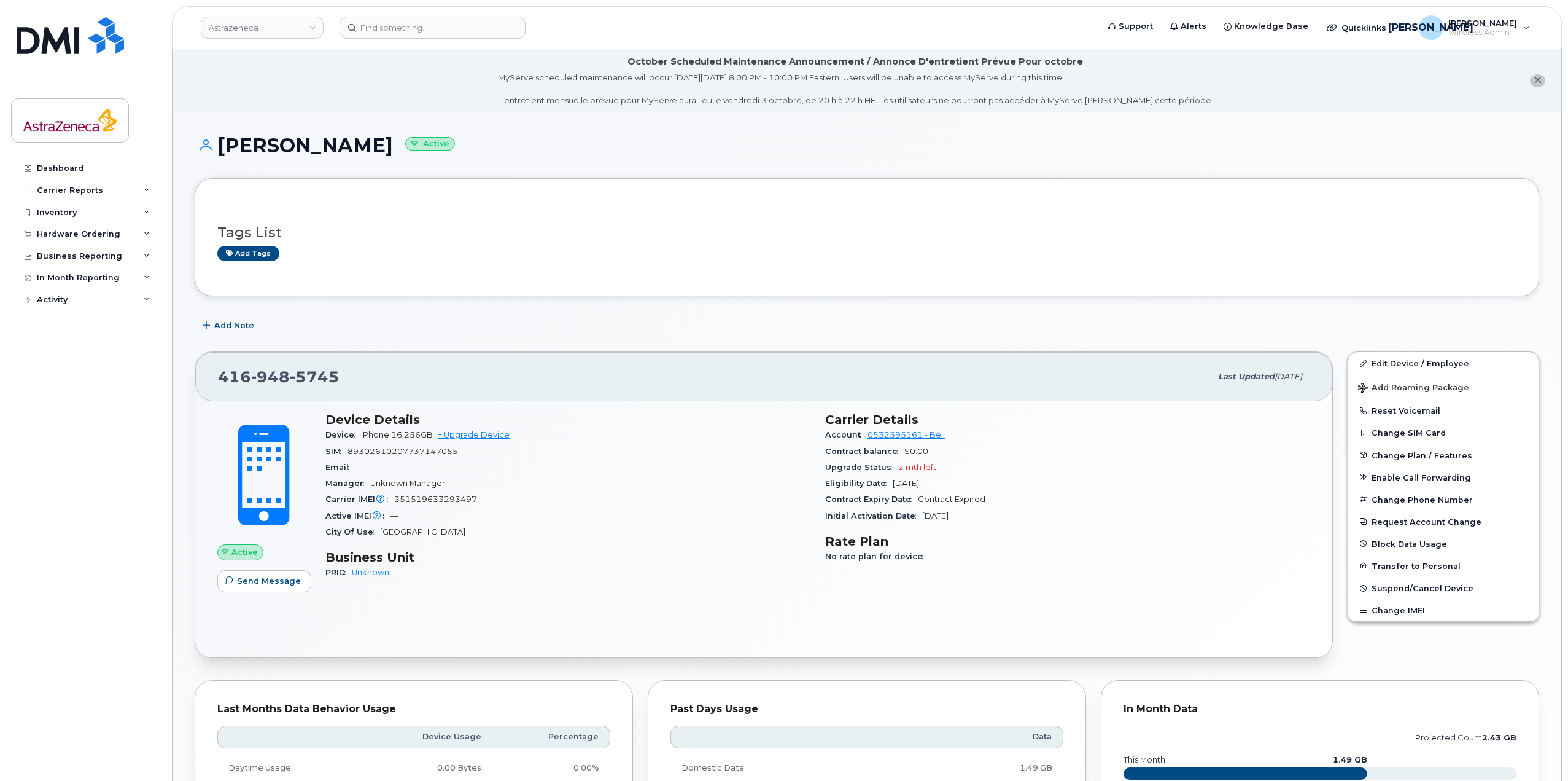
click at [474, 6] on div "Astrazeneca Support Alerts Knowledge Base Quicklinks Suspend / Cancel Device Ch…" at bounding box center [867, 28] width 1390 height 43
click at [466, 24] on input at bounding box center [432, 27] width 186 height 22
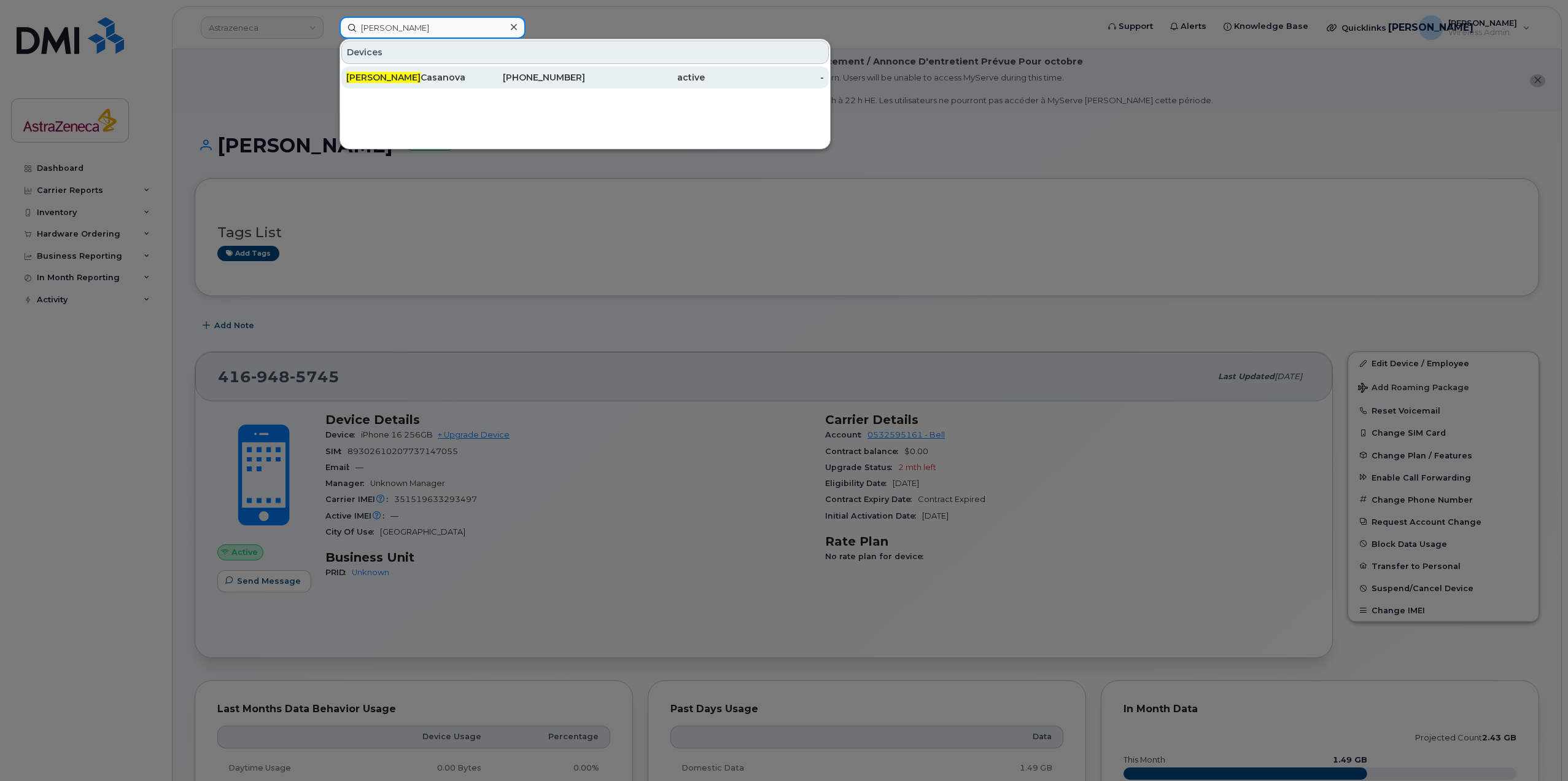
type input "amparo"
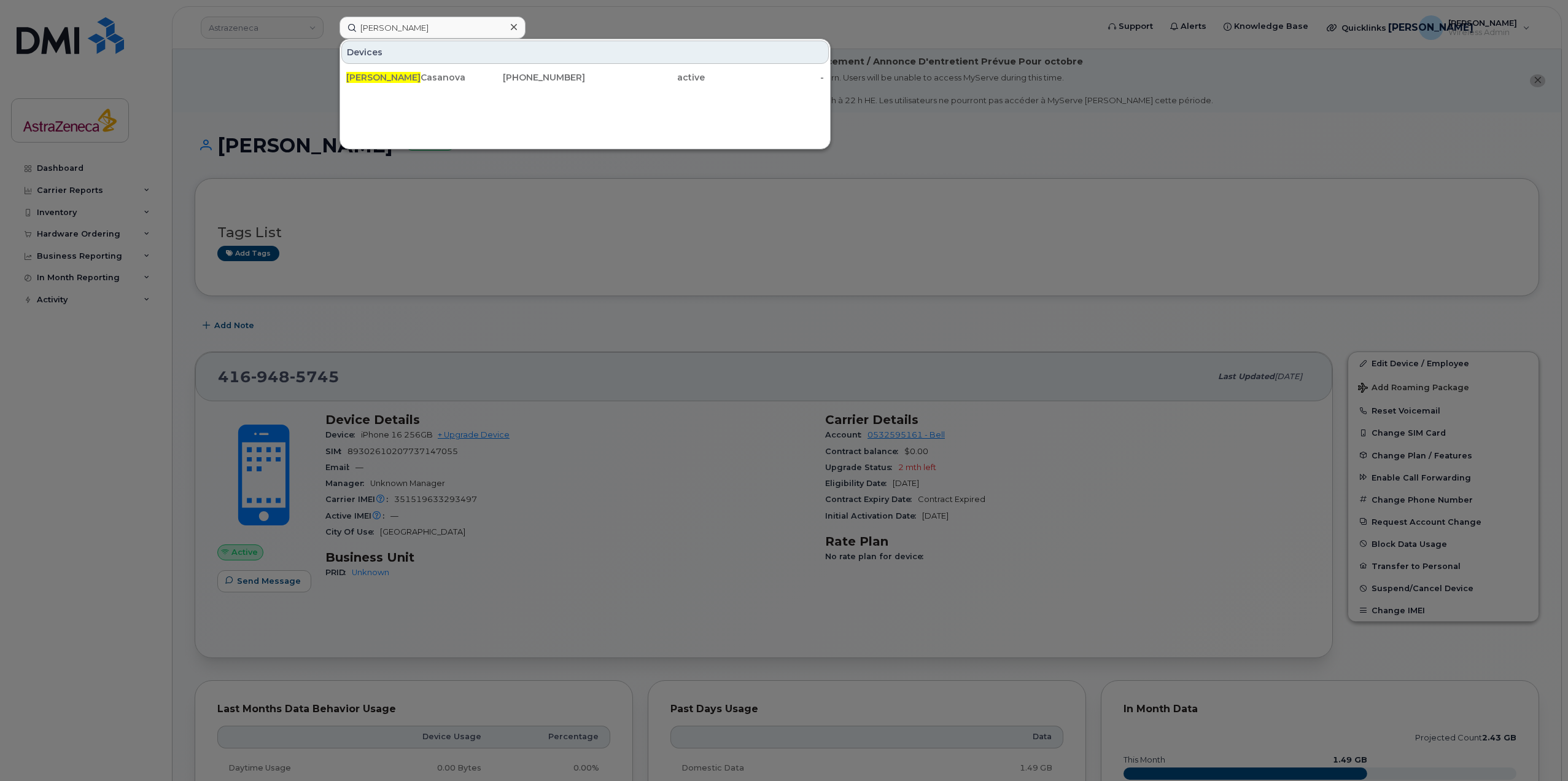
drag, startPoint x: 476, startPoint y: 74, endPoint x: 666, endPoint y: 180, distance: 217.6
click at [476, 74] on div "416-523-7167" at bounding box center [526, 77] width 120 height 12
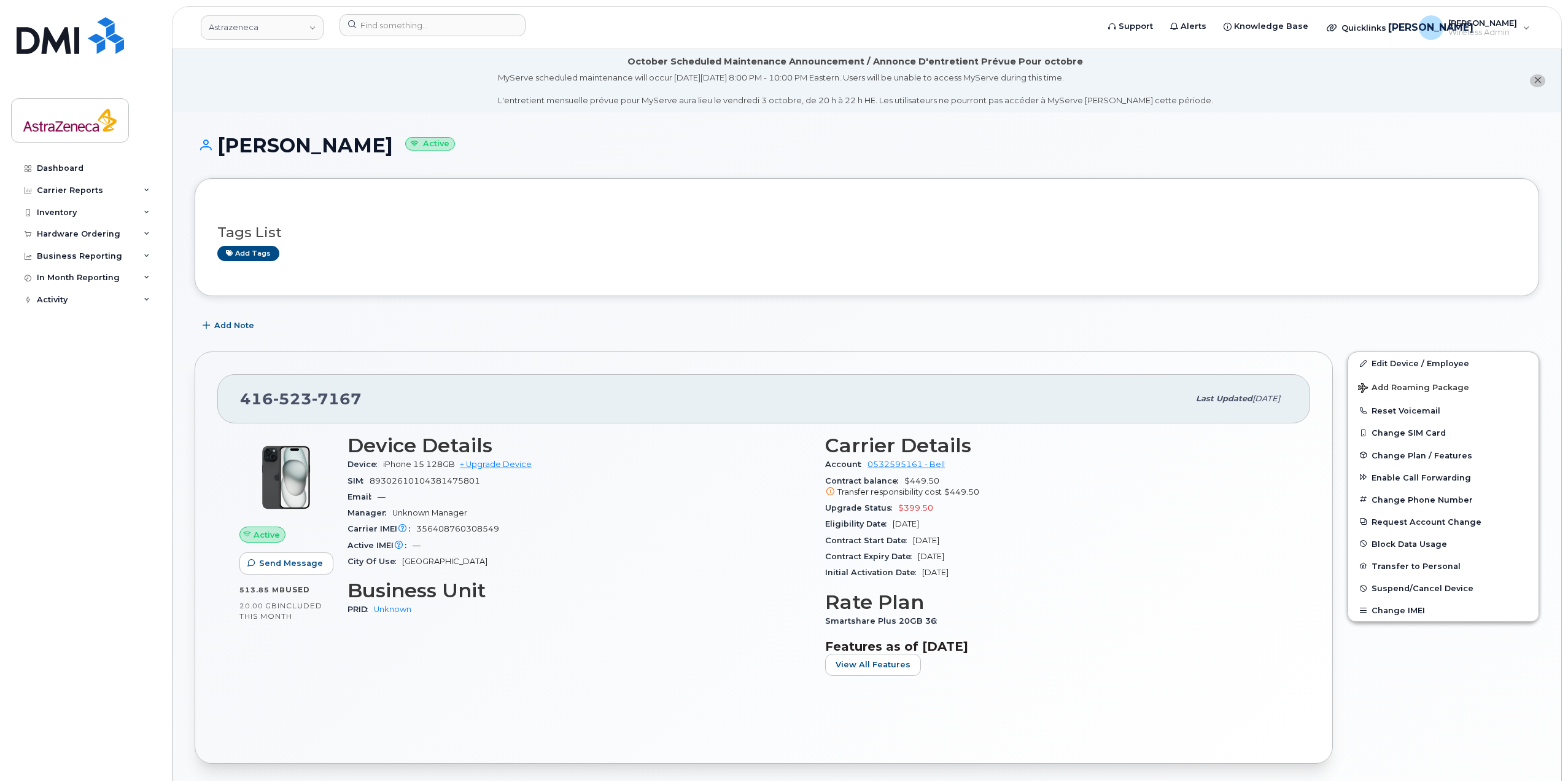
scroll to position [123, 0]
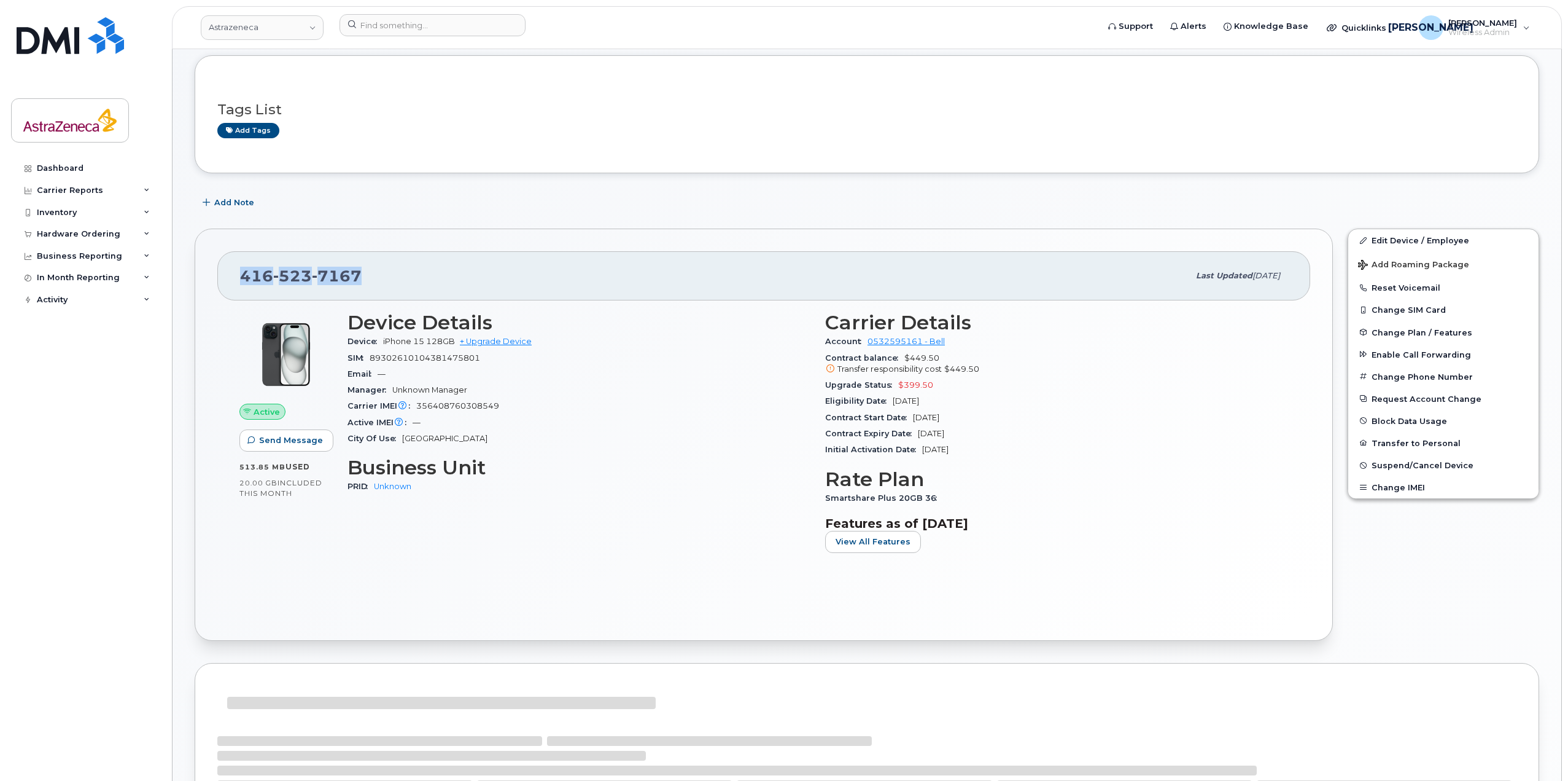
drag, startPoint x: 389, startPoint y: 259, endPoint x: 231, endPoint y: 271, distance: 158.5
click at [231, 271] on div "[PHONE_NUMBER] Last updated [DATE]" at bounding box center [764, 276] width 1093 height 49
copy span "[PHONE_NUMBER]"
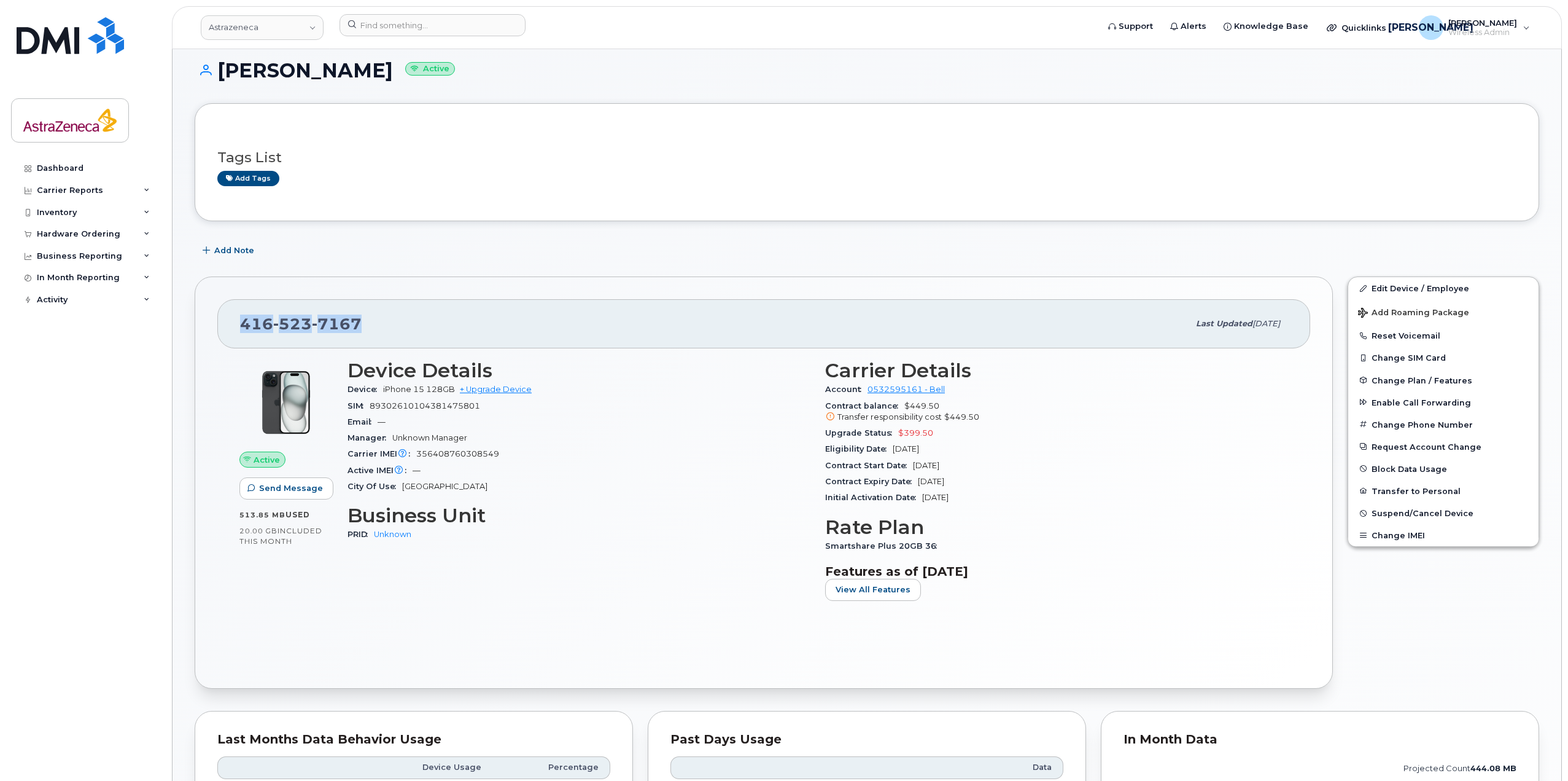
scroll to position [0, 0]
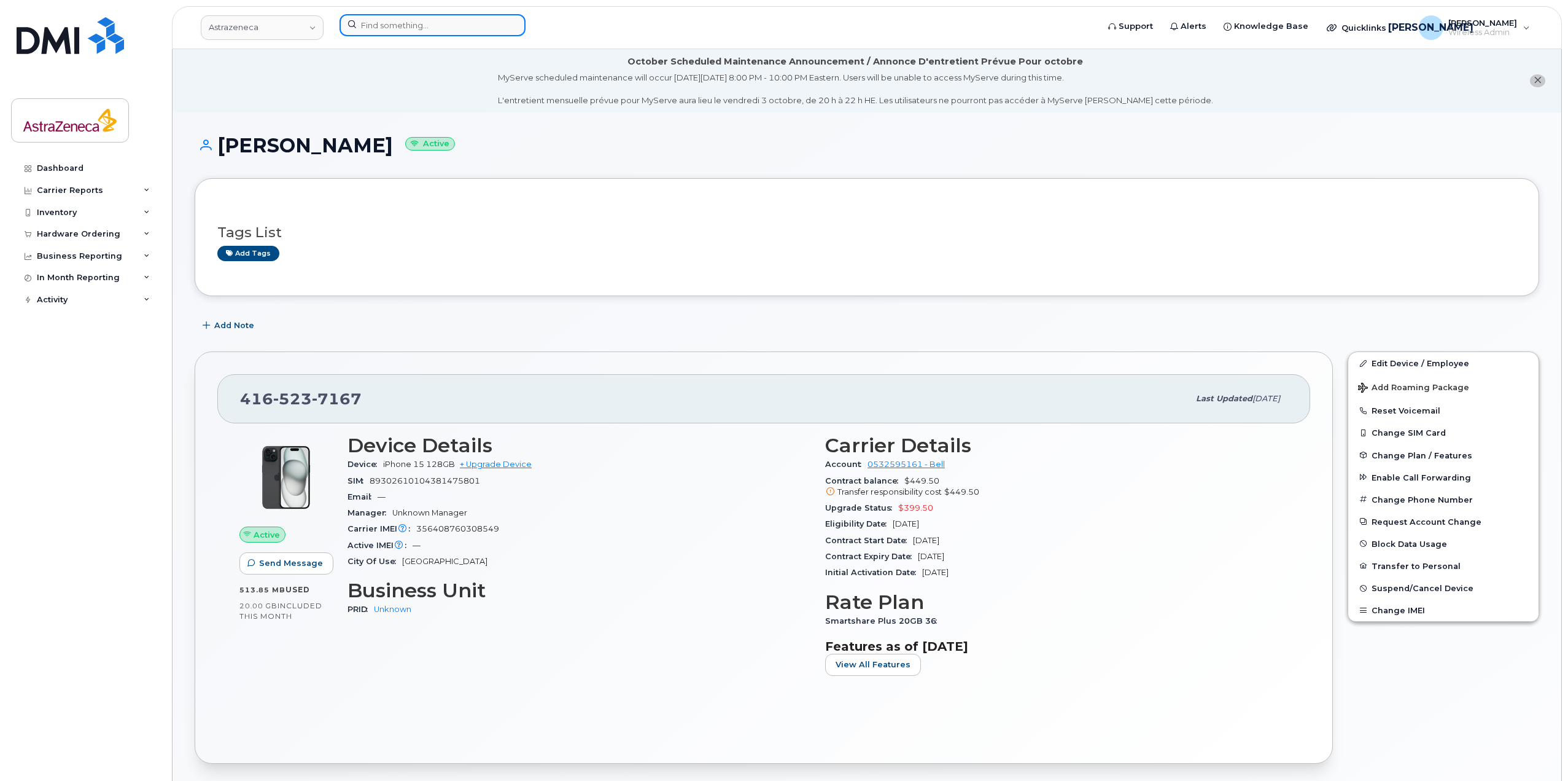
click at [418, 28] on input at bounding box center [432, 25] width 186 height 22
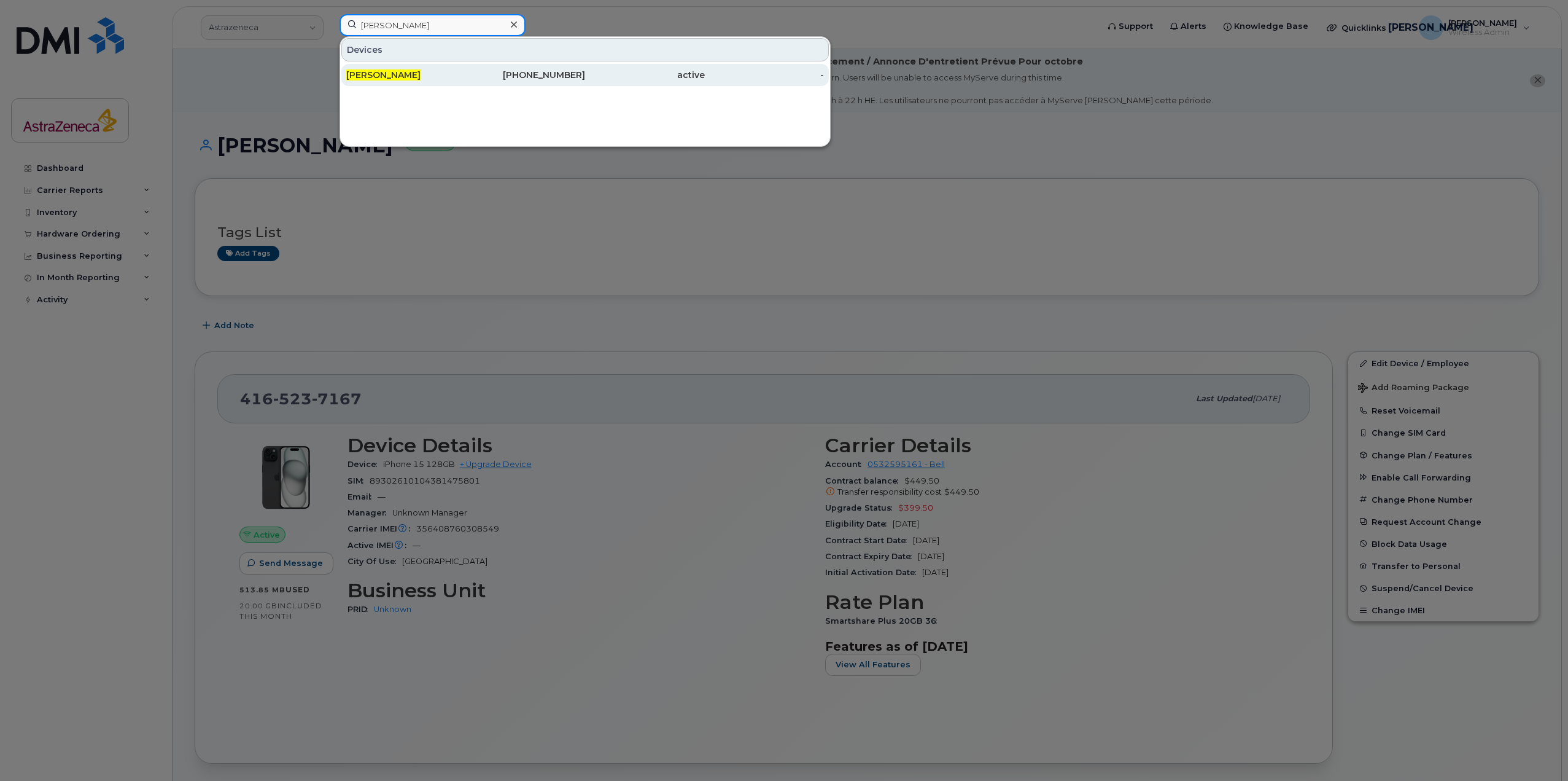
type input "[PERSON_NAME]"
click at [406, 71] on span "[PERSON_NAME]" at bounding box center [384, 75] width 74 height 11
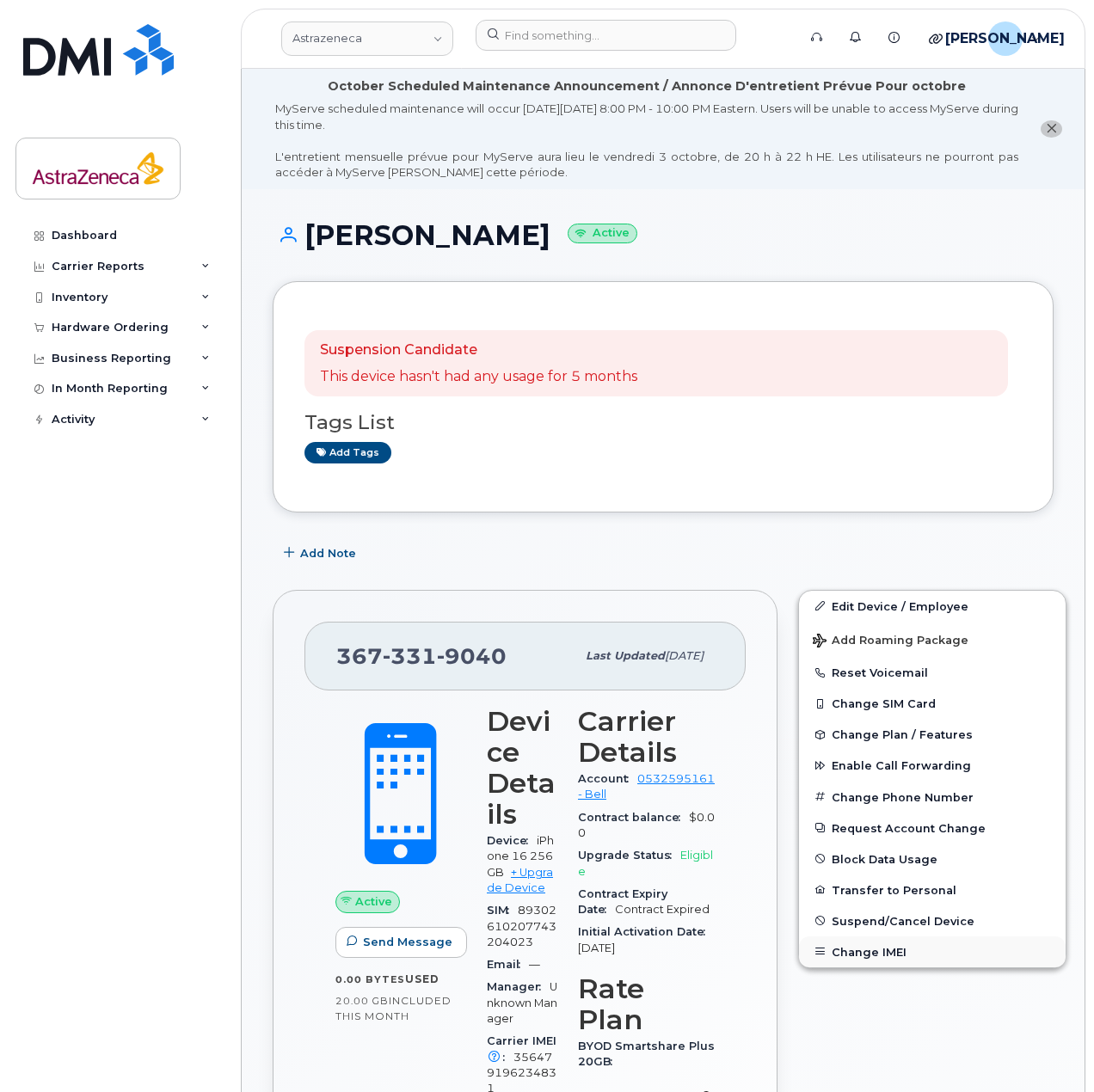
click at [864, 943] on button "Change IMEI" at bounding box center [933, 951] width 266 height 31
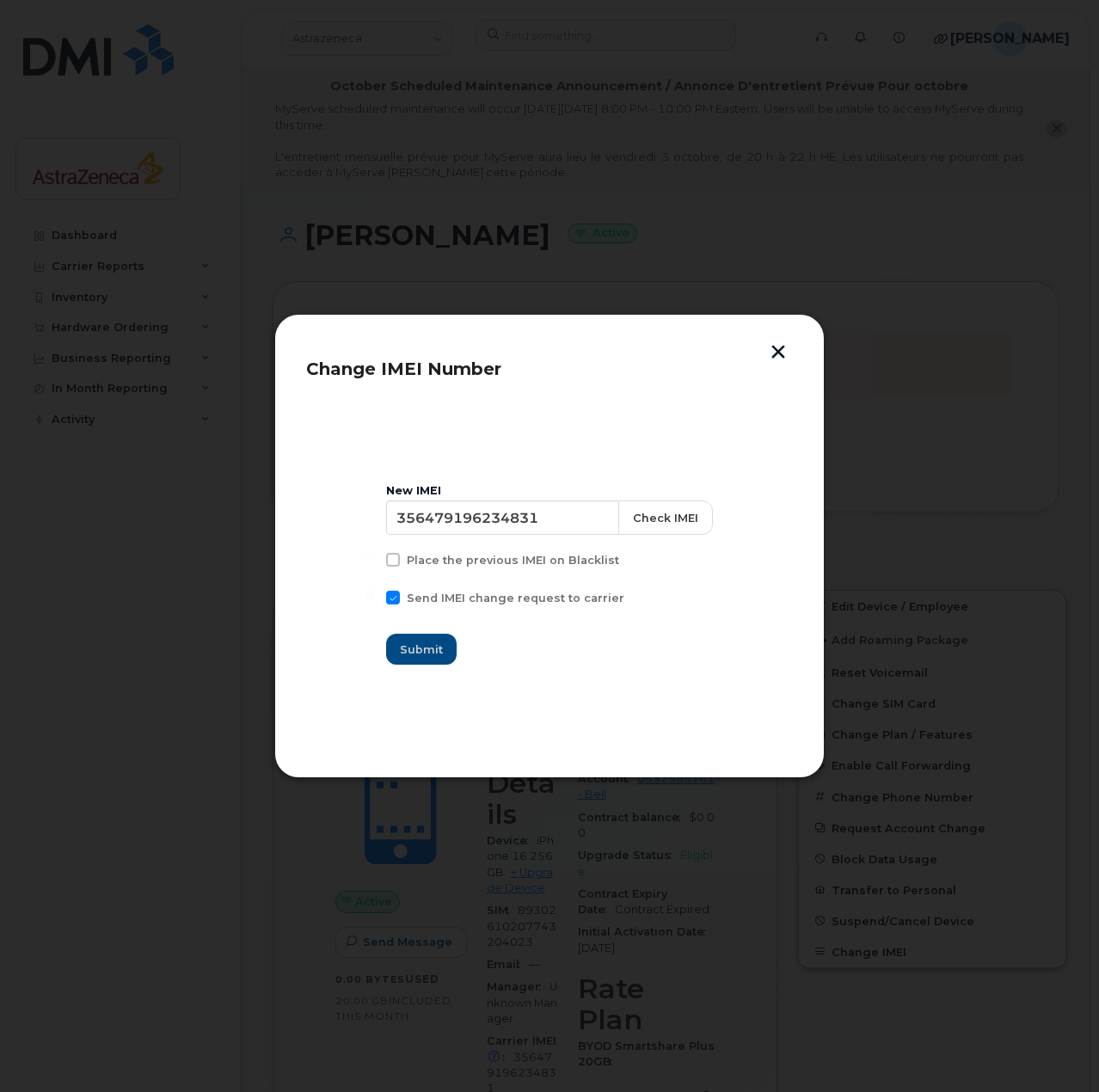
click at [766, 333] on div "Change IMEI Number New IMEI 356479196234831 Check IMEI Place the previous IMEI …" at bounding box center [550, 546] width 550 height 464
click at [778, 348] on button "button" at bounding box center [778, 354] width 26 height 18
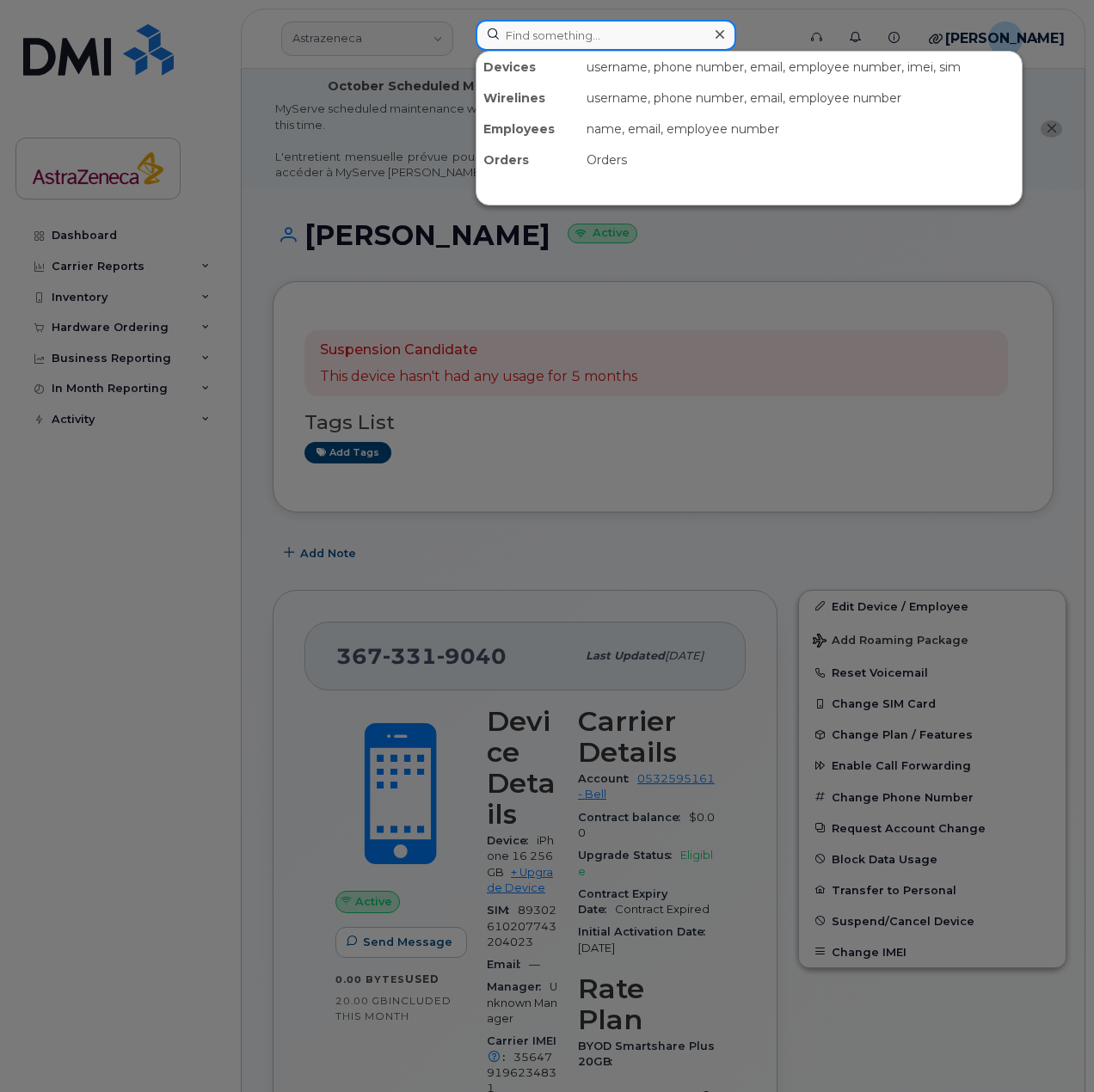
click at [571, 42] on input at bounding box center [605, 34] width 260 height 31
type input "A"
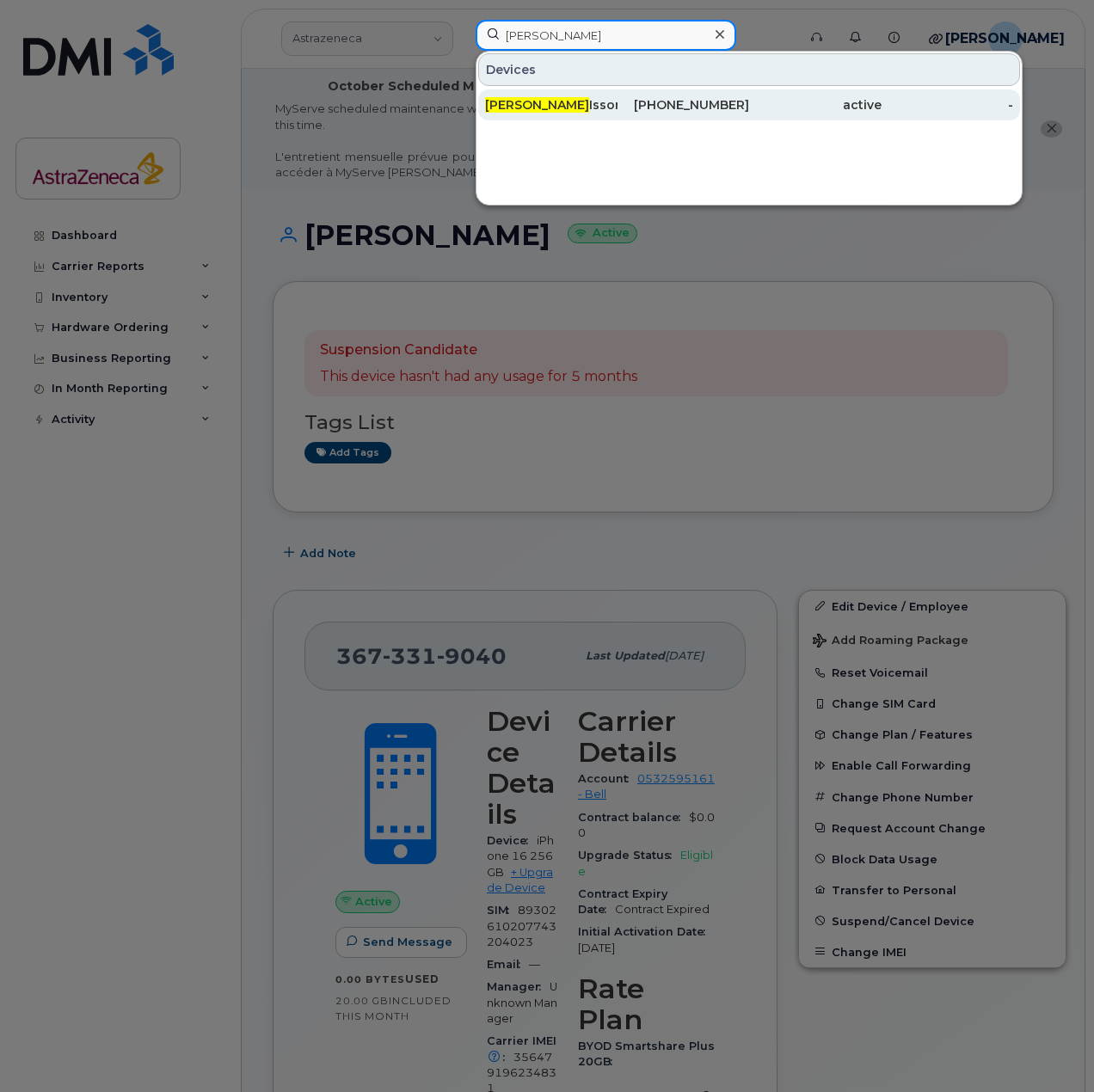
type input "Neil B"
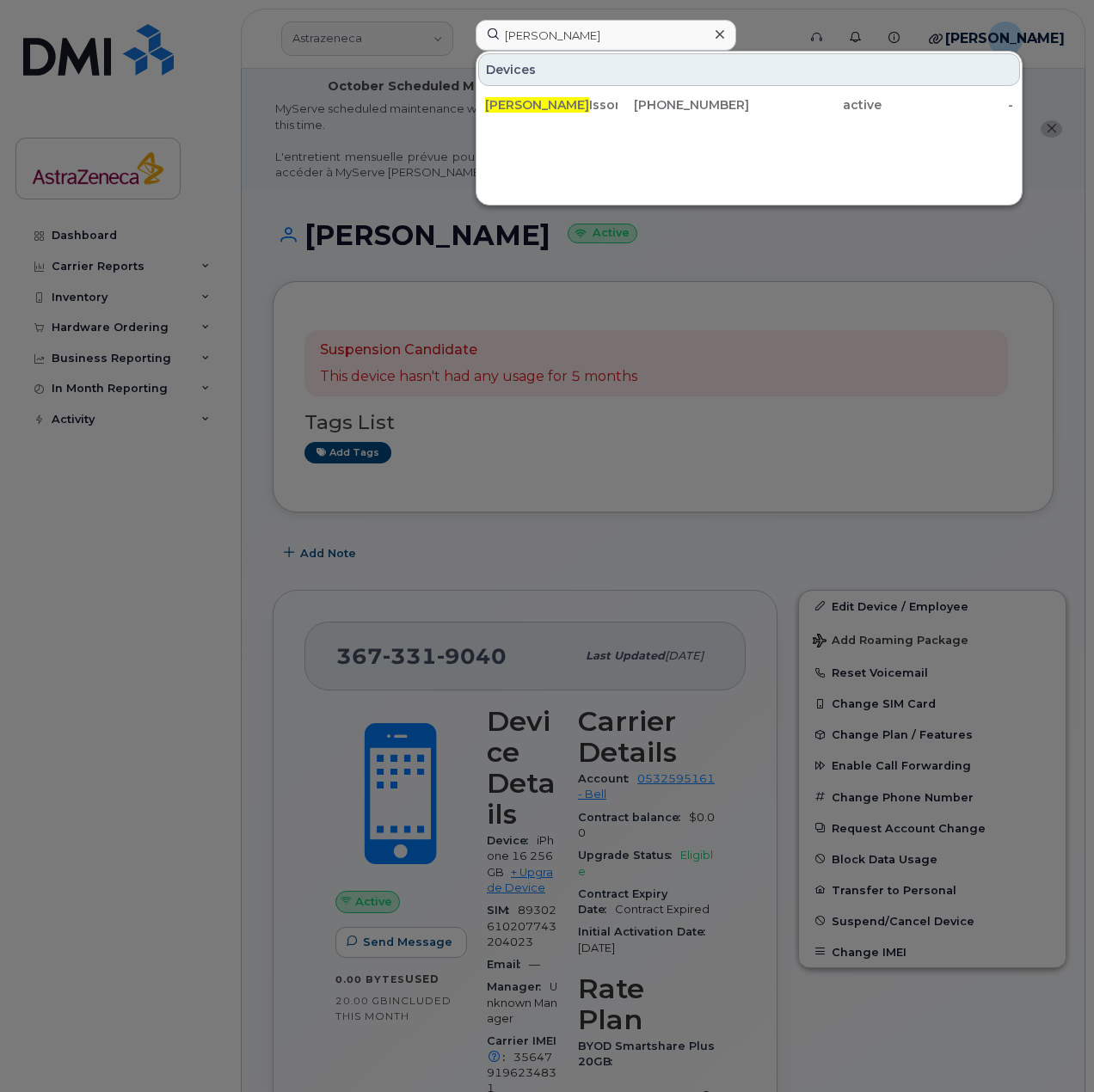
drag, startPoint x: 558, startPoint y: 97, endPoint x: 561, endPoint y: 86, distance: 11.4
click at [558, 97] on div "Neil B Isson" at bounding box center [551, 104] width 132 height 17
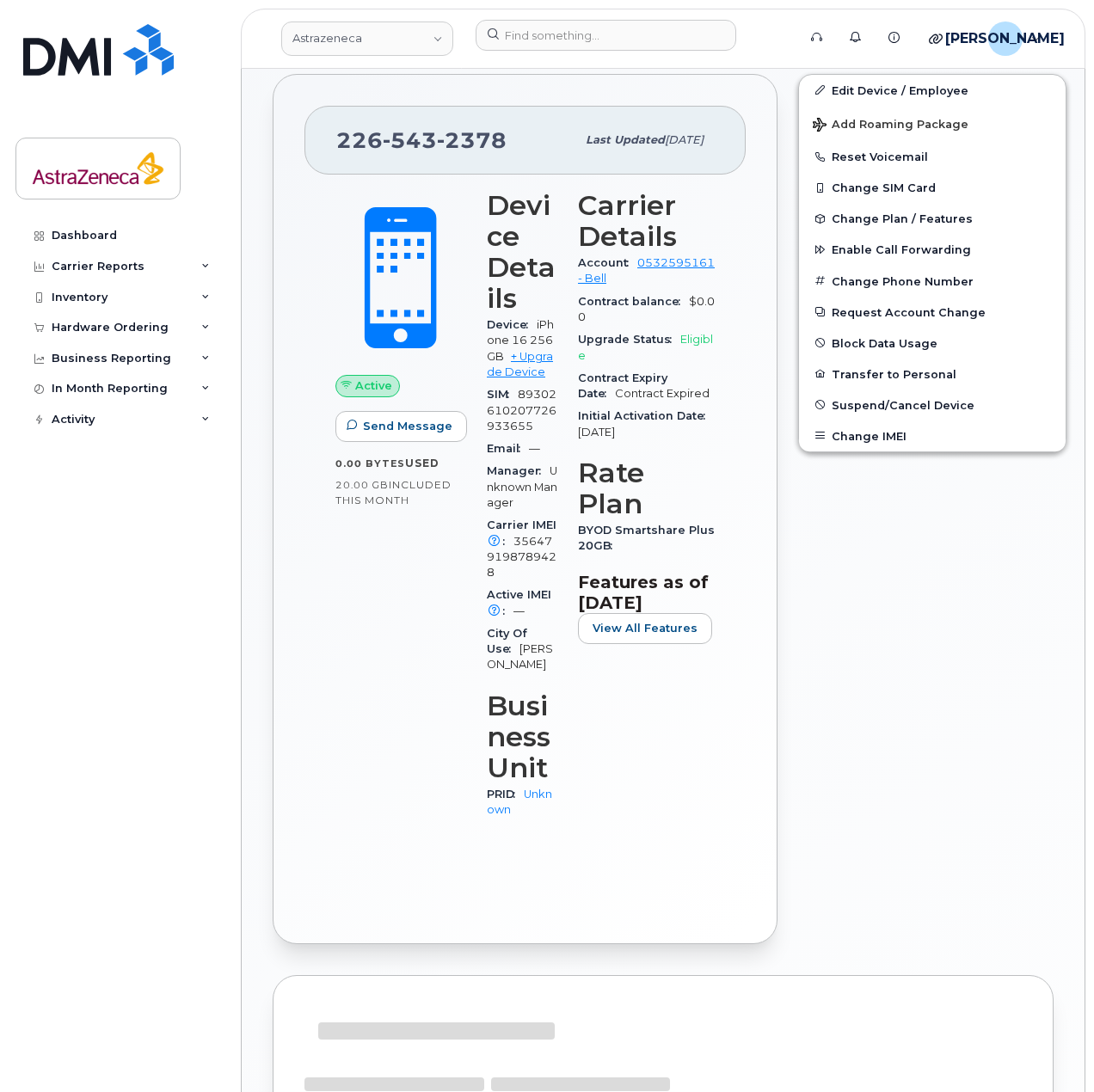
scroll to position [1220, 0]
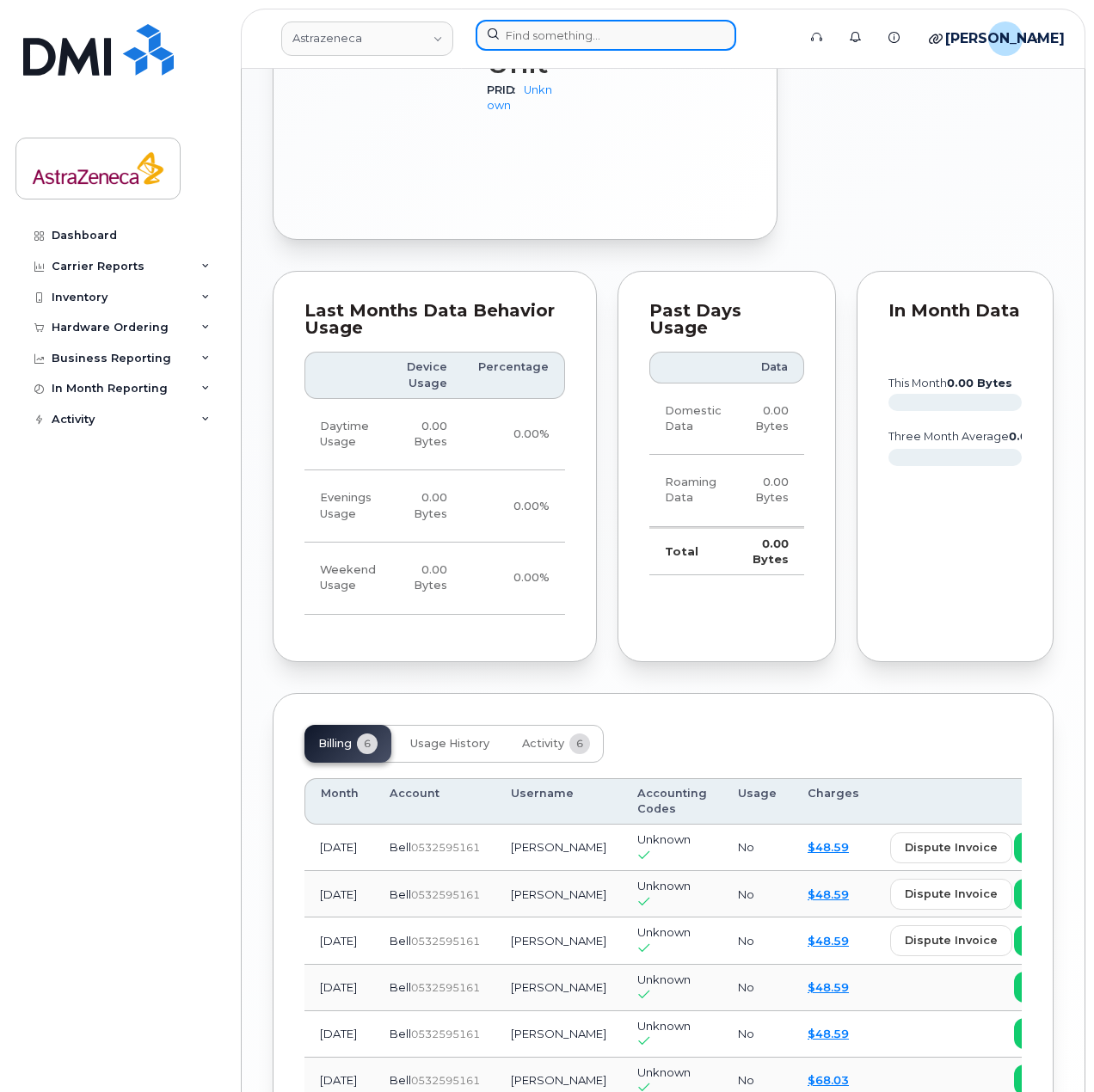
click at [548, 43] on input at bounding box center [605, 34] width 260 height 31
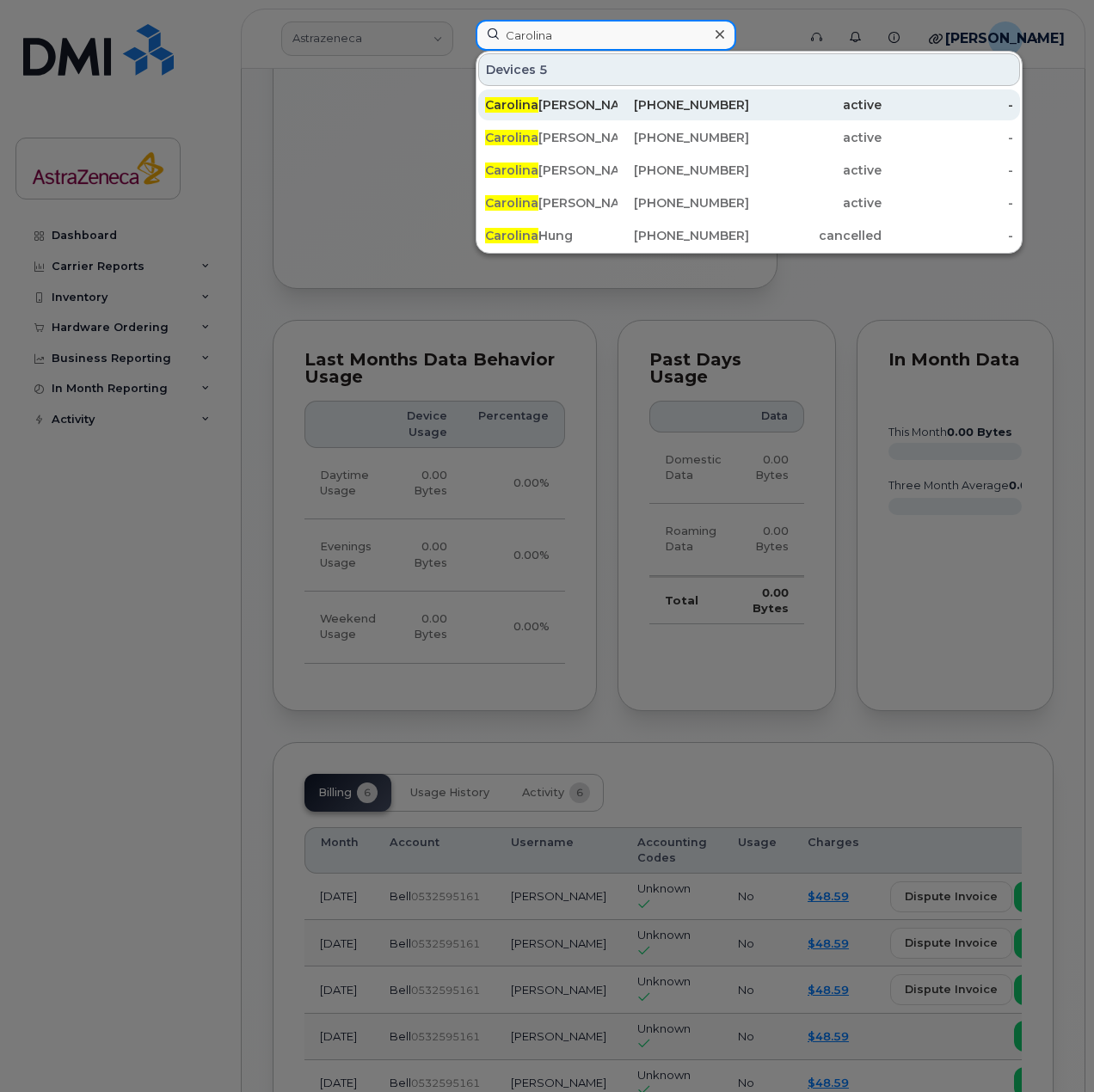
scroll to position [1134, 0]
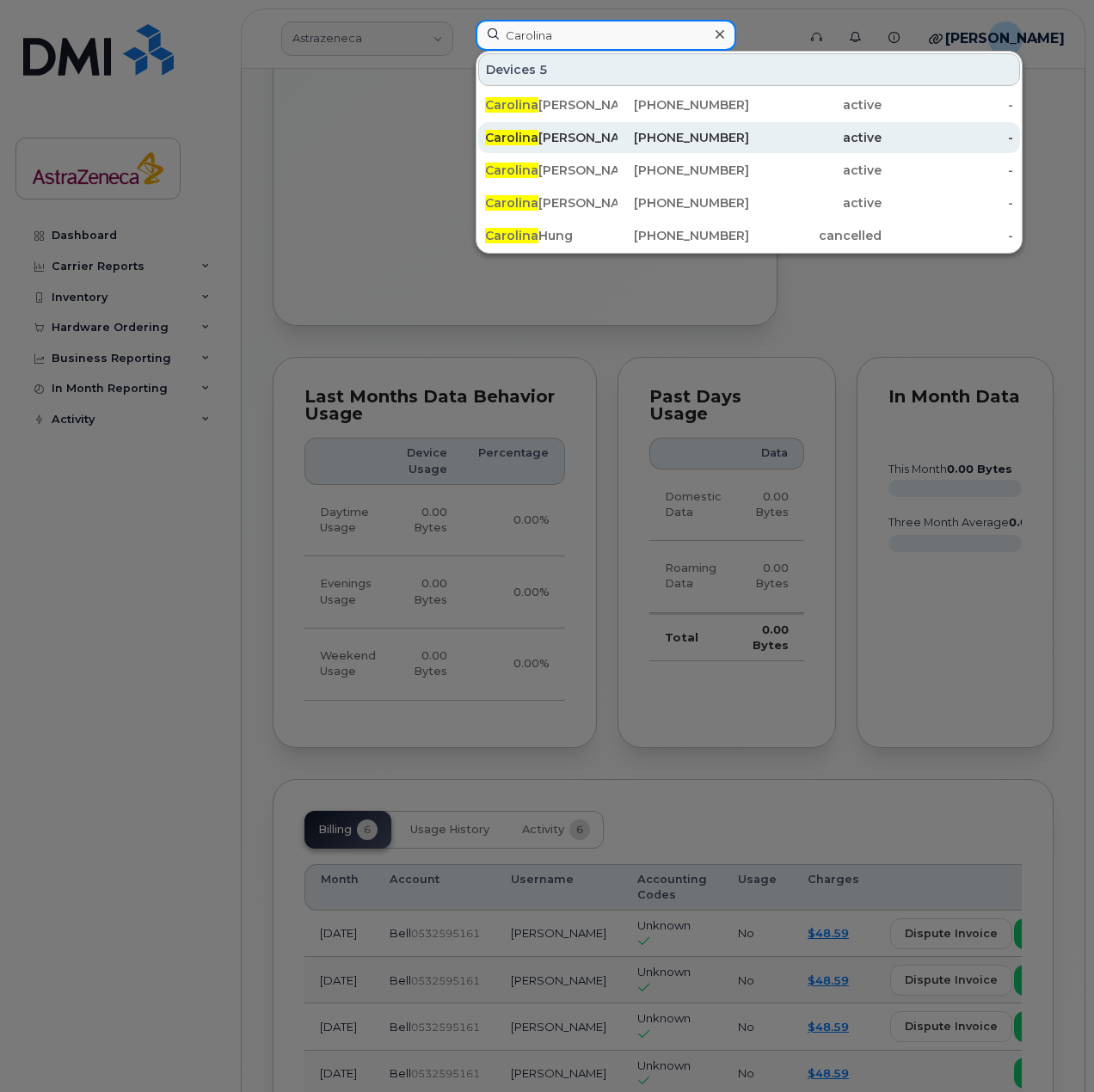
type input "Carolina"
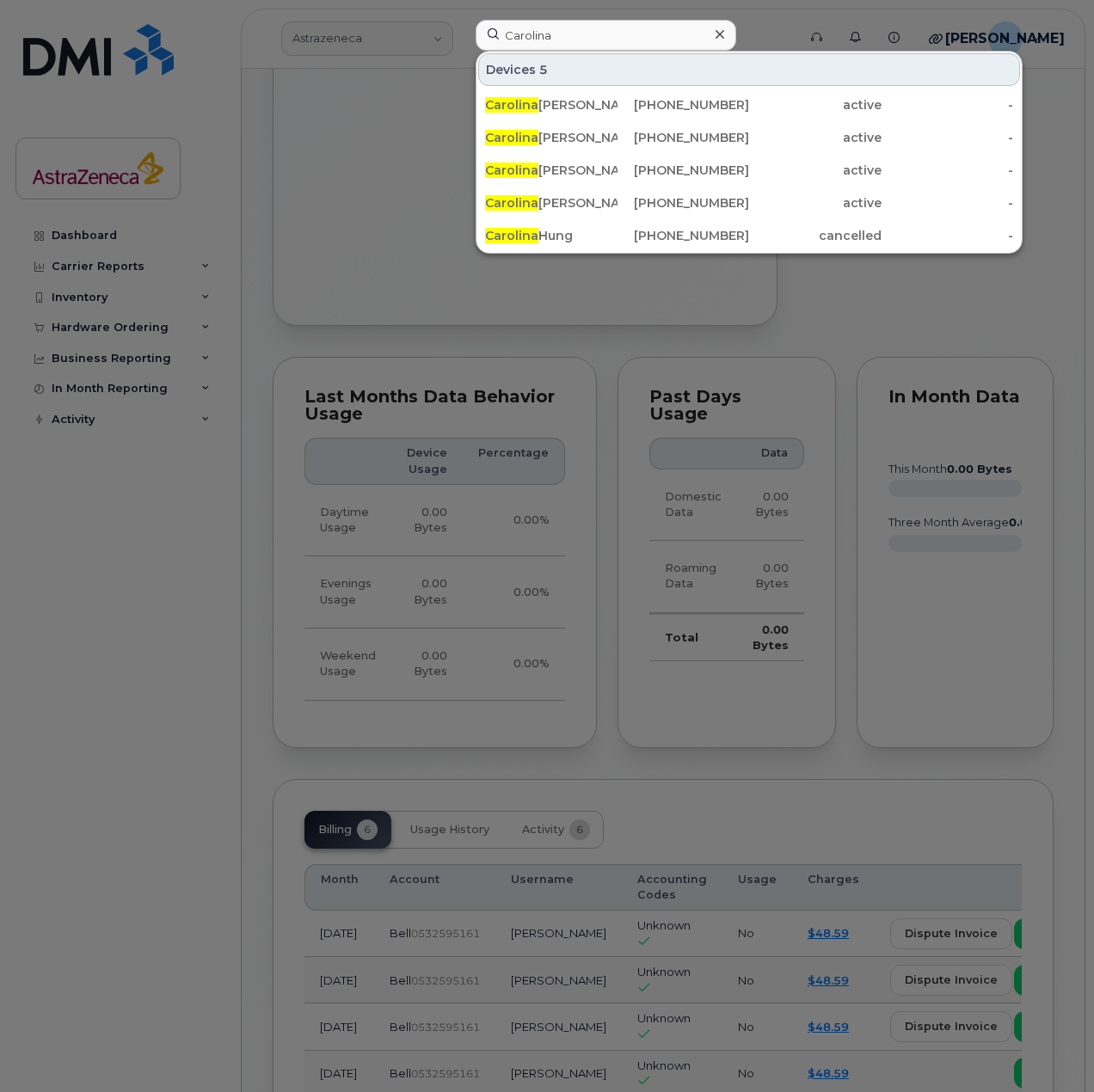
drag, startPoint x: 576, startPoint y: 132, endPoint x: 681, endPoint y: 255, distance: 161.7
click at [576, 132] on div "Carolina Wuesthoff" at bounding box center [551, 137] width 132 height 17
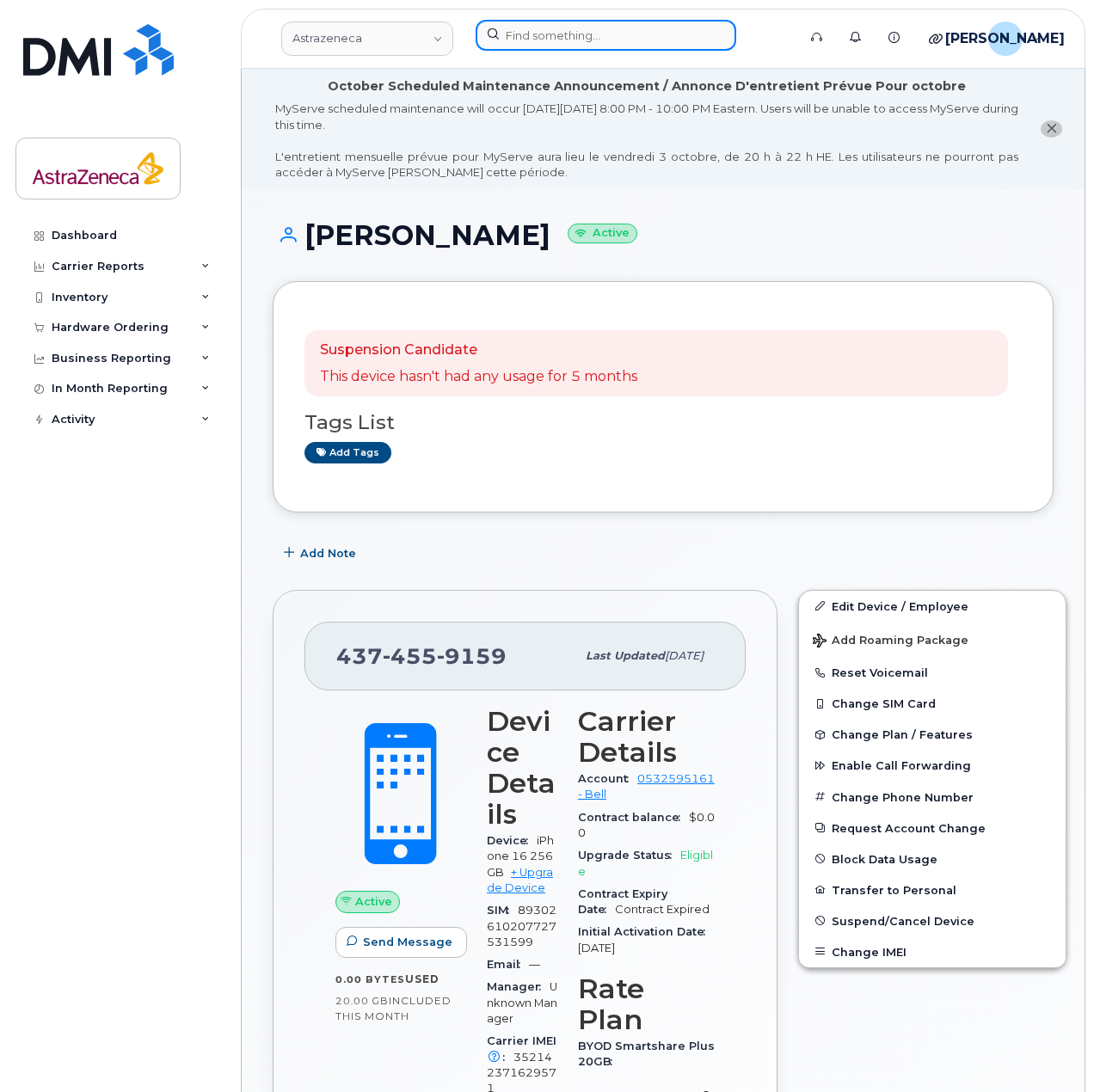
click at [528, 30] on input at bounding box center [605, 34] width 260 height 31
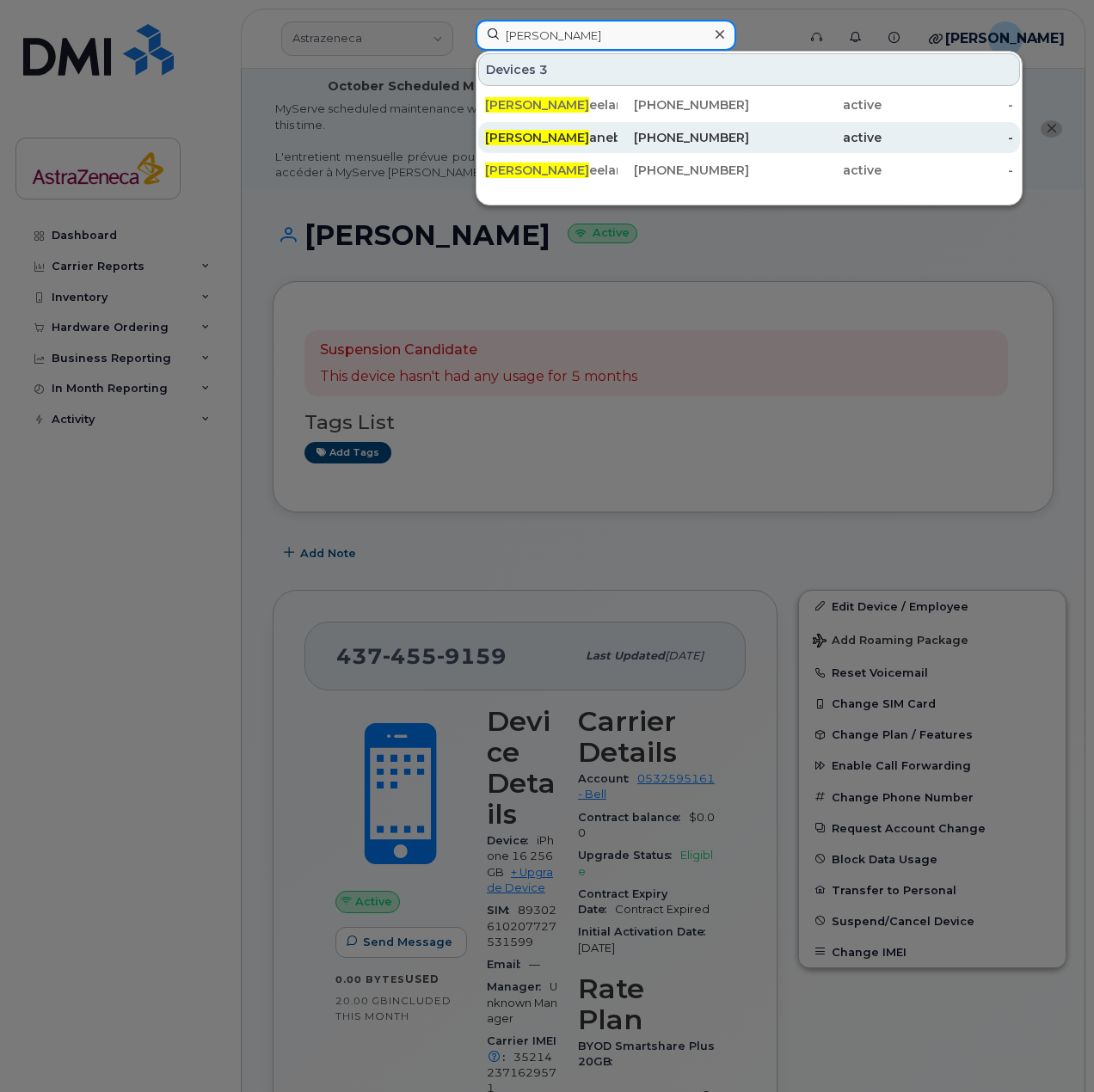
type input "Joanna H"
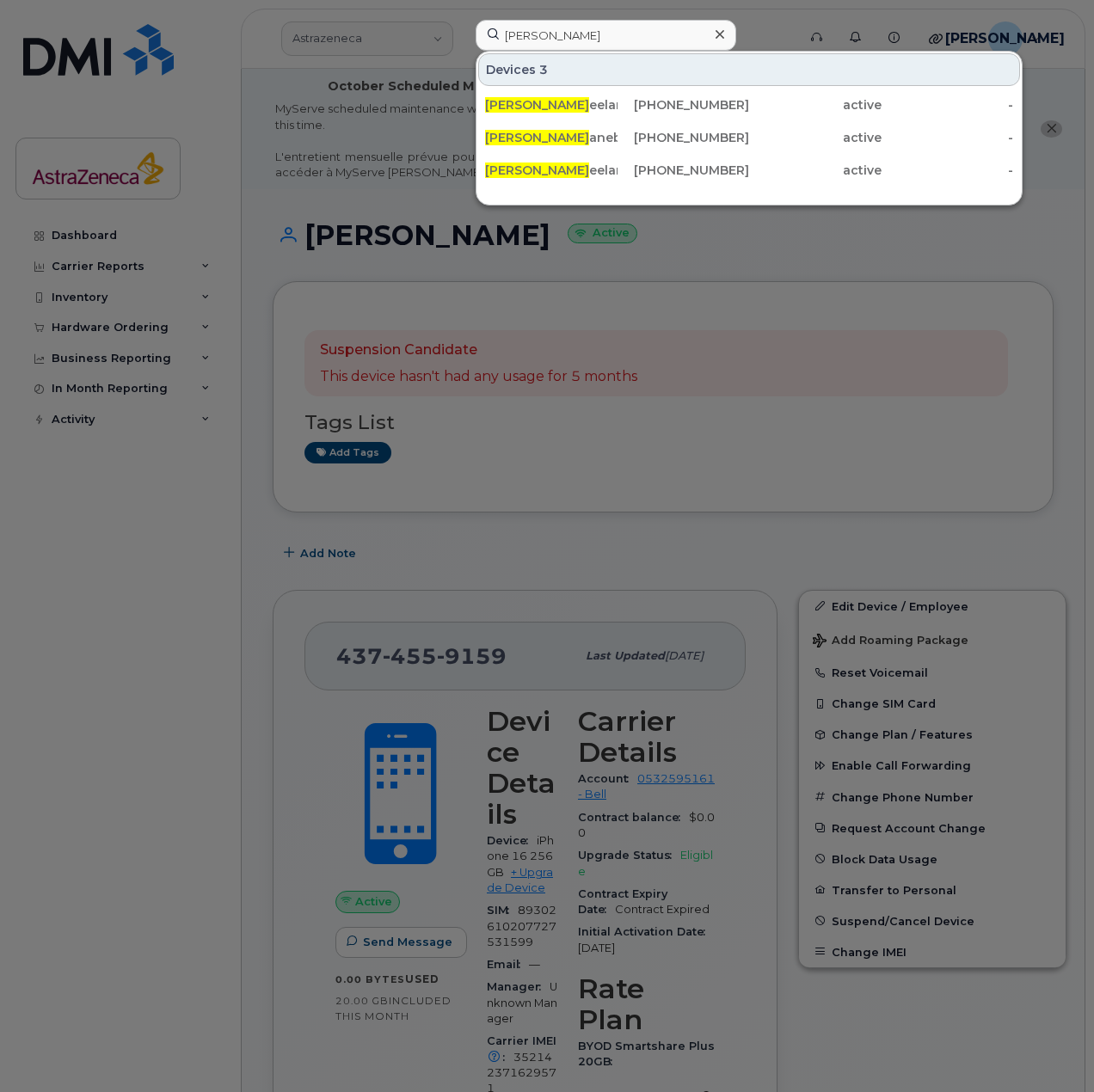
drag, startPoint x: 650, startPoint y: 140, endPoint x: 729, endPoint y: 277, distance: 158.1
click at [650, 140] on div "437-455-8459" at bounding box center [684, 137] width 132 height 17
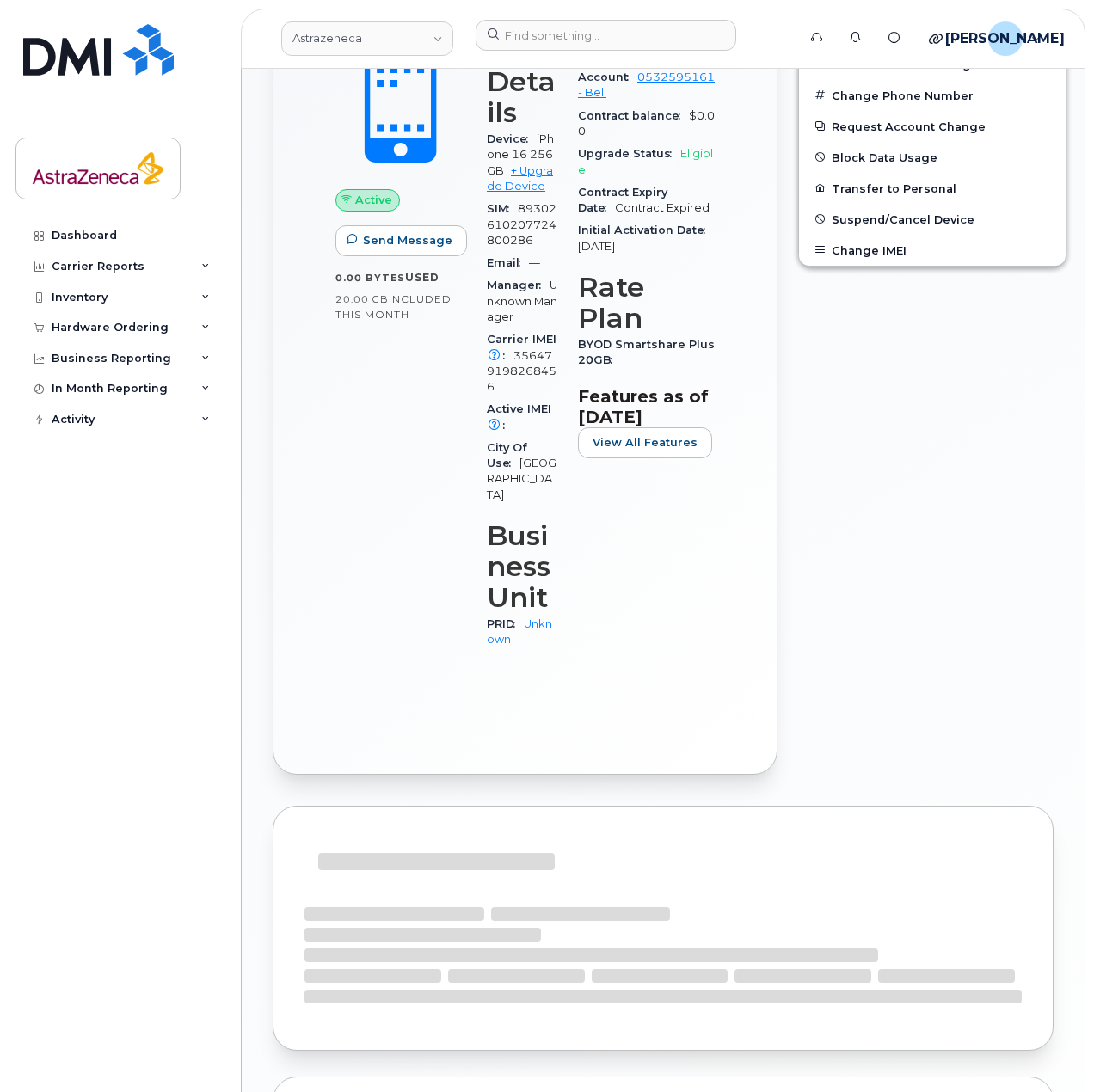
scroll to position [1174, 0]
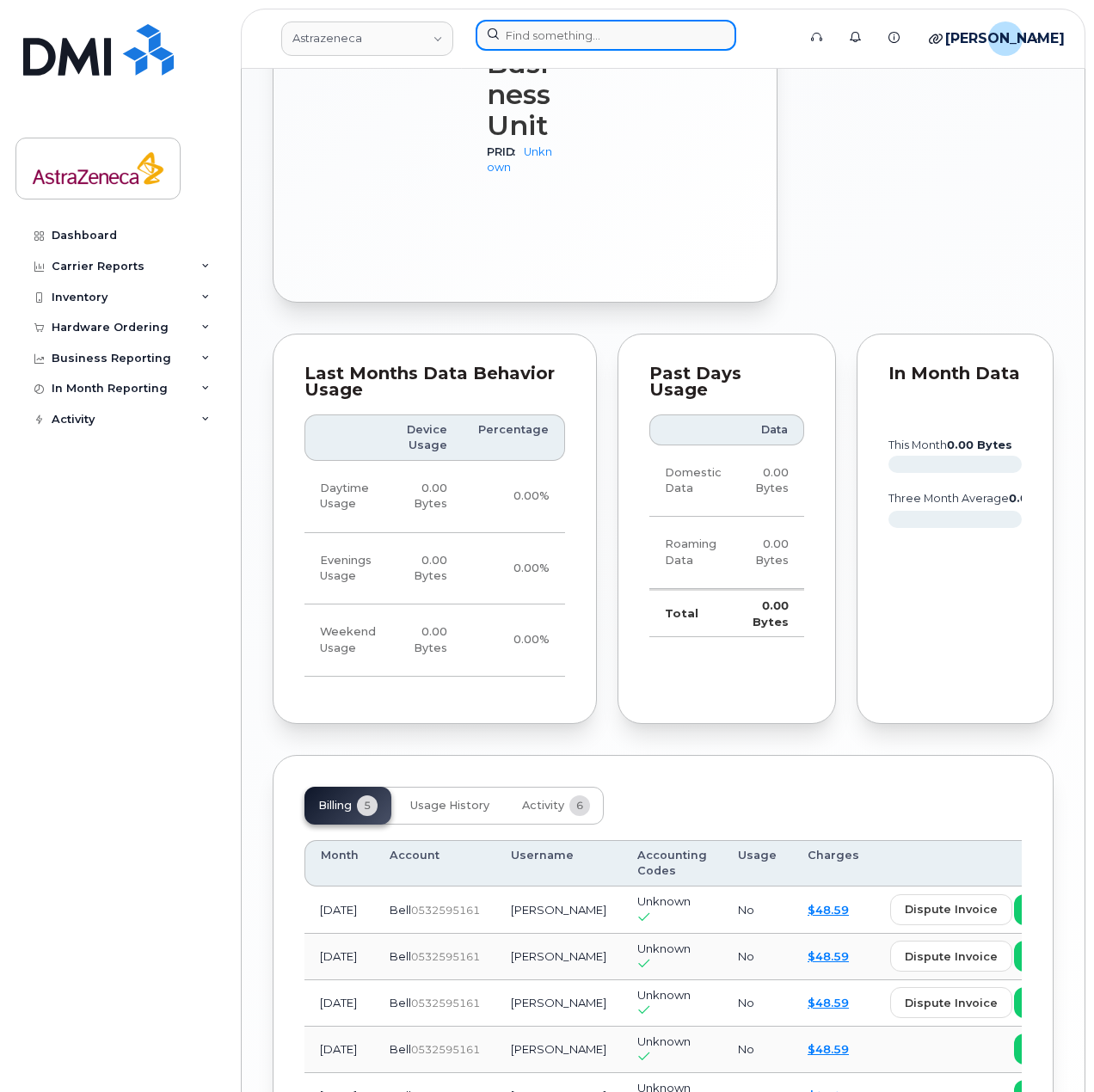
click at [540, 36] on input at bounding box center [605, 34] width 260 height 31
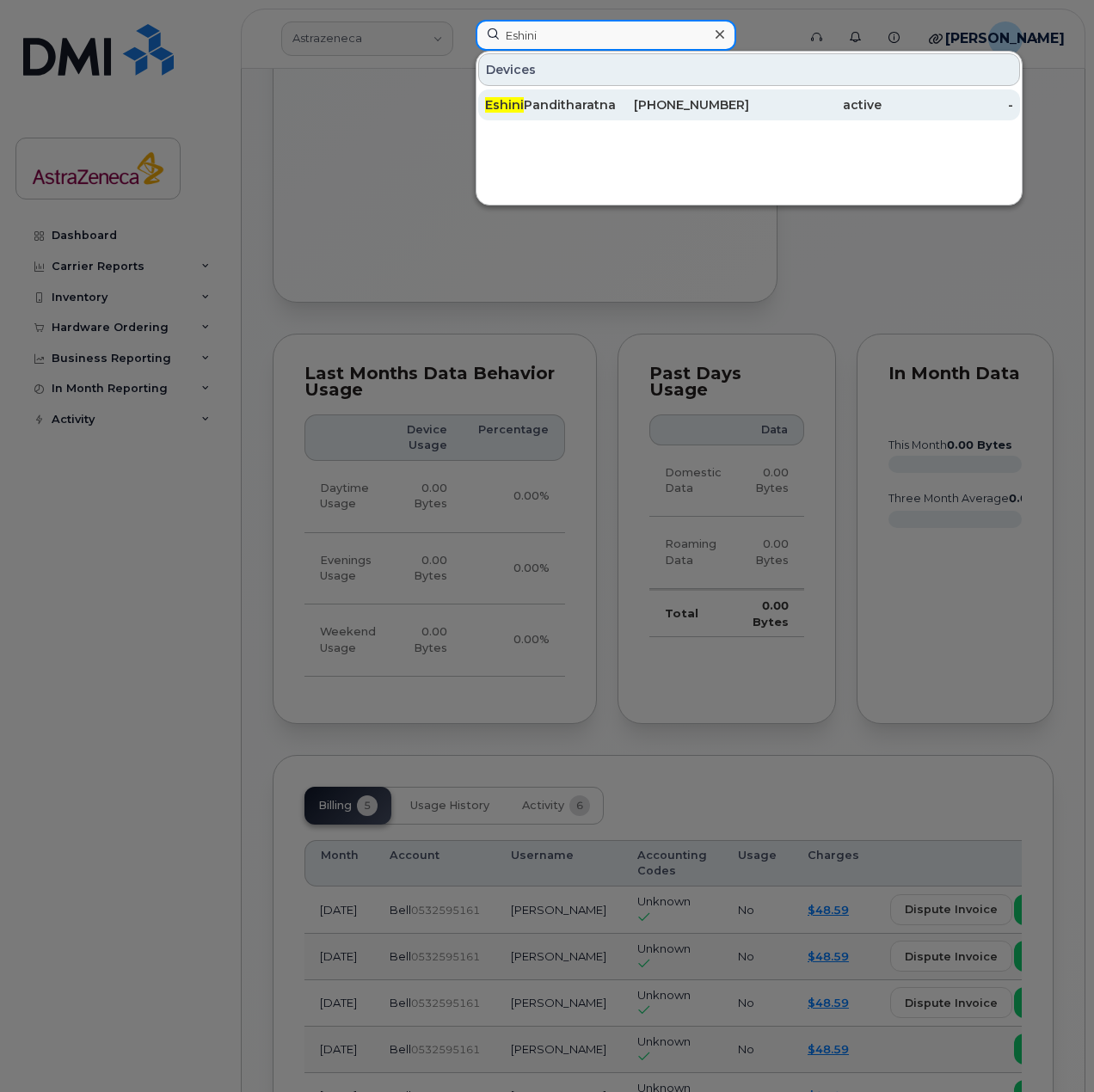
type input "Eshini"
click at [528, 93] on div "[PERSON_NAME]" at bounding box center [551, 104] width 132 height 31
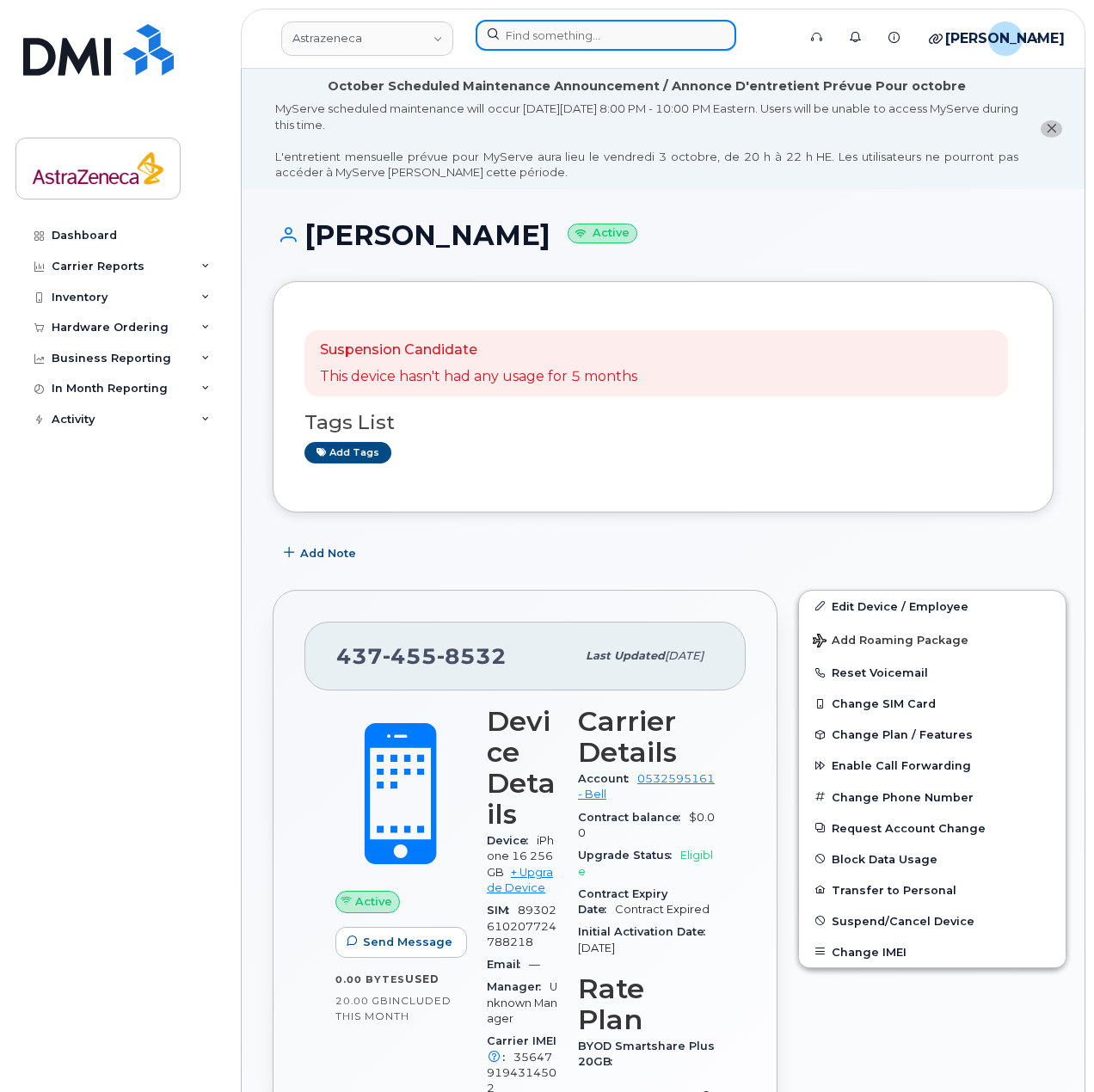
click at [533, 42] on input at bounding box center [605, 34] width 260 height 31
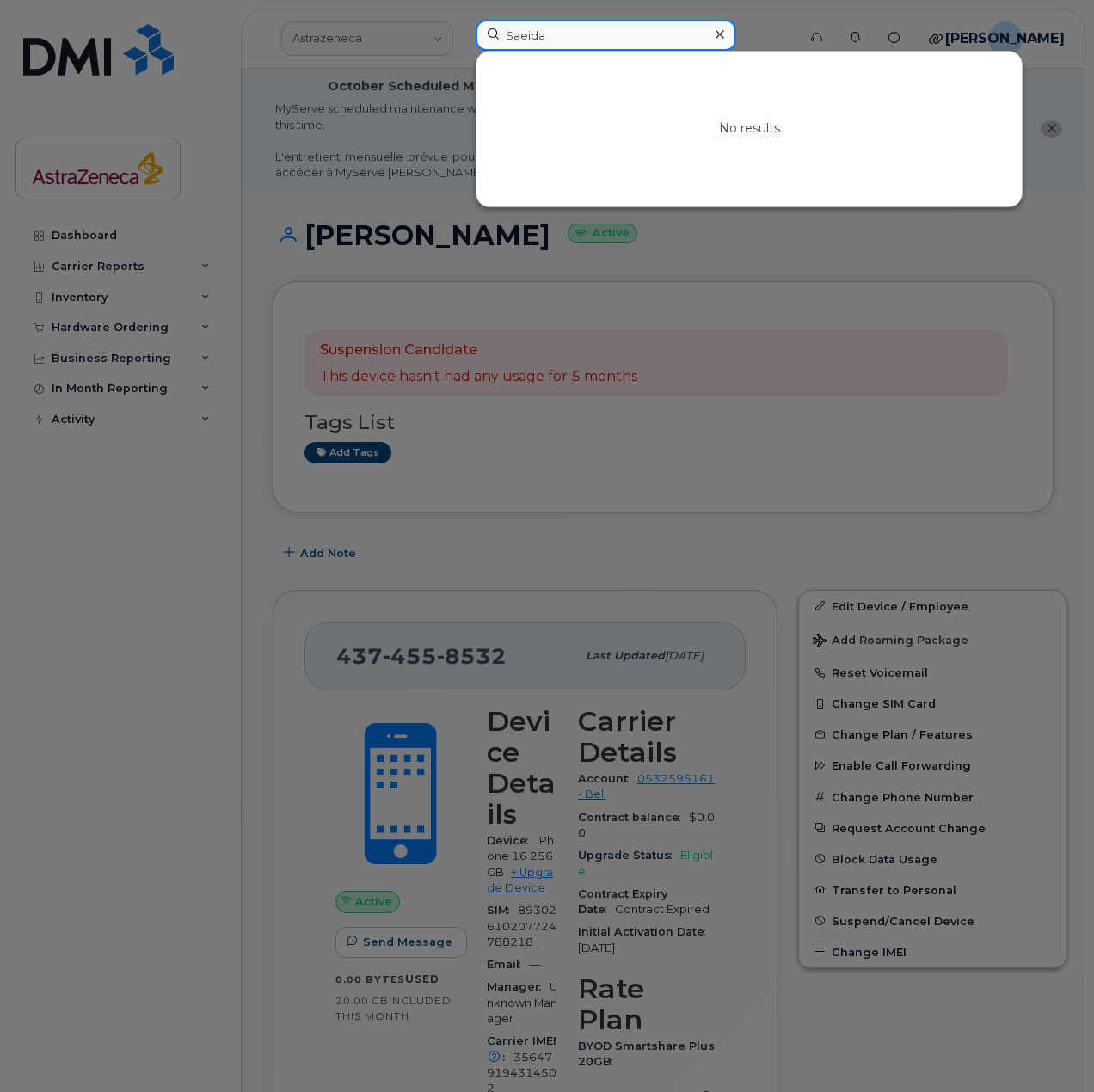
drag, startPoint x: 544, startPoint y: 35, endPoint x: 436, endPoint y: 32, distance: 108.0
click at [461, 32] on div "Saeida No results" at bounding box center [630, 38] width 337 height 38
click at [674, 29] on input "Saeida" at bounding box center [605, 34] width 260 height 31
paste input "eh"
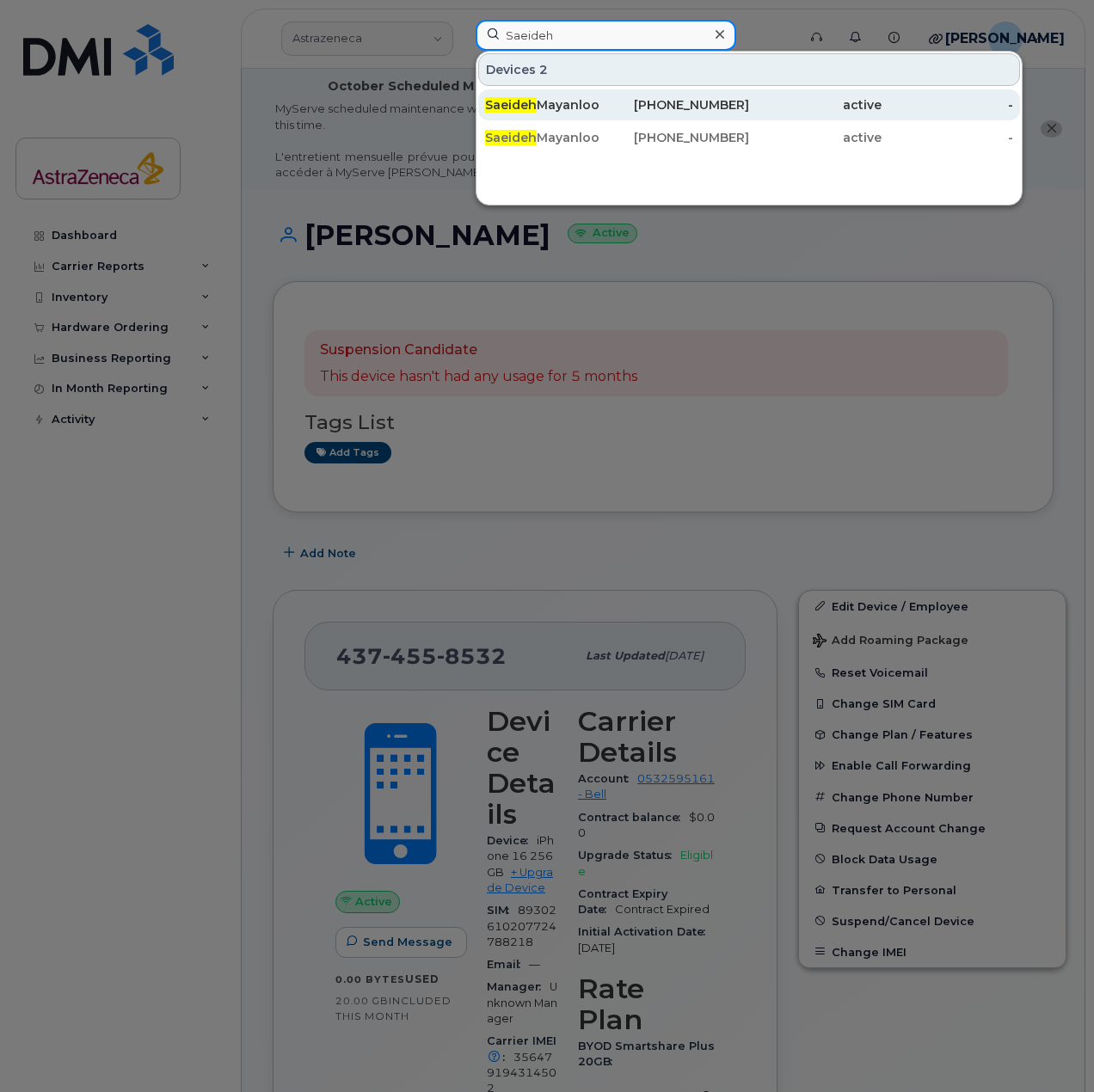
type input "Saeideh"
click at [611, 105] on div "Saeideh Mayanloo" at bounding box center [551, 104] width 132 height 17
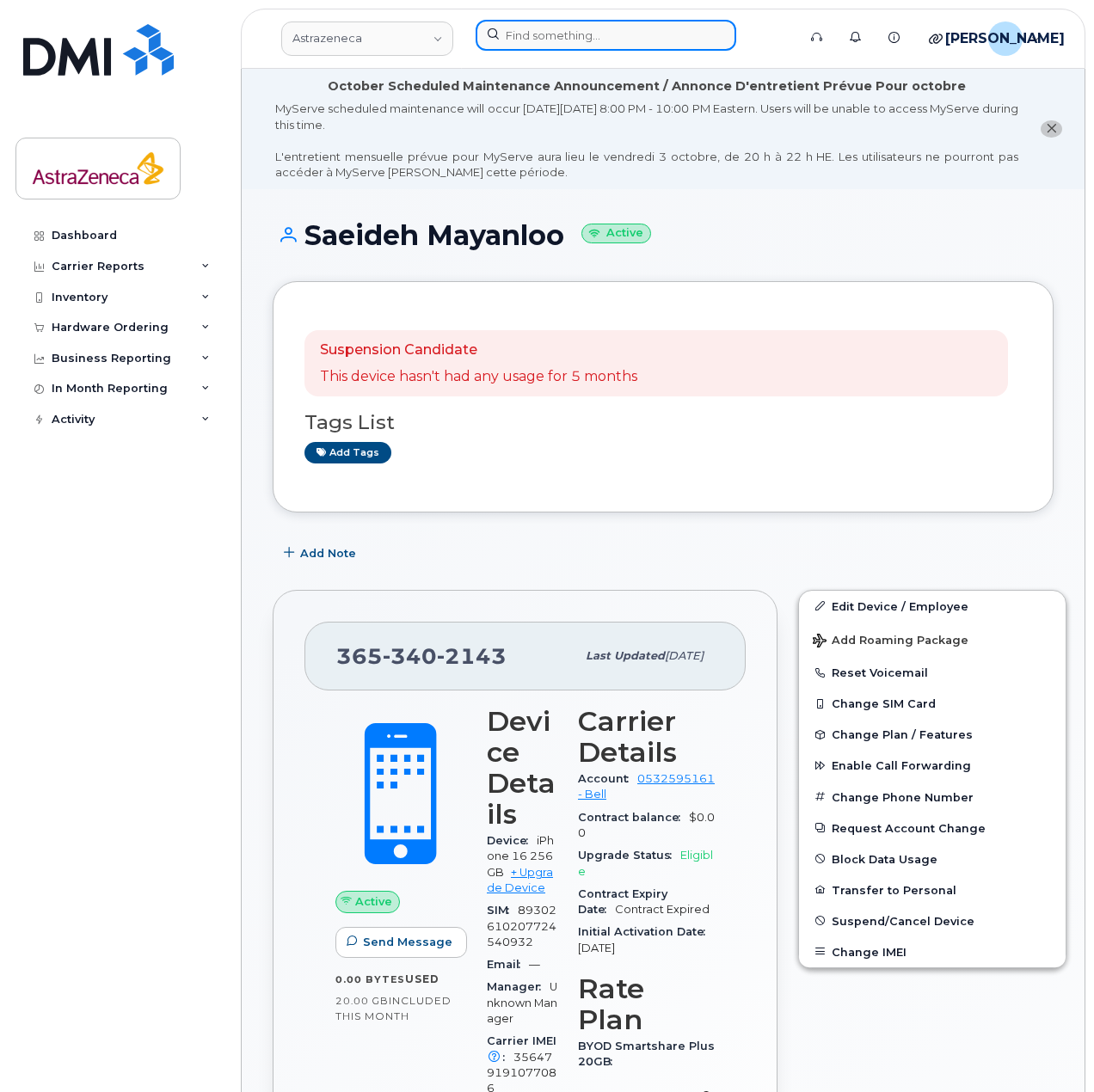
click at [595, 39] on input at bounding box center [605, 34] width 260 height 31
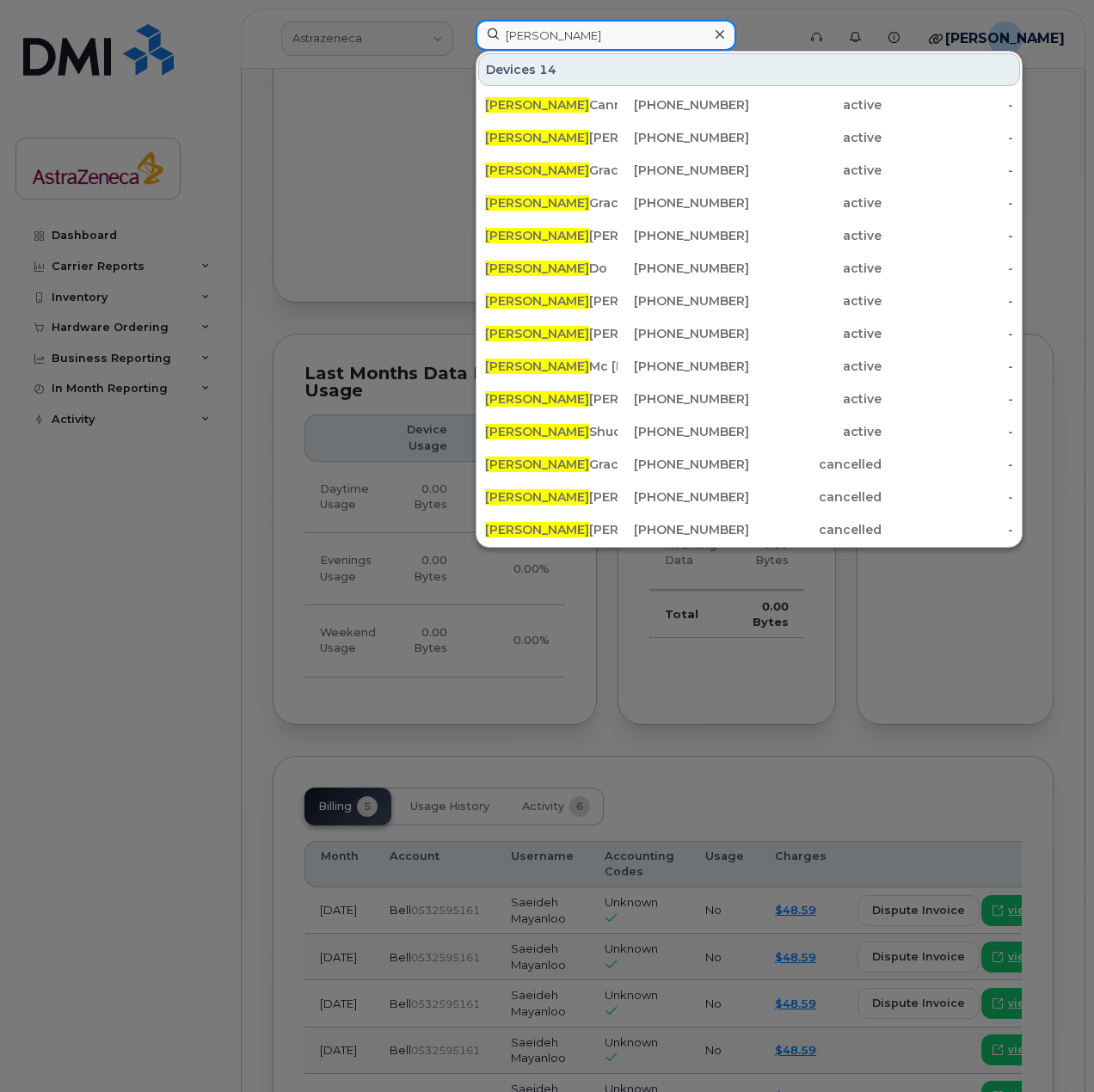
scroll to position [1340, 0]
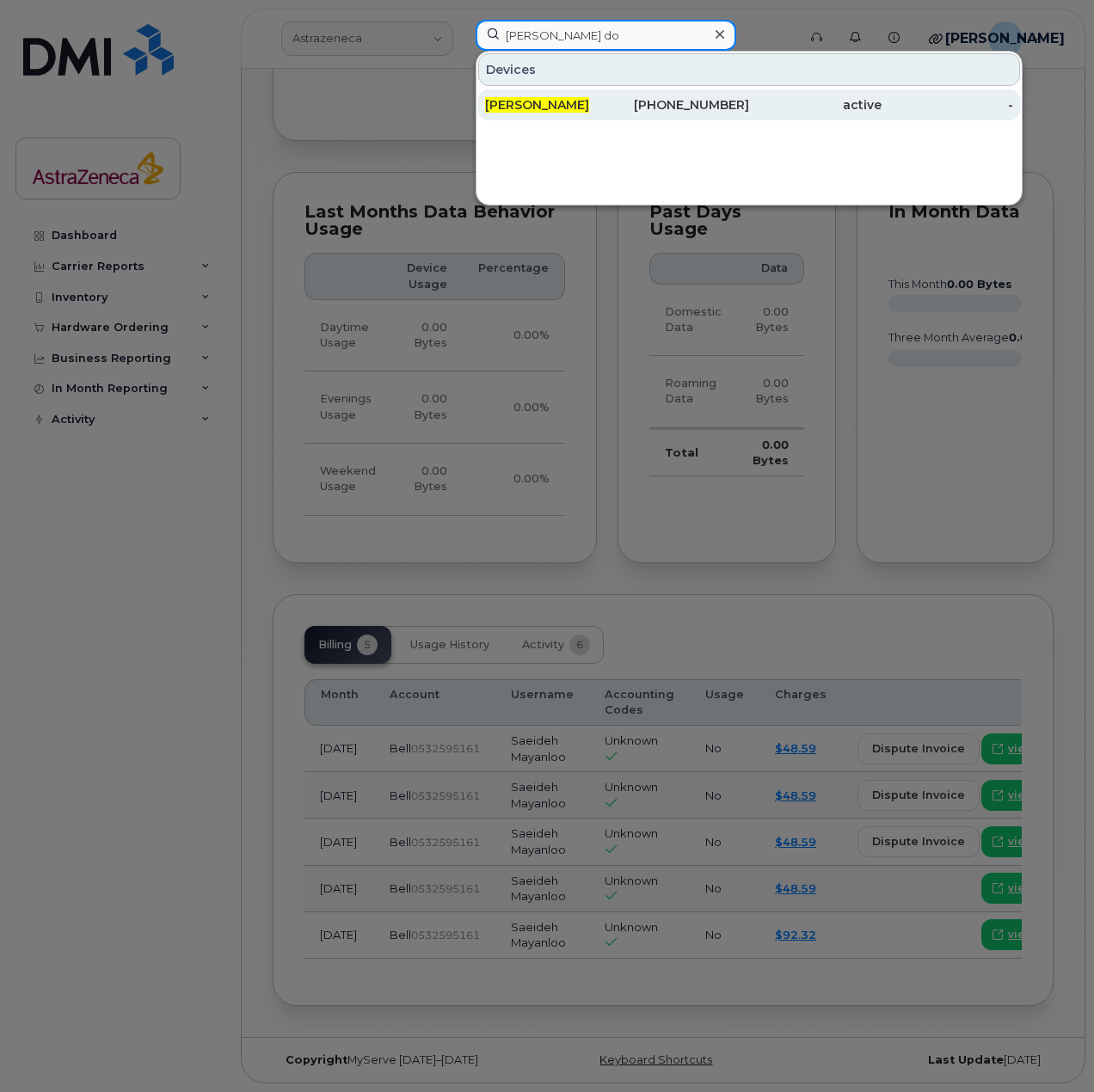
type input "Kevin do"
click at [634, 97] on div "437-433-2349" at bounding box center [684, 104] width 132 height 17
click at [532, 96] on div "Kevin Do" at bounding box center [551, 104] width 132 height 31
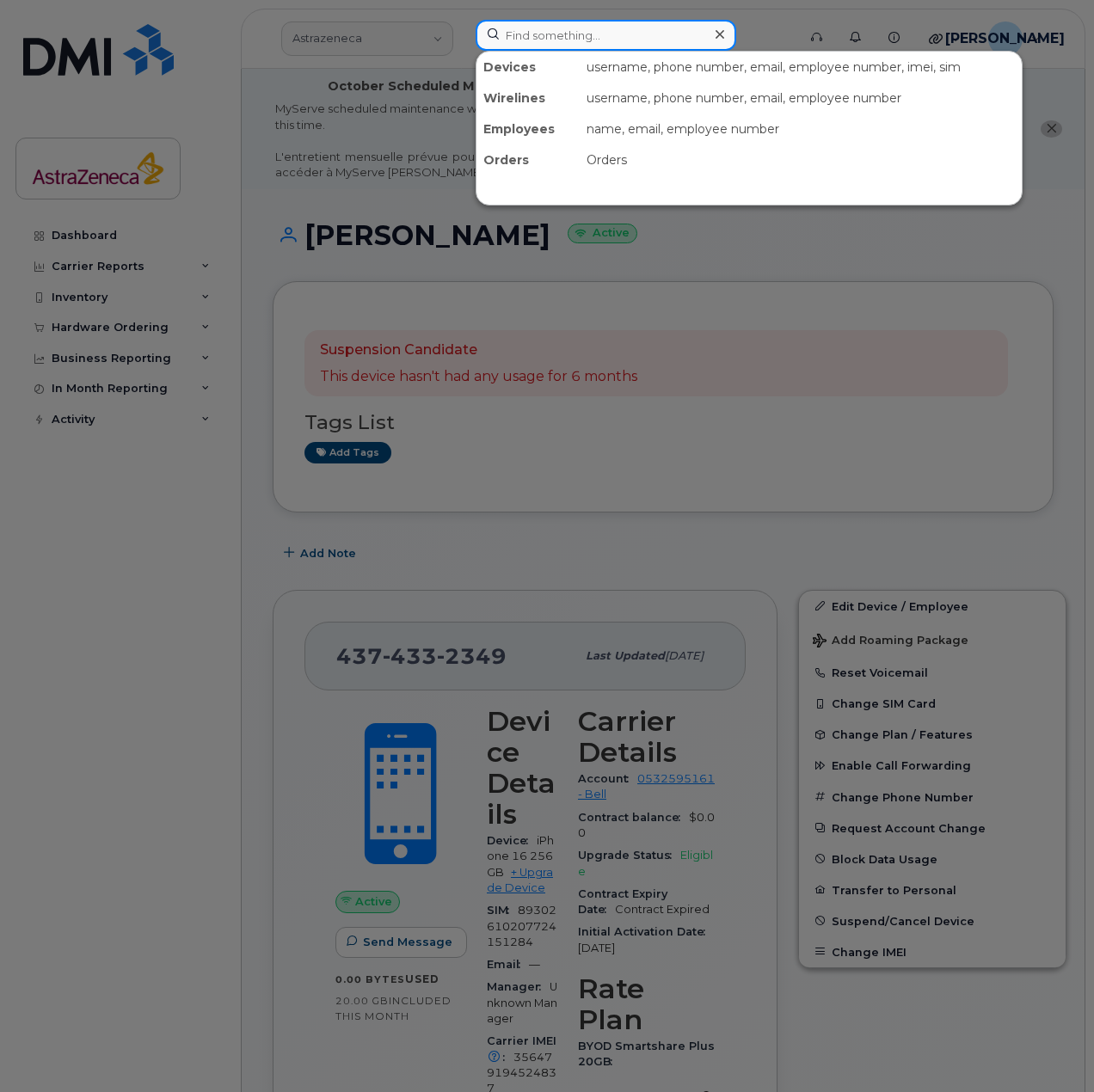
click at [621, 41] on input at bounding box center [605, 34] width 260 height 31
paste input "Saeideh"
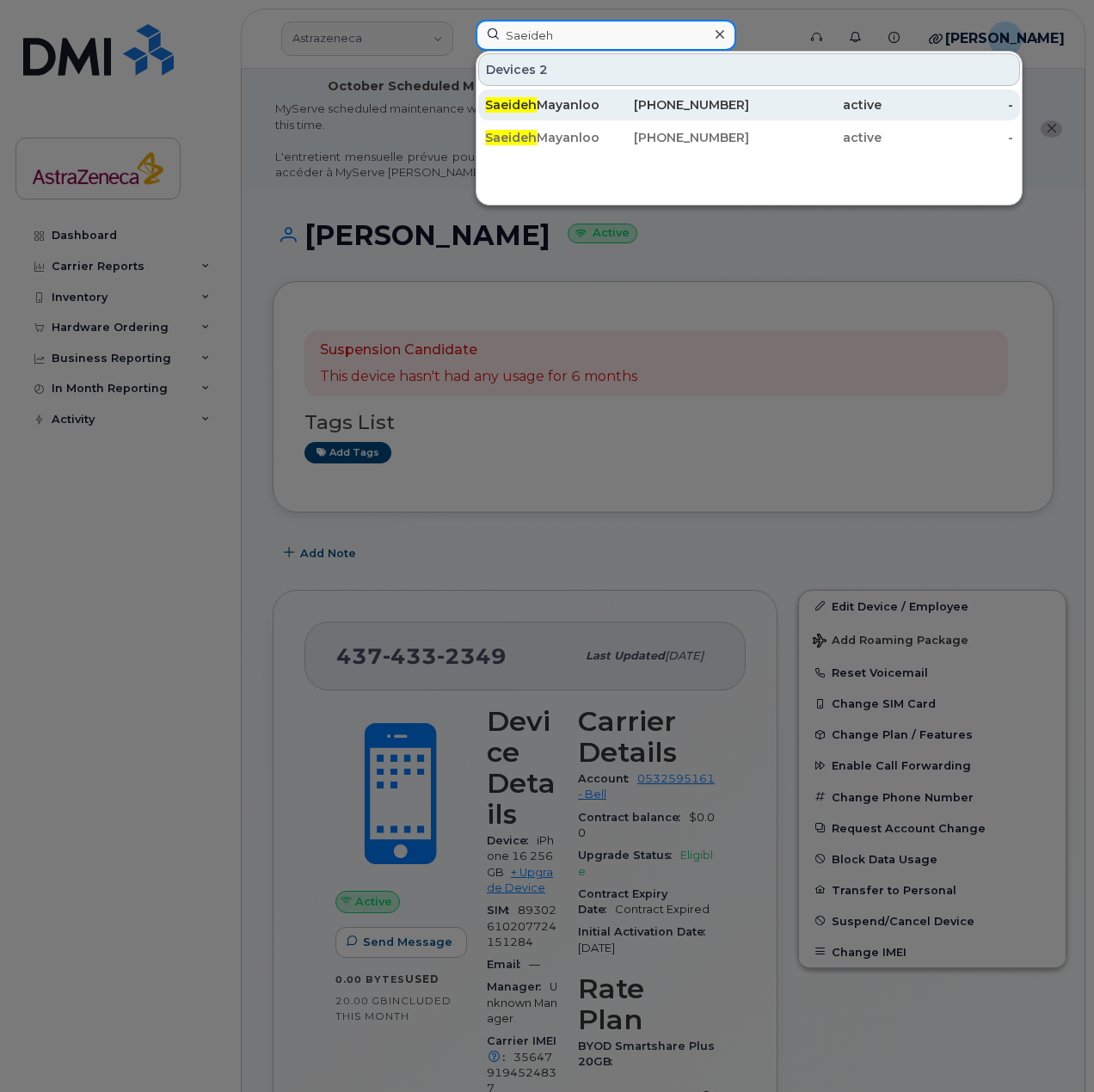
type input "Saeideh"
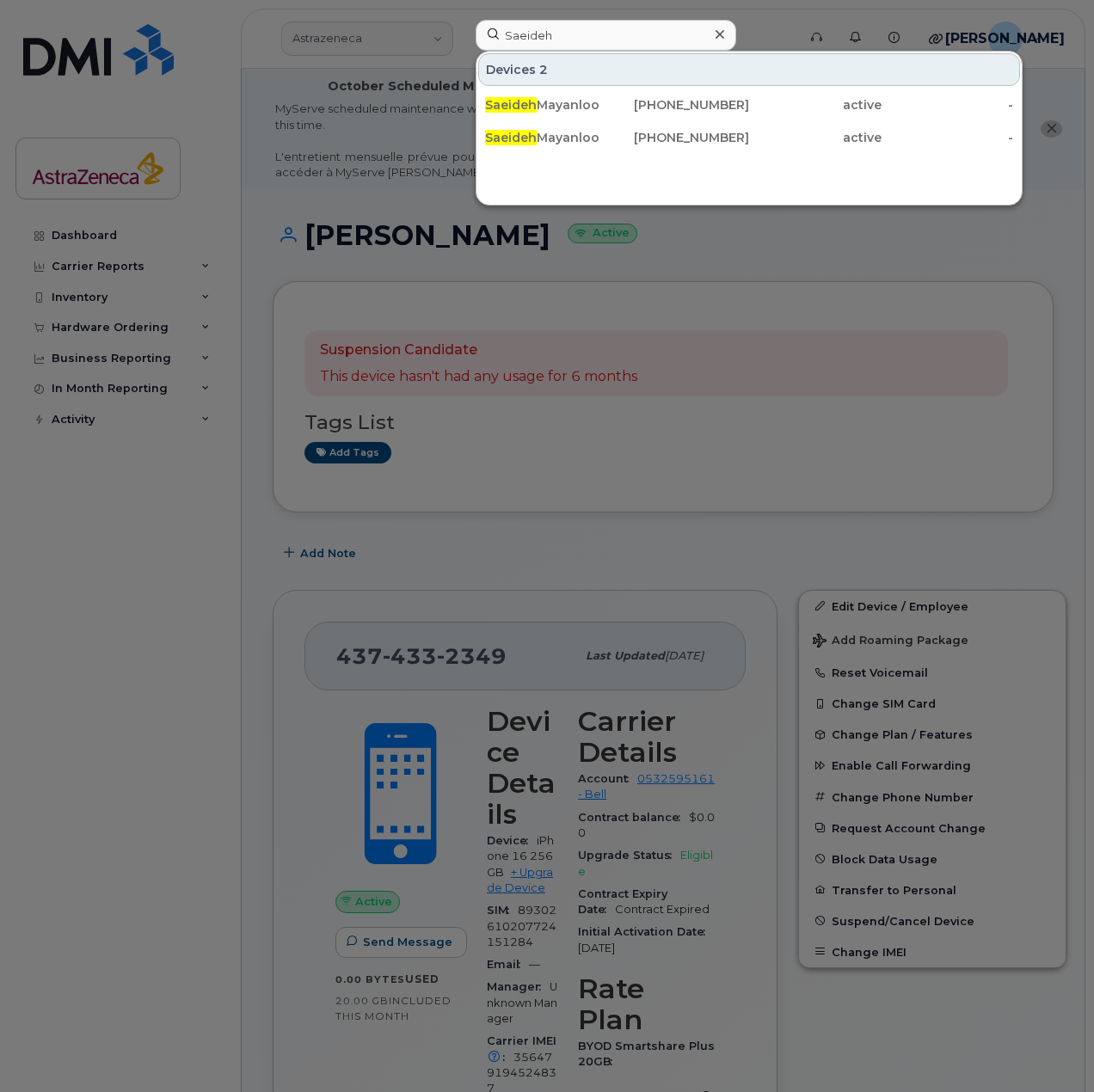
drag, startPoint x: 604, startPoint y: 103, endPoint x: 438, endPoint y: 104, distance: 166.0
click at [604, 103] on div "Saeideh Mayanloo" at bounding box center [551, 104] width 132 height 17
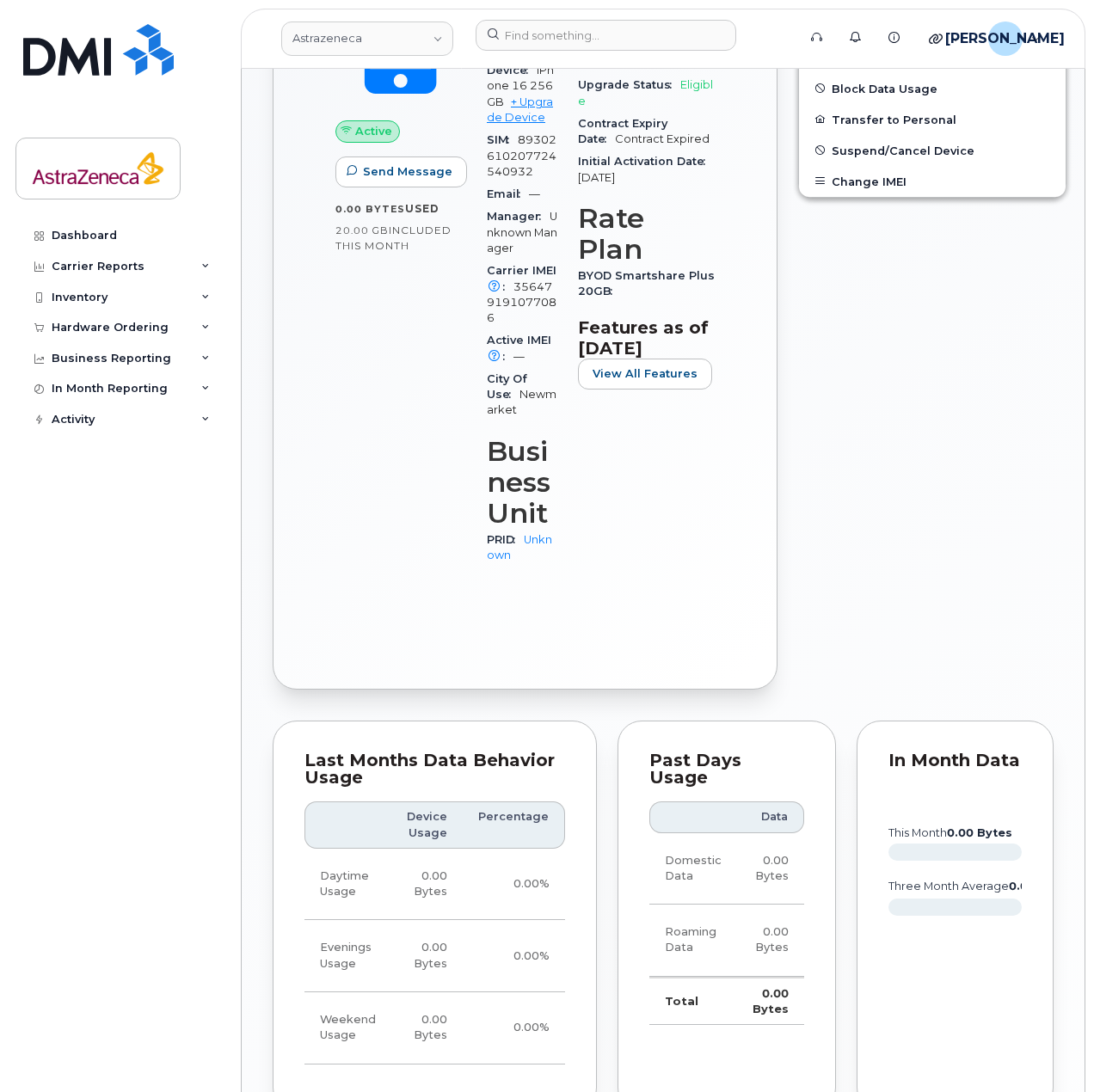
scroll to position [502, 0]
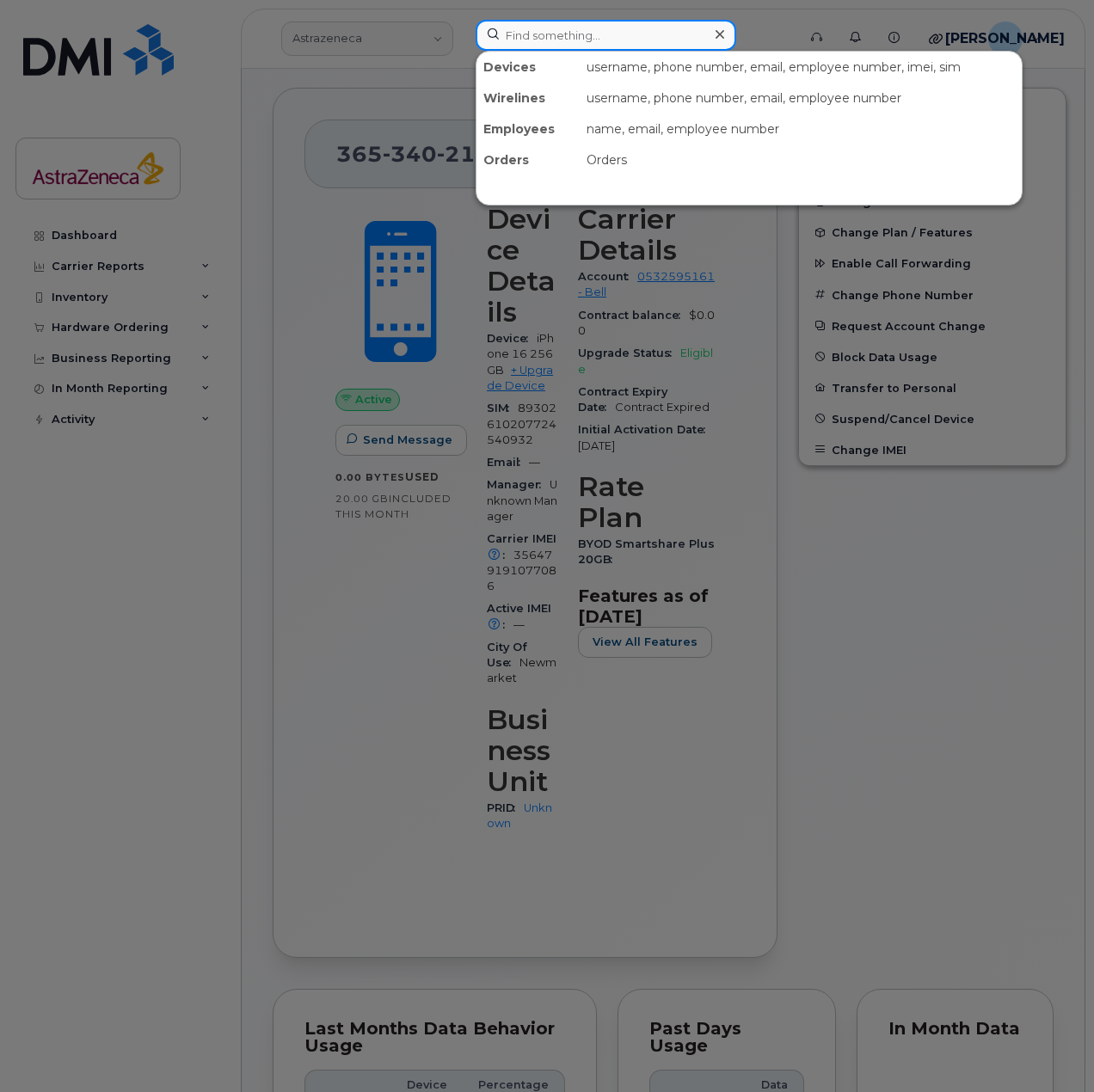
click at [540, 41] on input at bounding box center [605, 34] width 260 height 31
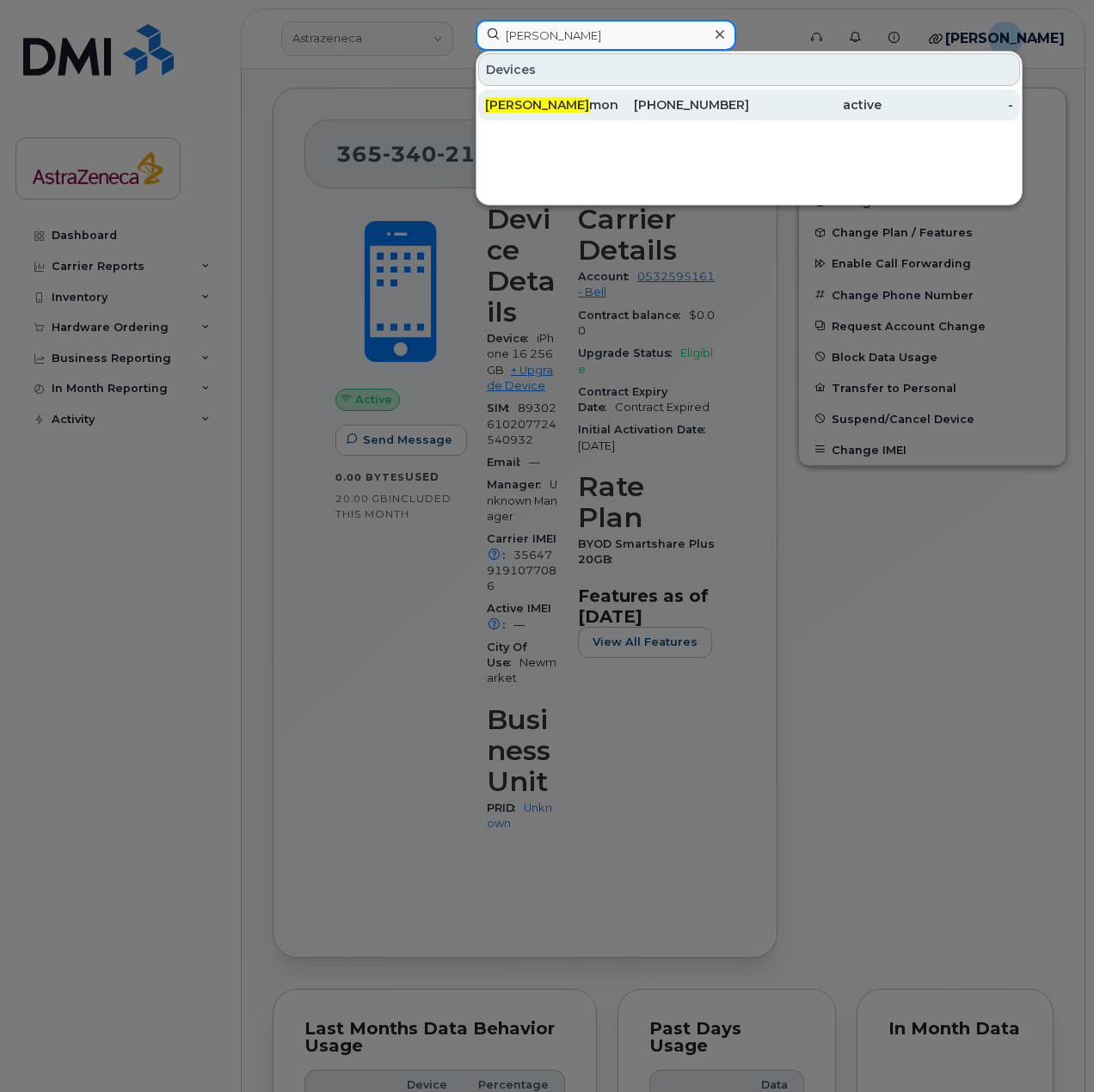
type input "[PERSON_NAME]"
click at [561, 119] on div "[PERSON_NAME]" at bounding box center [551, 104] width 132 height 31
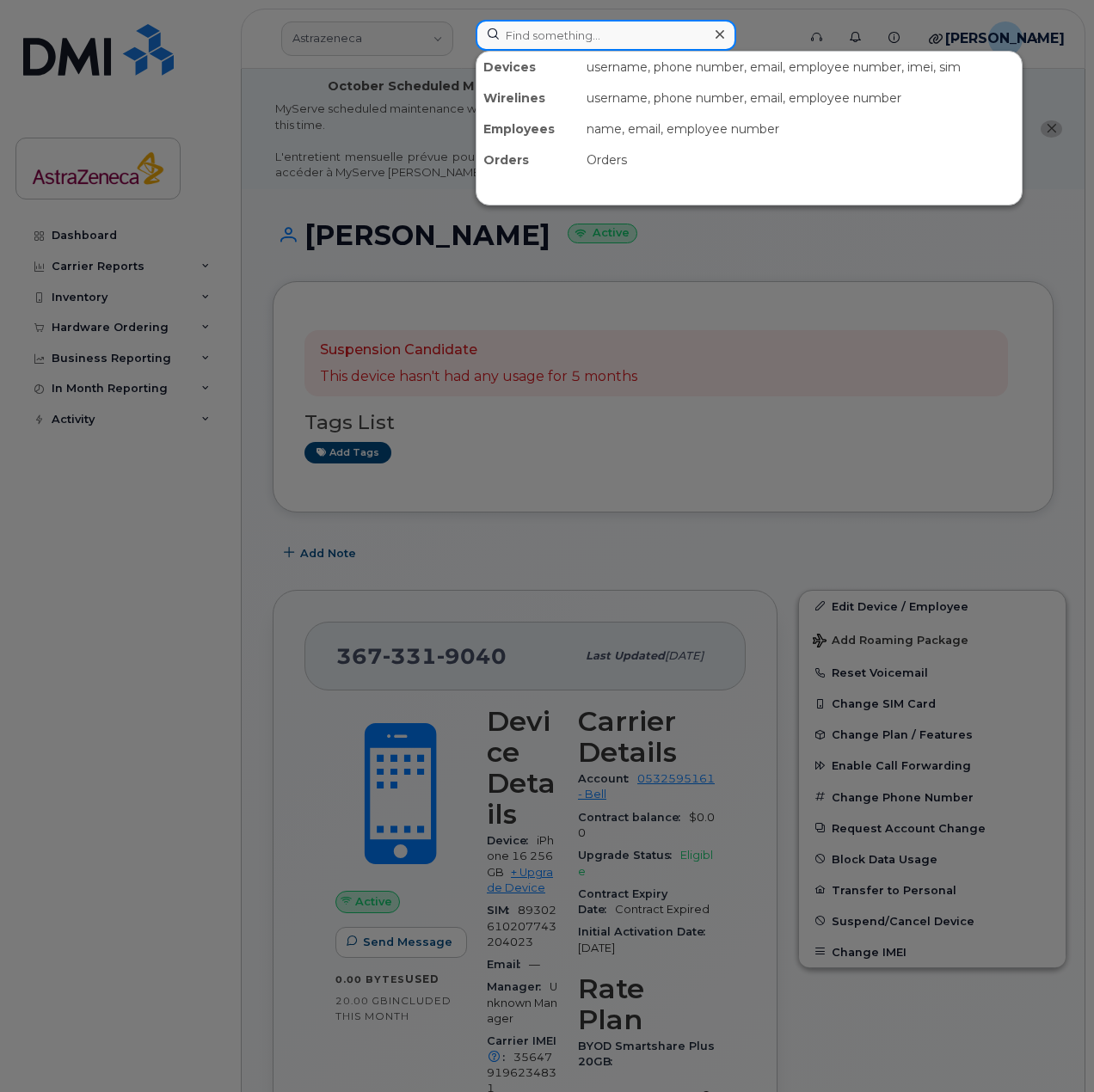
click at [603, 35] on input at bounding box center [605, 34] width 260 height 31
click at [664, 435] on div at bounding box center [547, 546] width 1094 height 1092
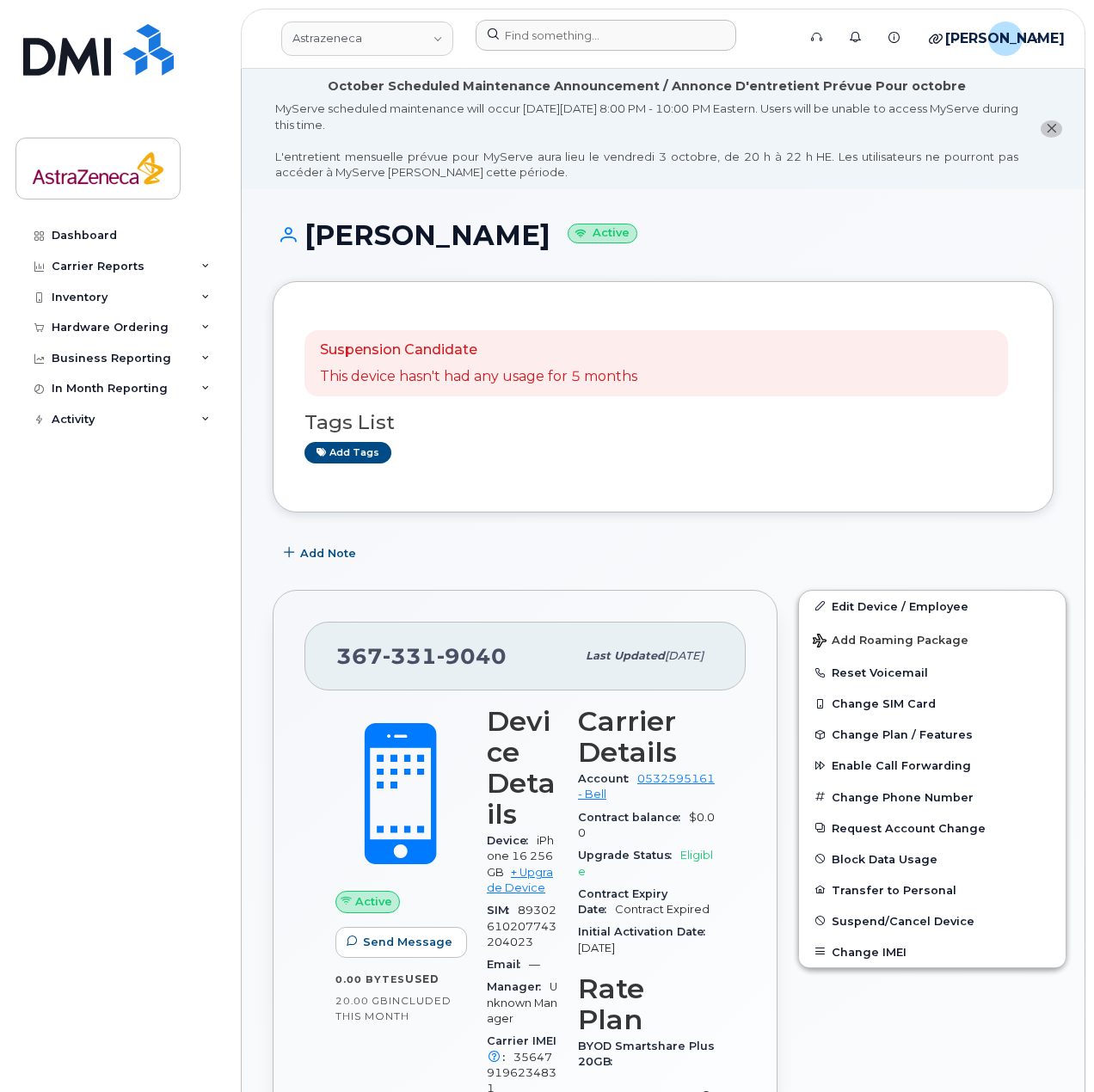
click at [361, 650] on span "[PHONE_NUMBER]" at bounding box center [421, 655] width 170 height 26
copy span "[PHONE_NUMBER]"
click at [510, 453] on div "Add tags" at bounding box center [656, 453] width 703 height 21
click at [357, 657] on span "367 331 9040" at bounding box center [421, 655] width 170 height 26
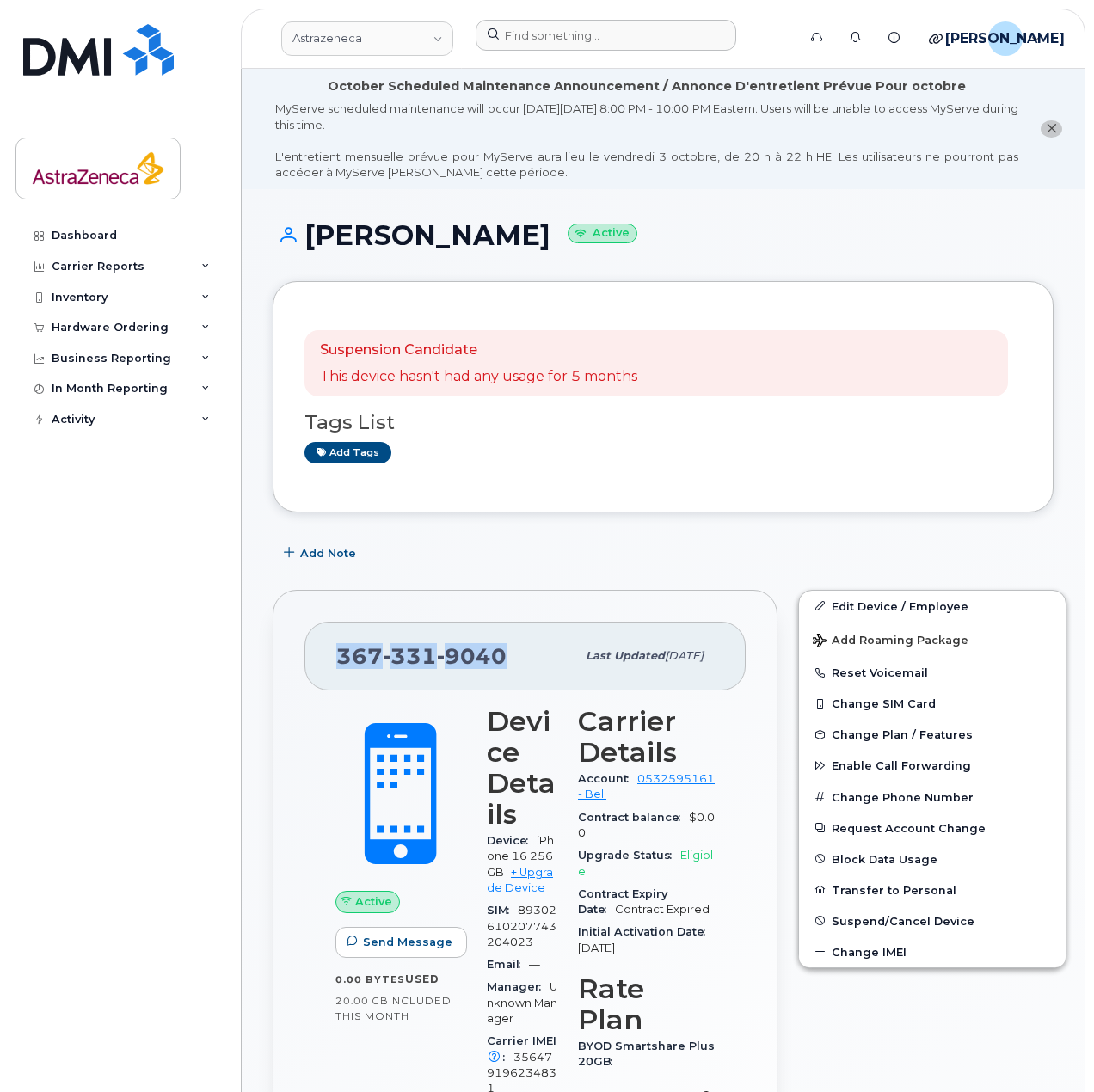
click at [357, 657] on span "367 331 9040" at bounding box center [421, 655] width 170 height 26
click at [383, 663] on span "331" at bounding box center [409, 655] width 54 height 26
click at [378, 654] on span "367 331 9040" at bounding box center [421, 655] width 170 height 26
drag, startPoint x: 379, startPoint y: 657, endPoint x: 328, endPoint y: 652, distance: 51.2
click at [328, 652] on div "367 331 9040 Last updated Sep 22, 2025" at bounding box center [525, 656] width 441 height 69
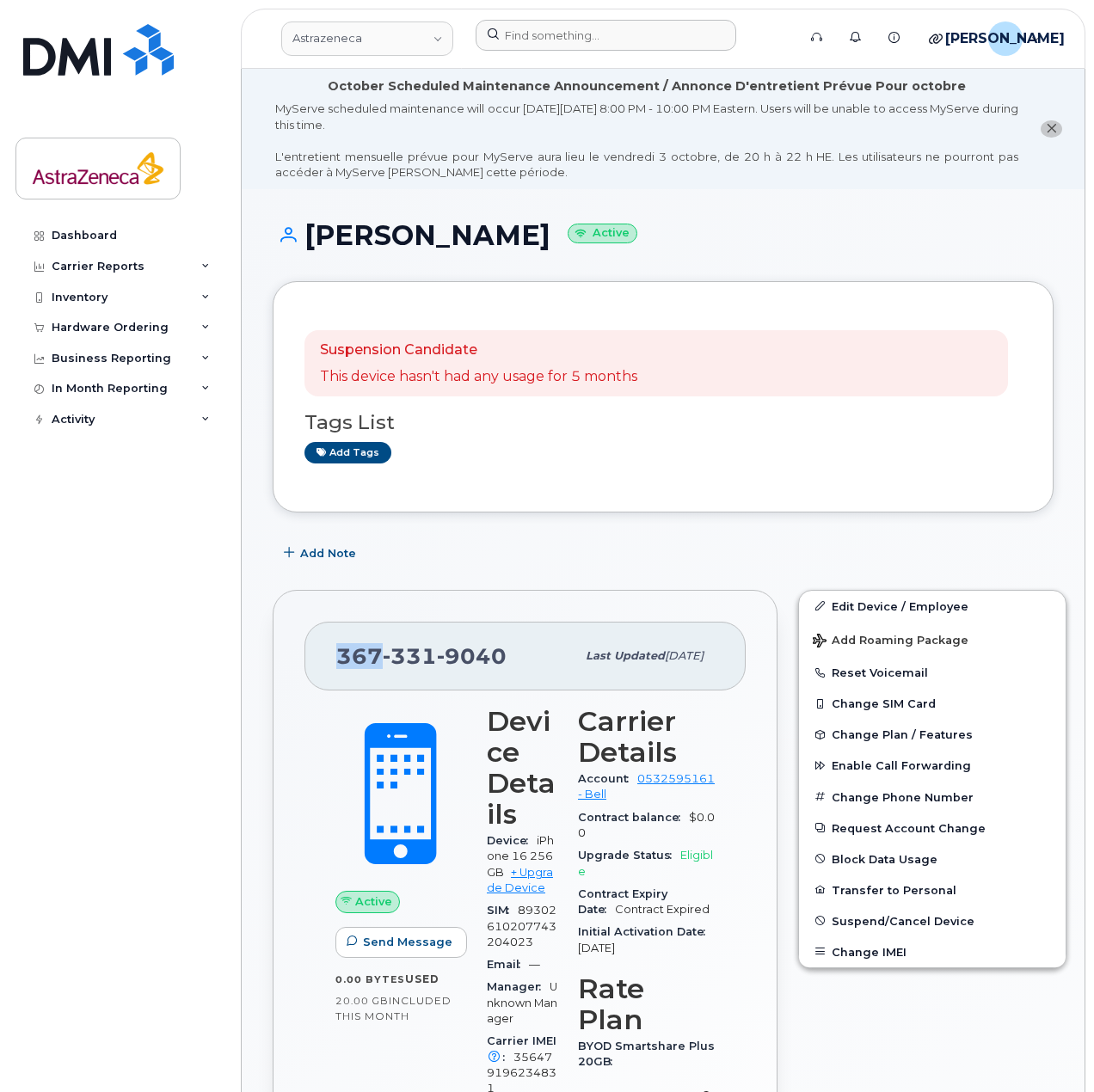
copy span "367"
click at [513, 35] on input at bounding box center [605, 34] width 260 height 31
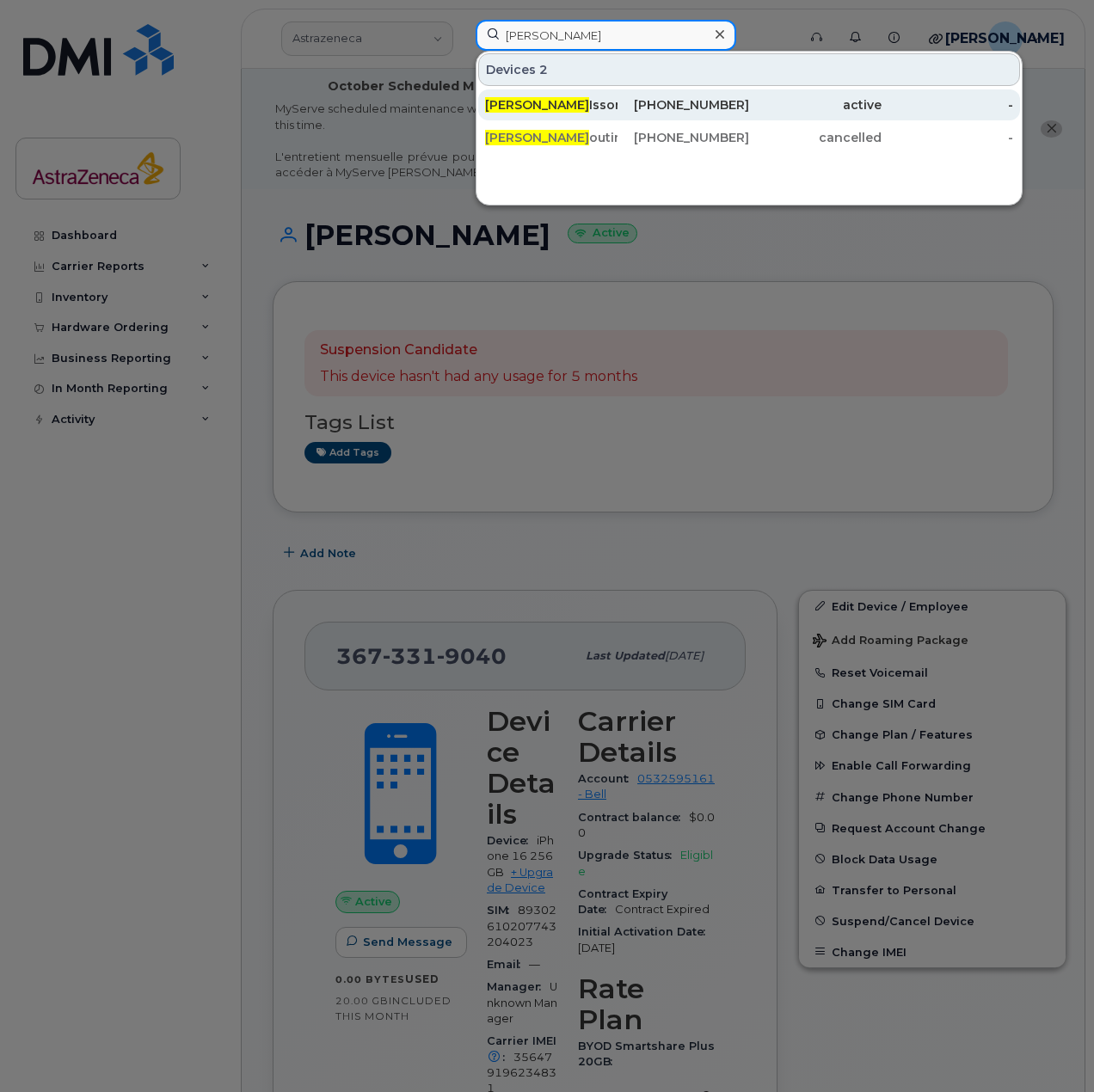
type input "Neil b"
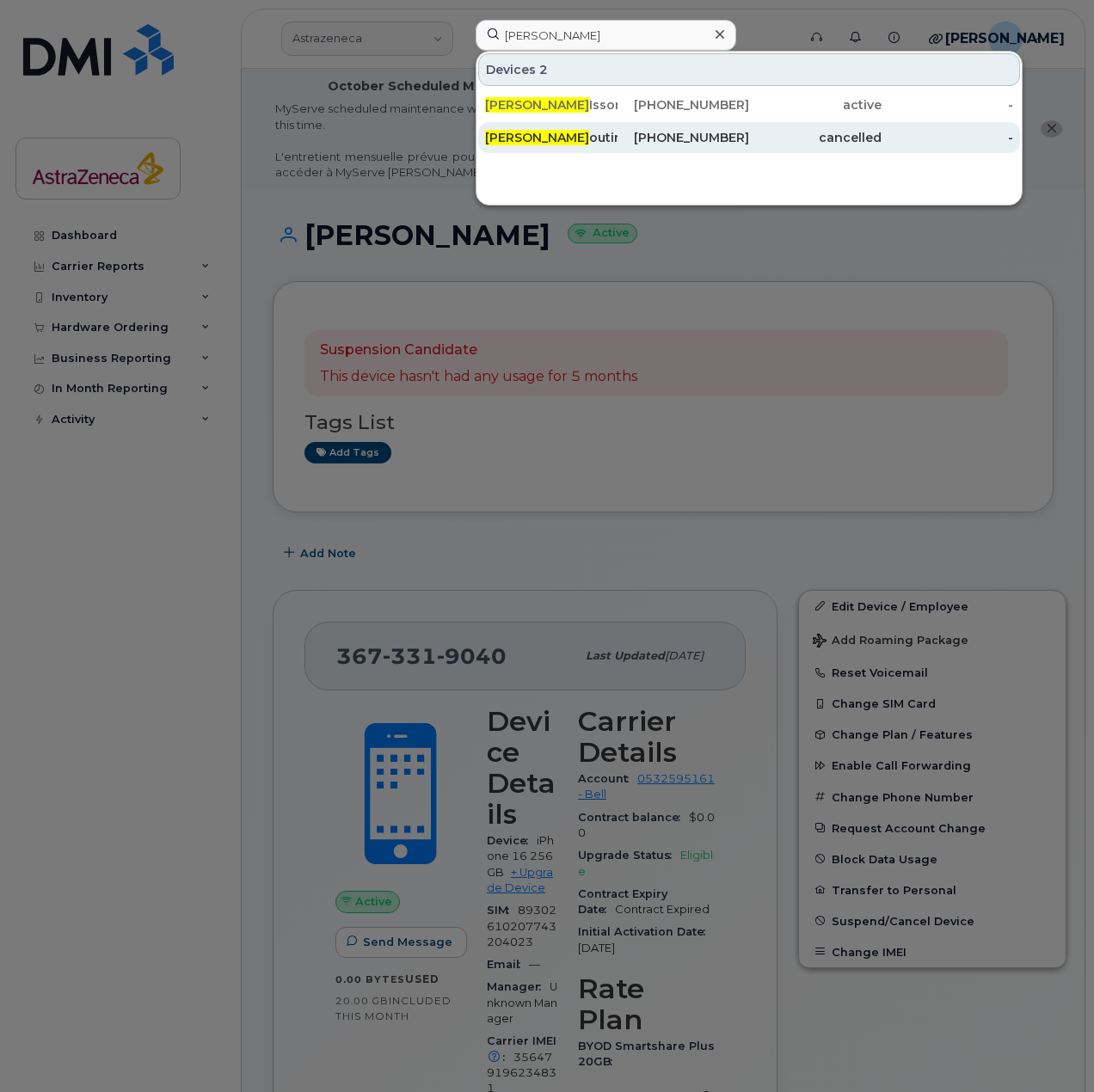
drag, startPoint x: 594, startPoint y: 101, endPoint x: 574, endPoint y: 131, distance: 36.1
click at [594, 101] on div "Neil B Isson" at bounding box center [551, 104] width 132 height 17
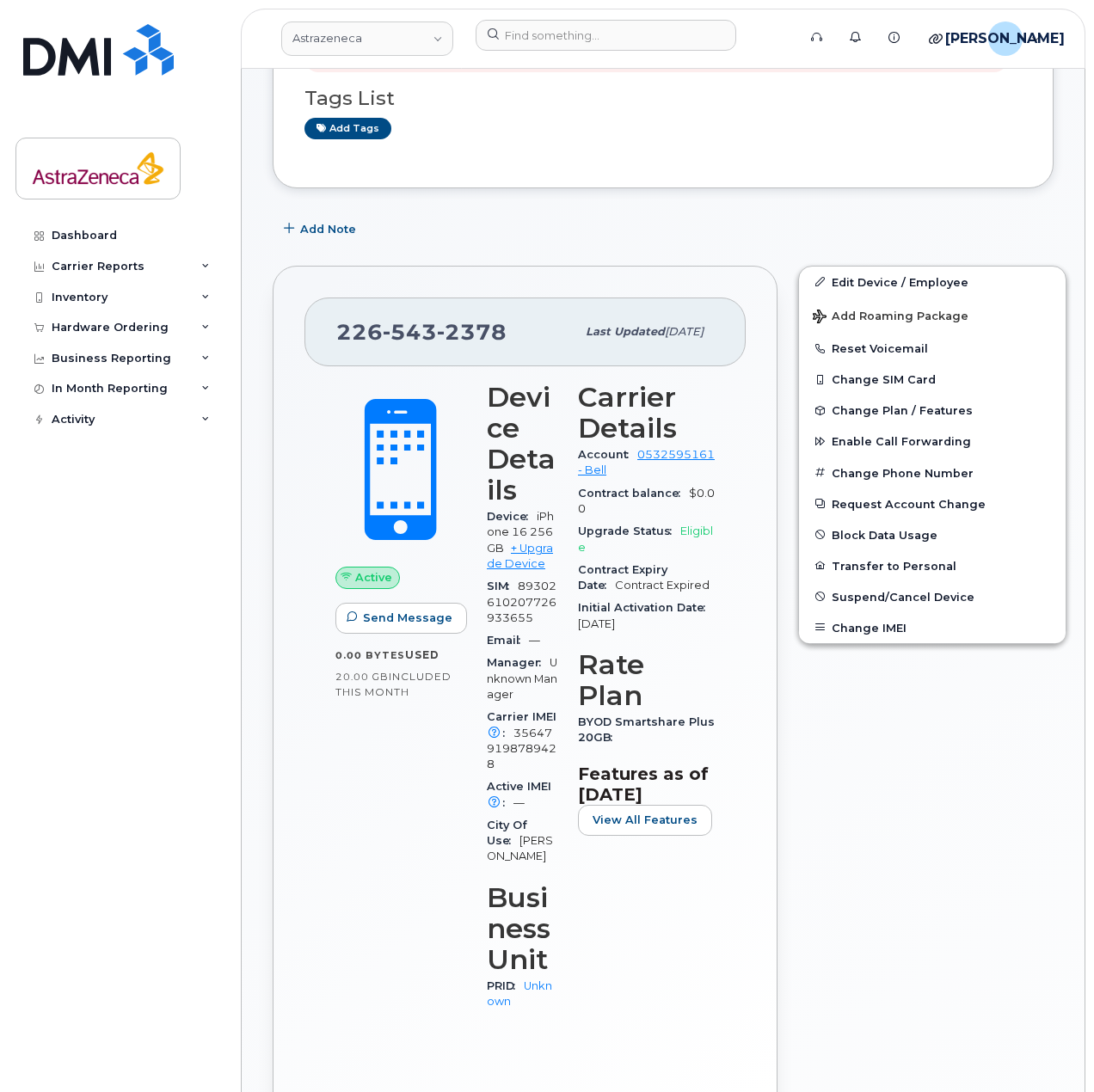
scroll to position [344, 0]
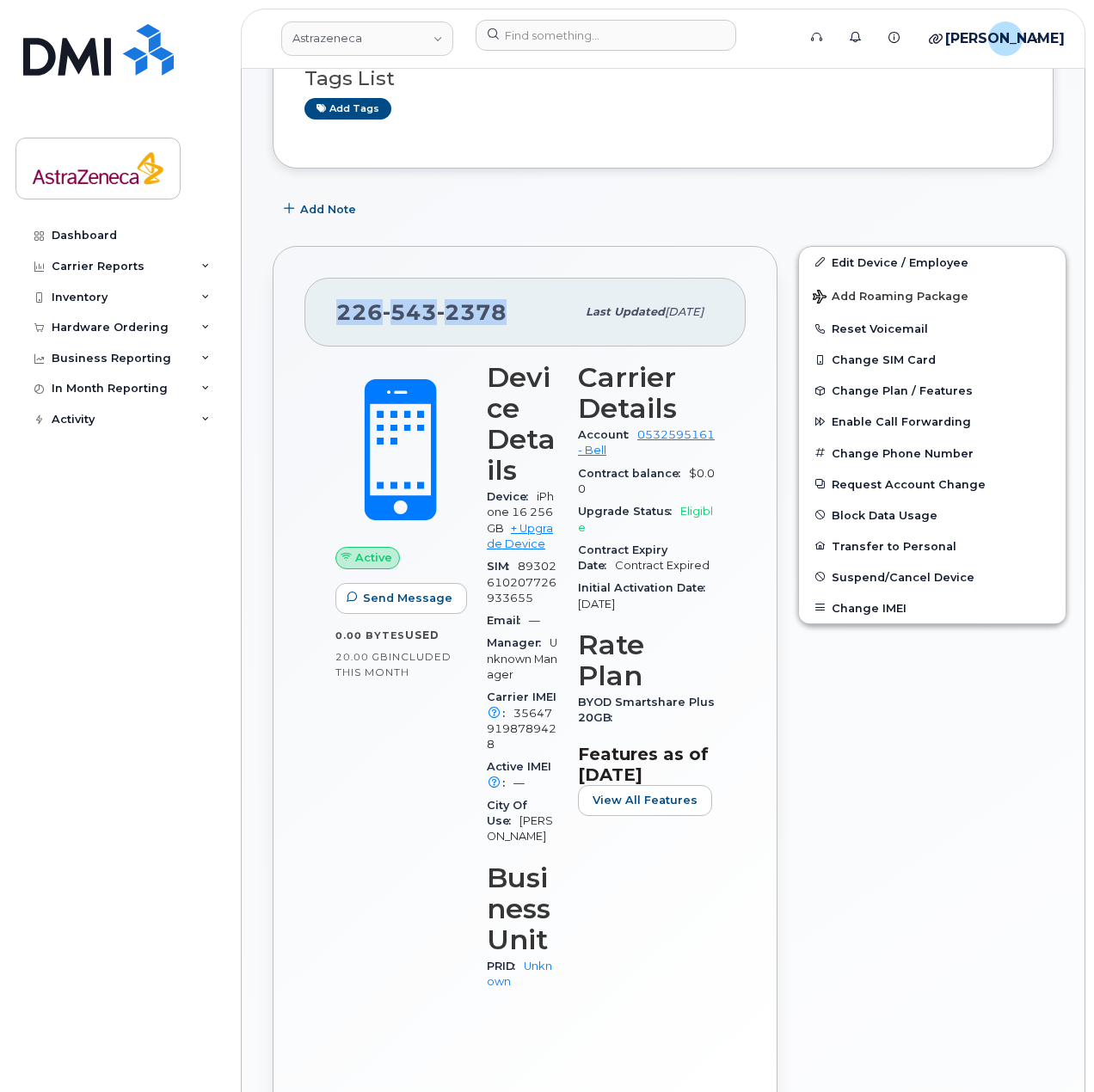
drag, startPoint x: 501, startPoint y: 322, endPoint x: 322, endPoint y: 325, distance: 179.0
click at [322, 325] on div "[PHONE_NUMBER] Last updated [DATE]" at bounding box center [525, 312] width 441 height 69
copy span "[PHONE_NUMBER]"
